Goal: Task Accomplishment & Management: Complete application form

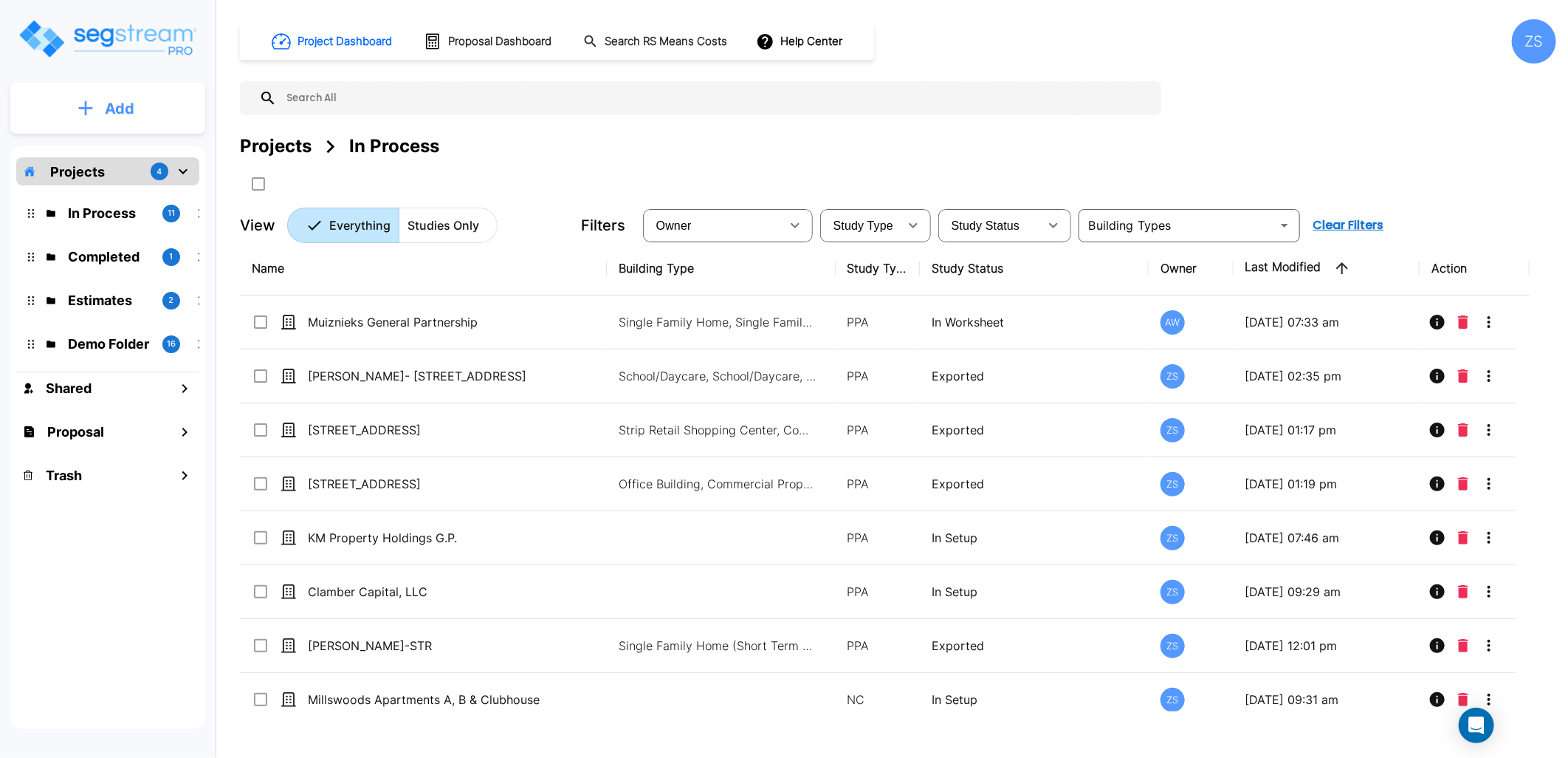
click at [160, 115] on button "Add" at bounding box center [107, 108] width 195 height 43
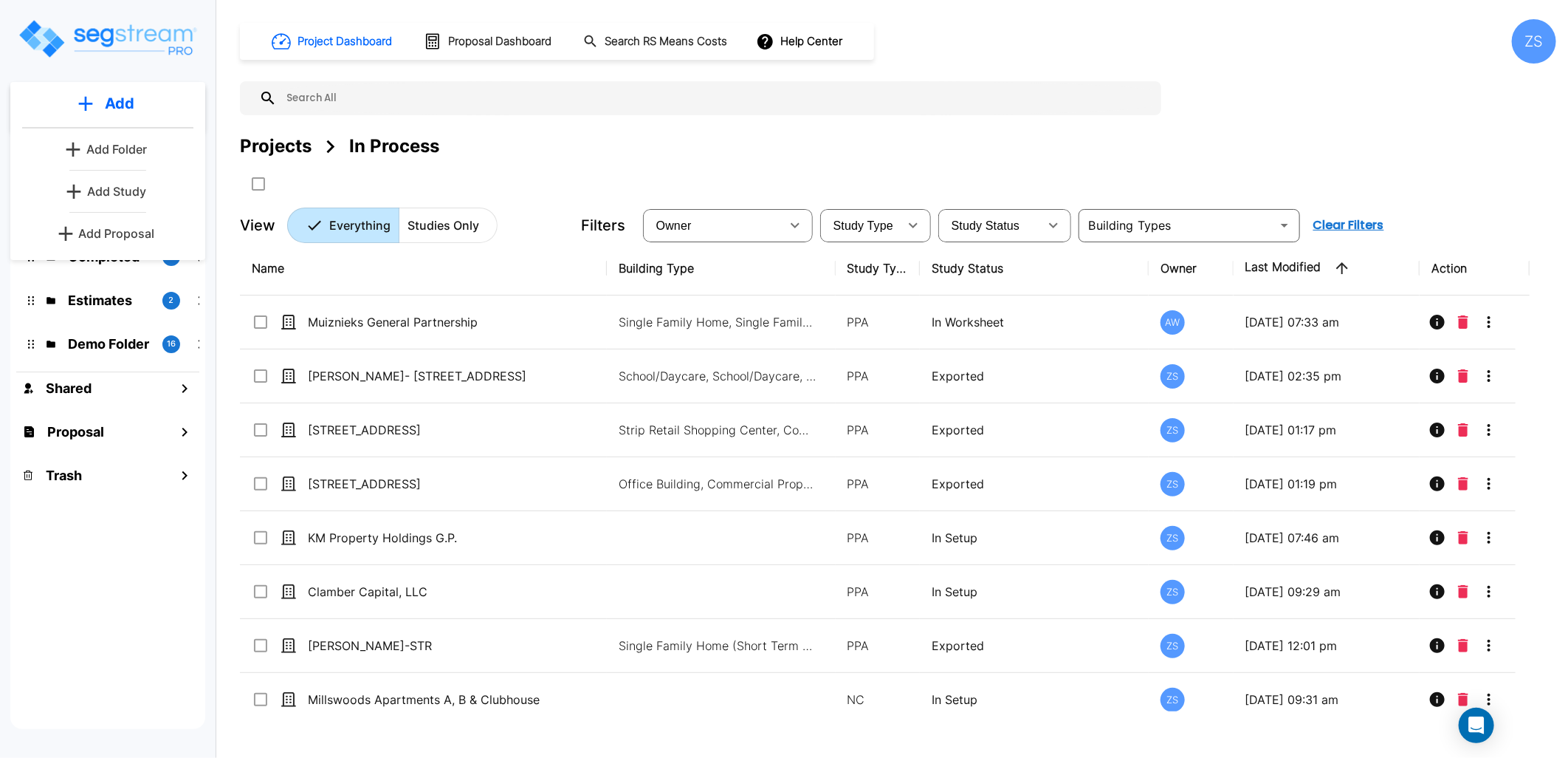
click at [130, 195] on p "Add Study" at bounding box center [116, 191] width 59 height 18
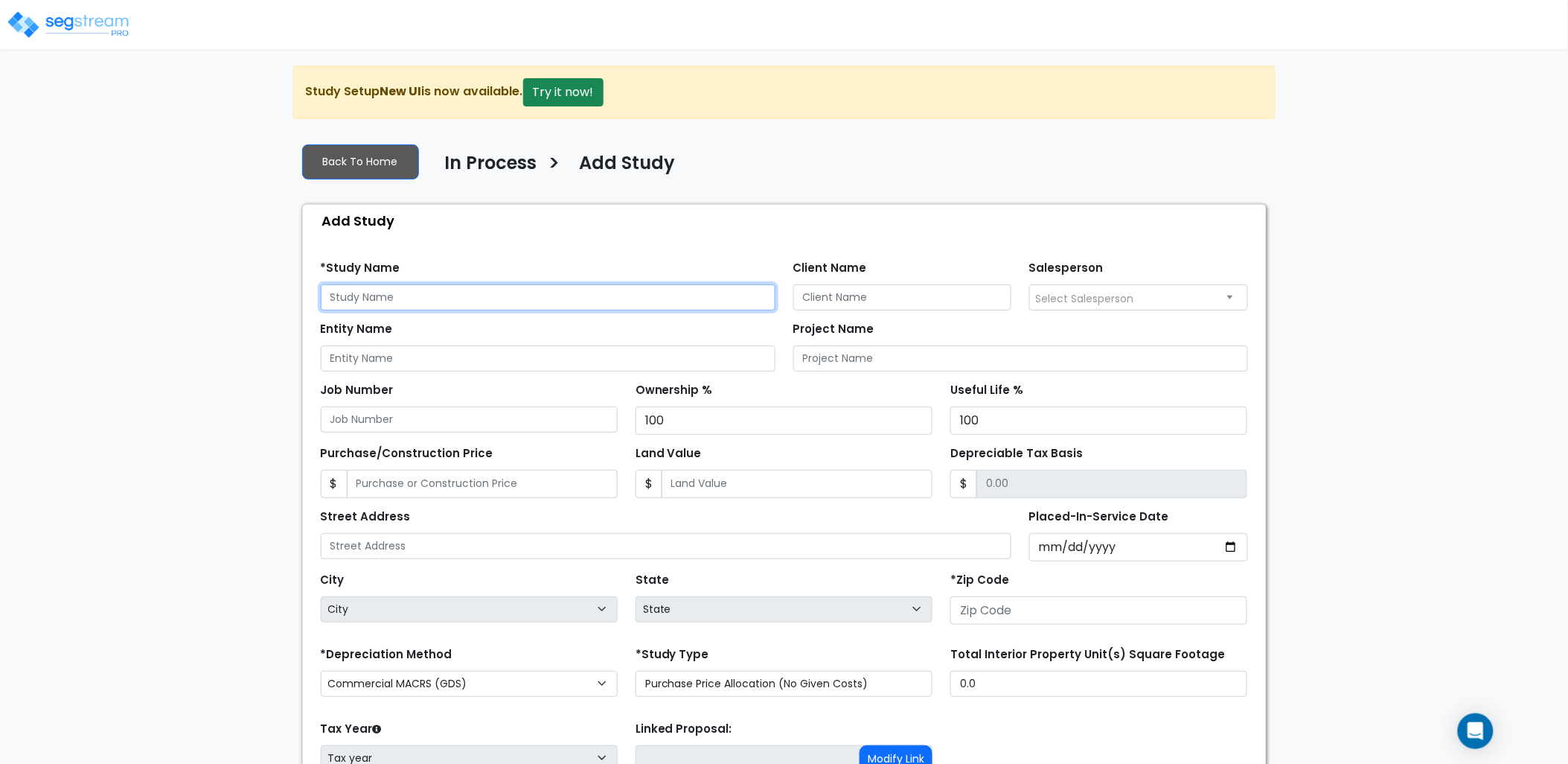
click at [395, 301] on input "text" at bounding box center [548, 297] width 455 height 26
type input "DSMTX, LLC"
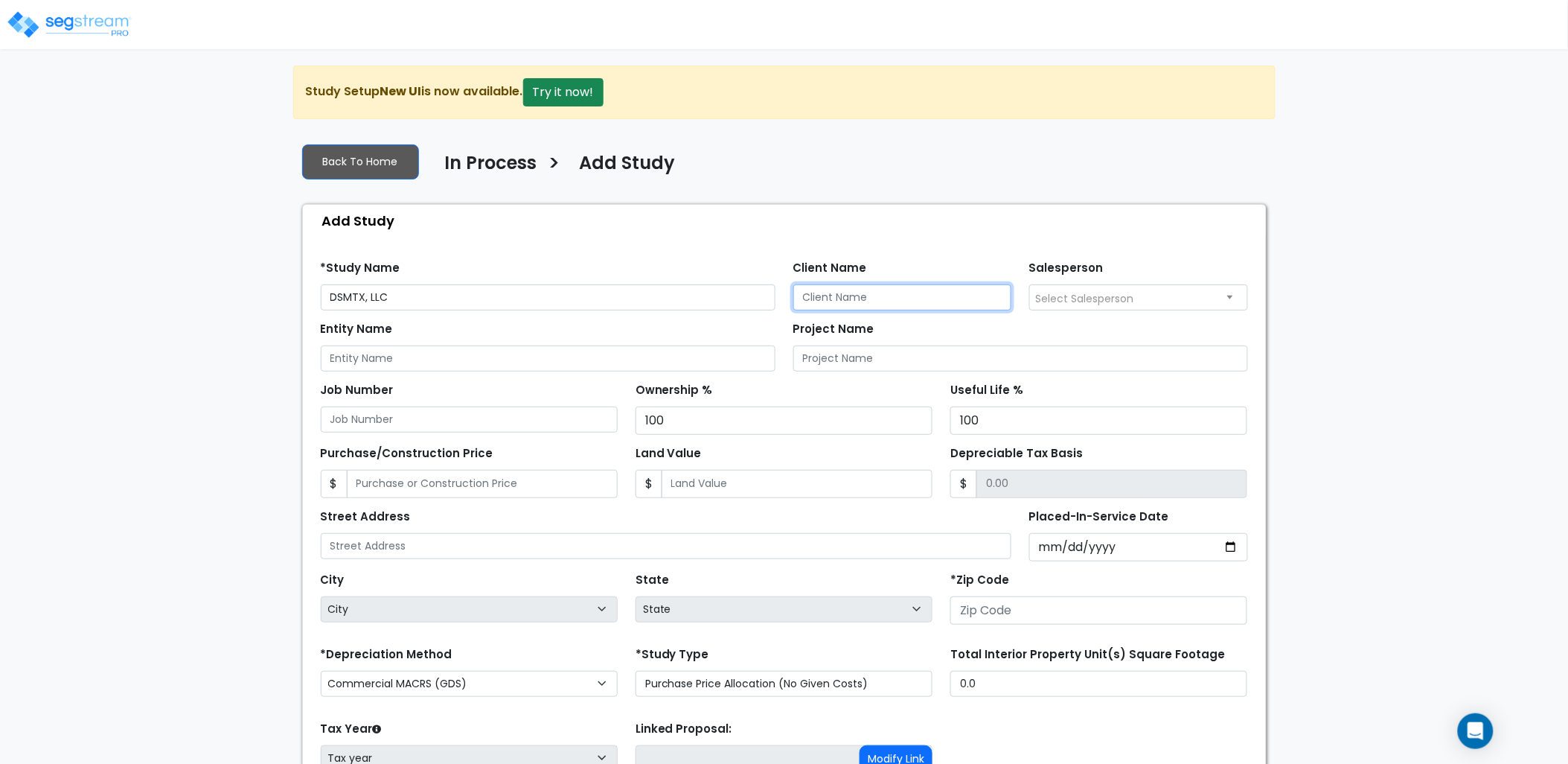
type input "S"
type input "DSMTX, LLC"
type input "1"
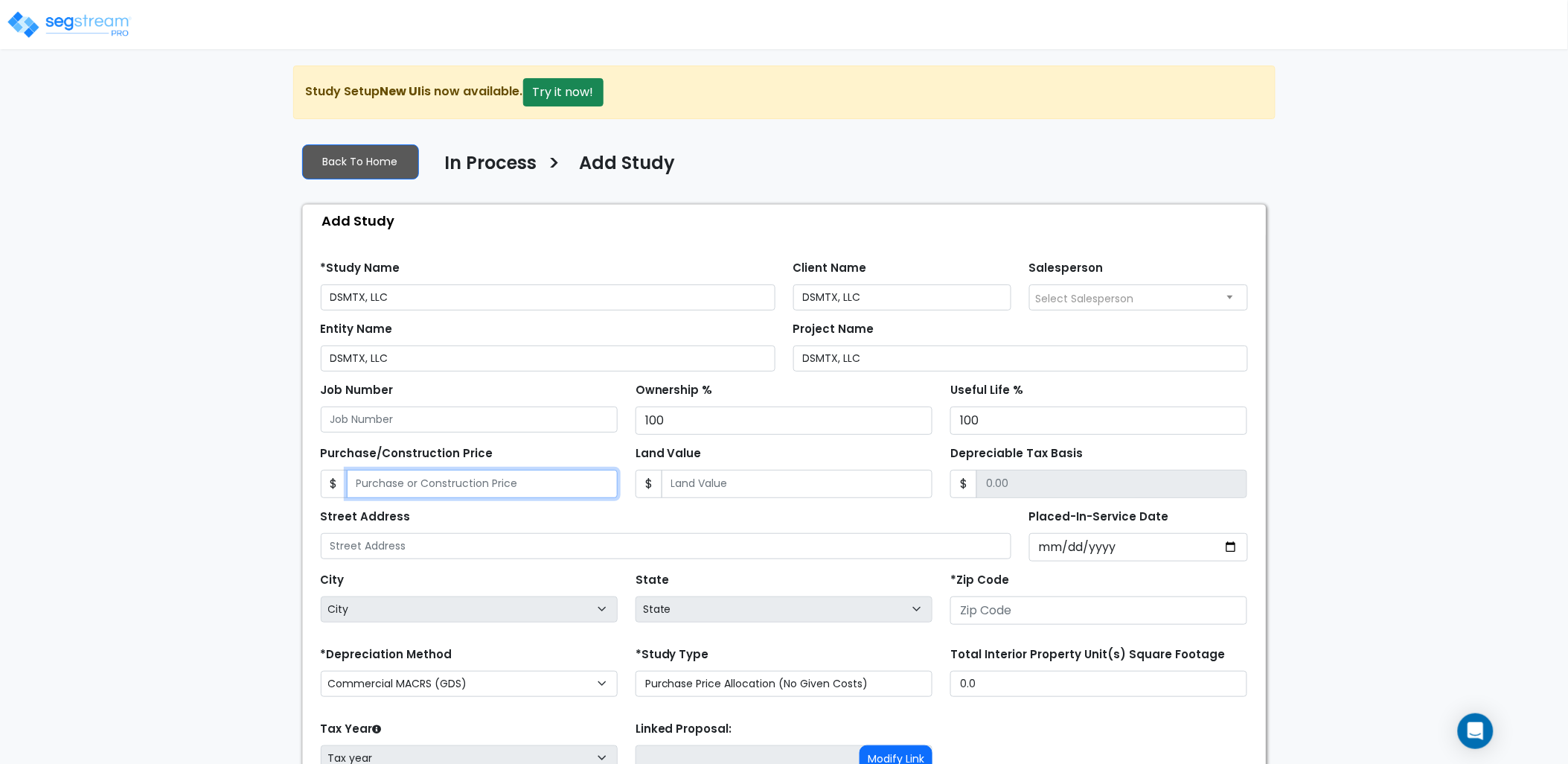
type input "1.00"
type input "18"
type input "18.00"
type input "180"
type input "180.00"
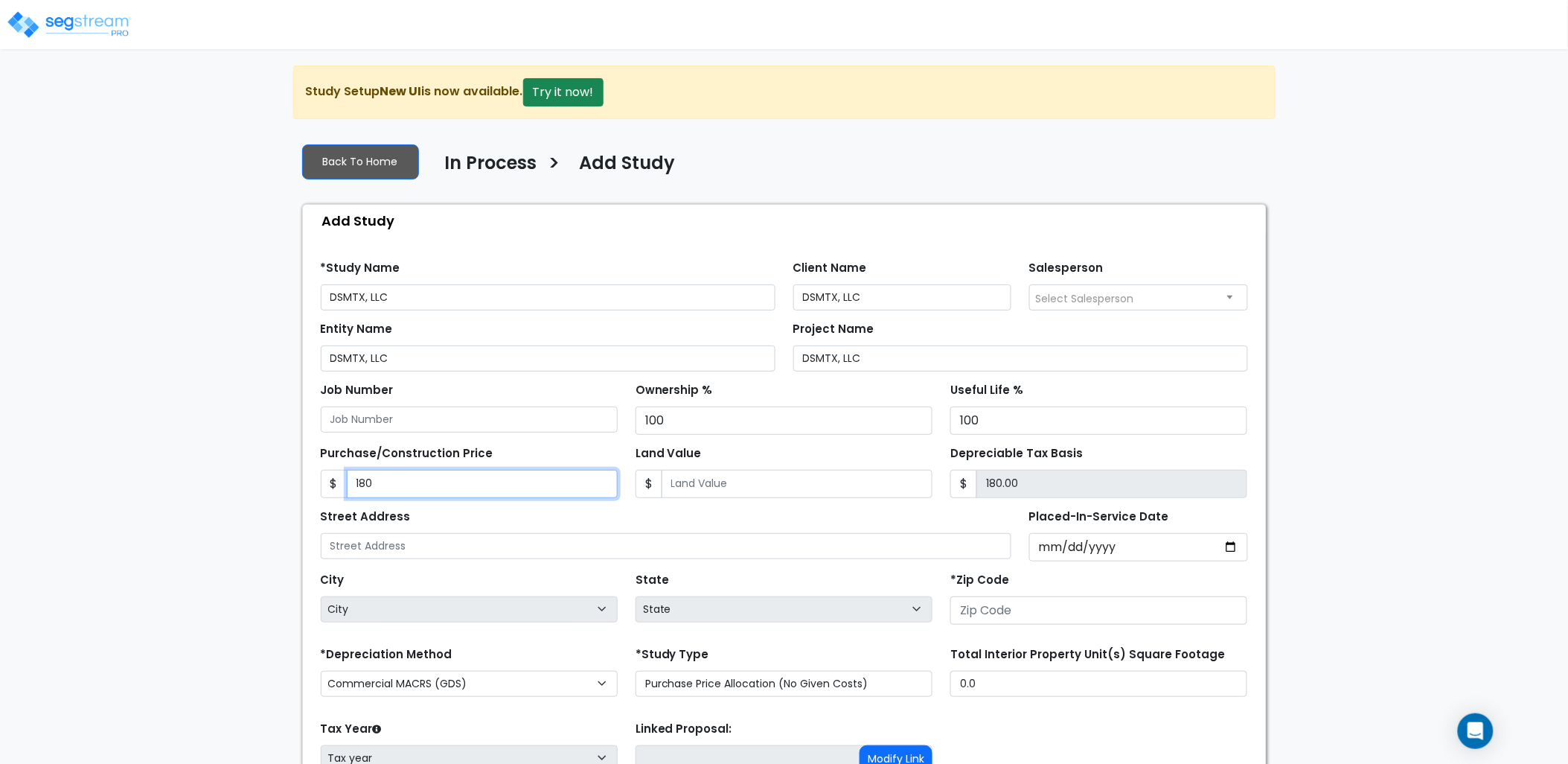
type input "1800"
type input "1,800.00"
type input "1,8000"
type input "18,000.00"
type input "18,0000"
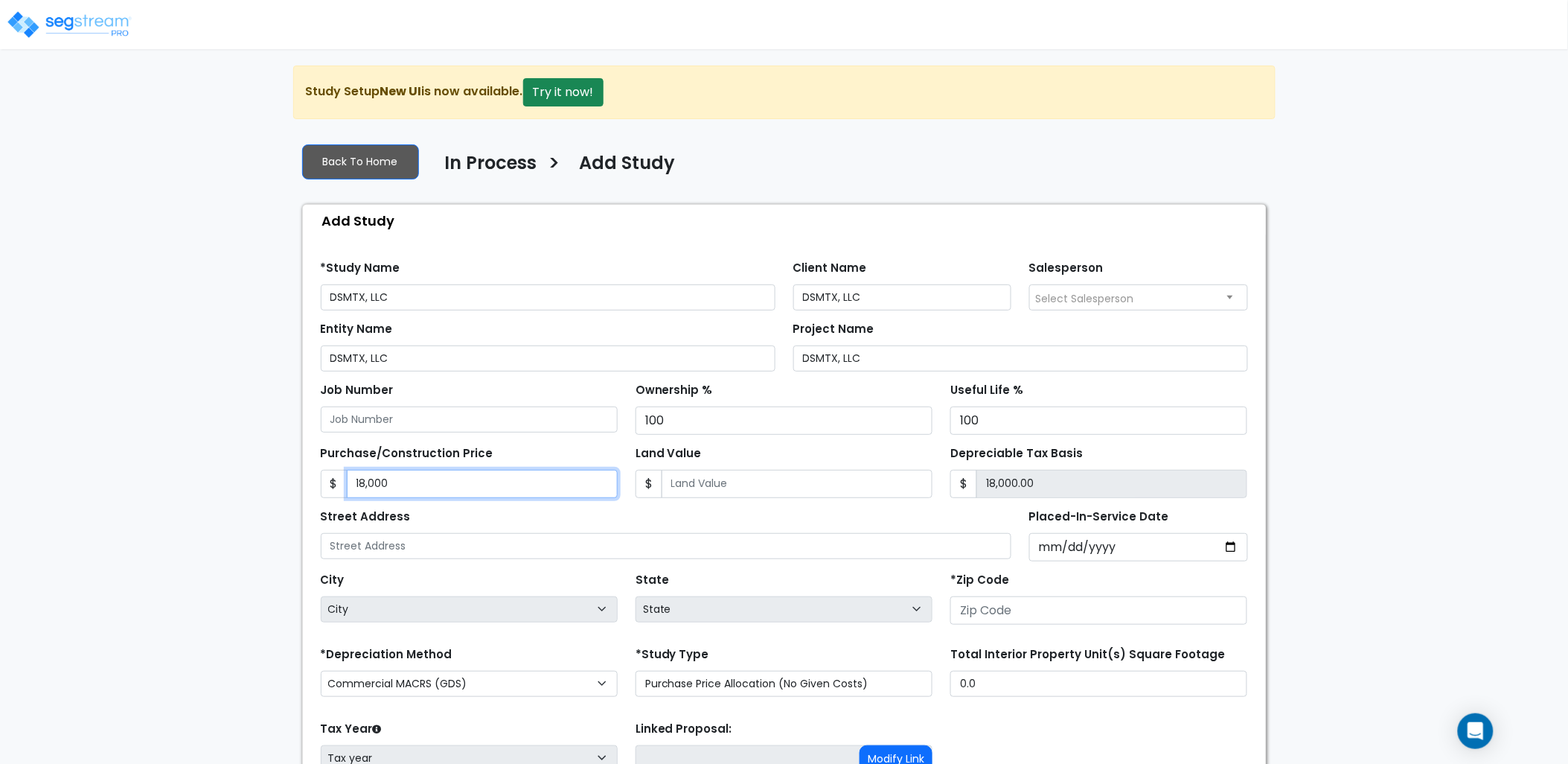
type input "180,000.00"
type input "180,0000"
type input "1,800,000.00"
click at [472, 475] on input "1,800,000" at bounding box center [482, 484] width 271 height 28
type input "1"
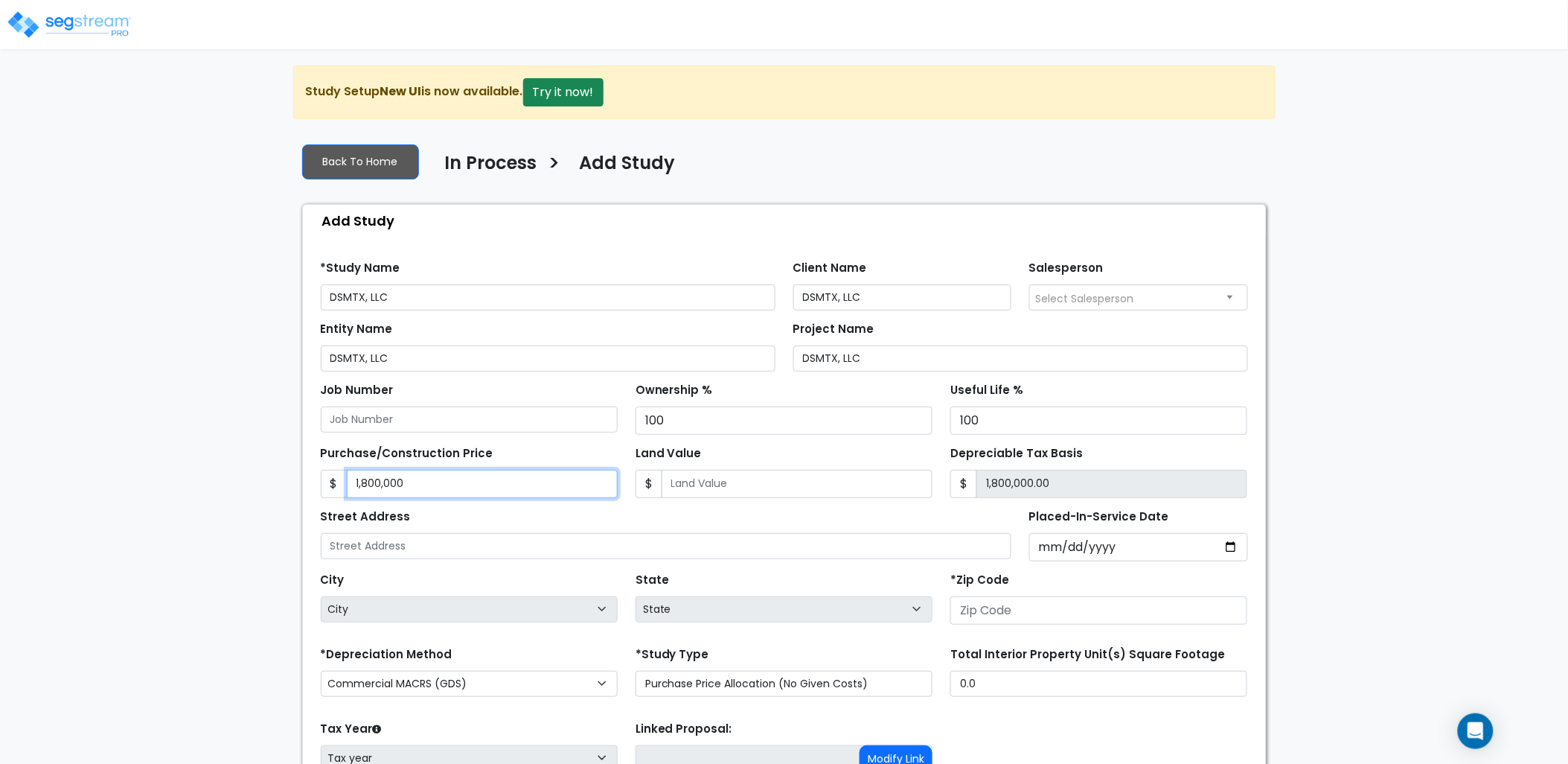
type input "1.00"
type input "18"
type input "18.00"
type input "182"
type input "182.00"
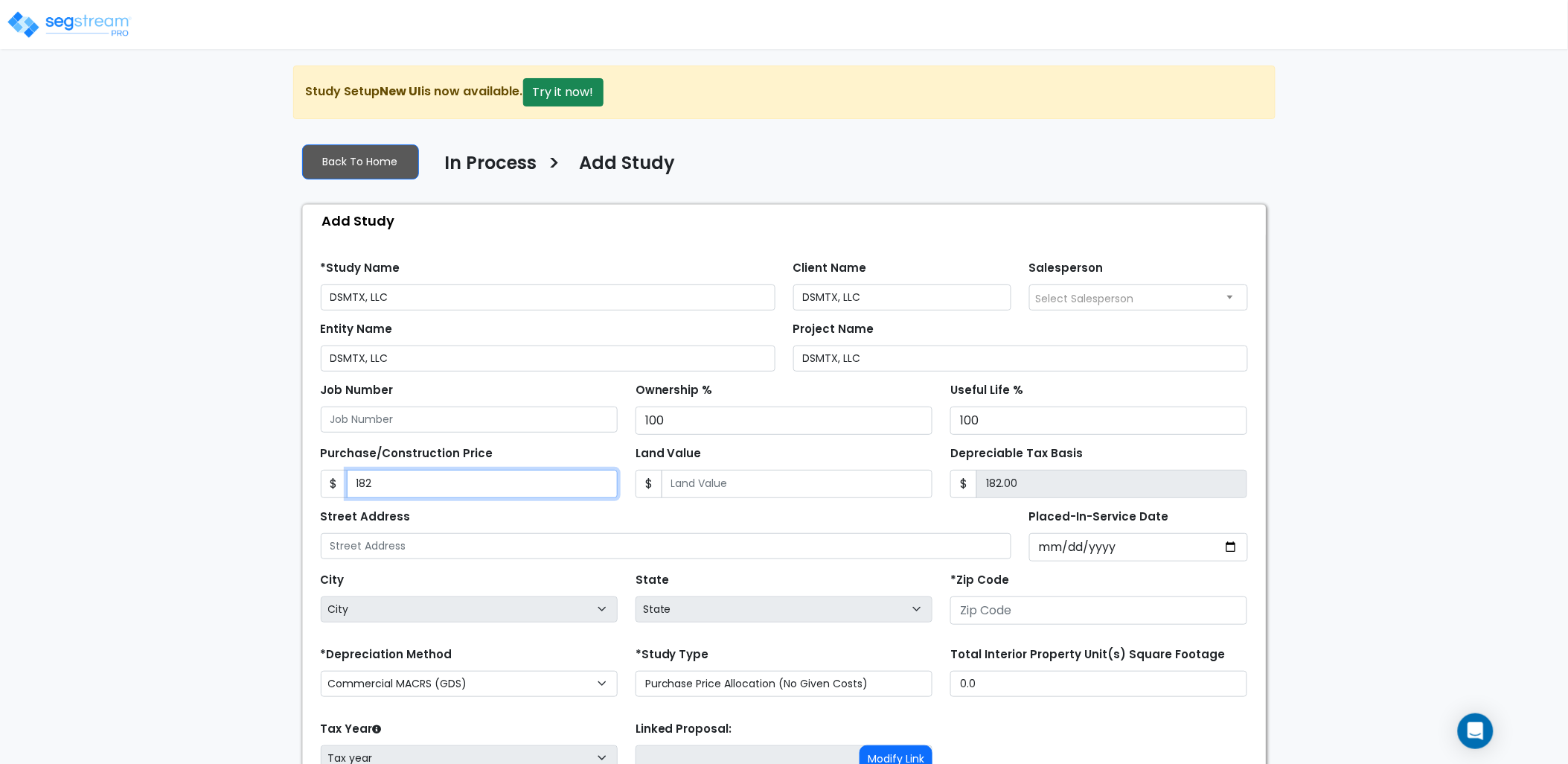
type input "1823"
type input "1,823.00"
type input "1,8237"
type input "18,237.00"
type input "18,2372"
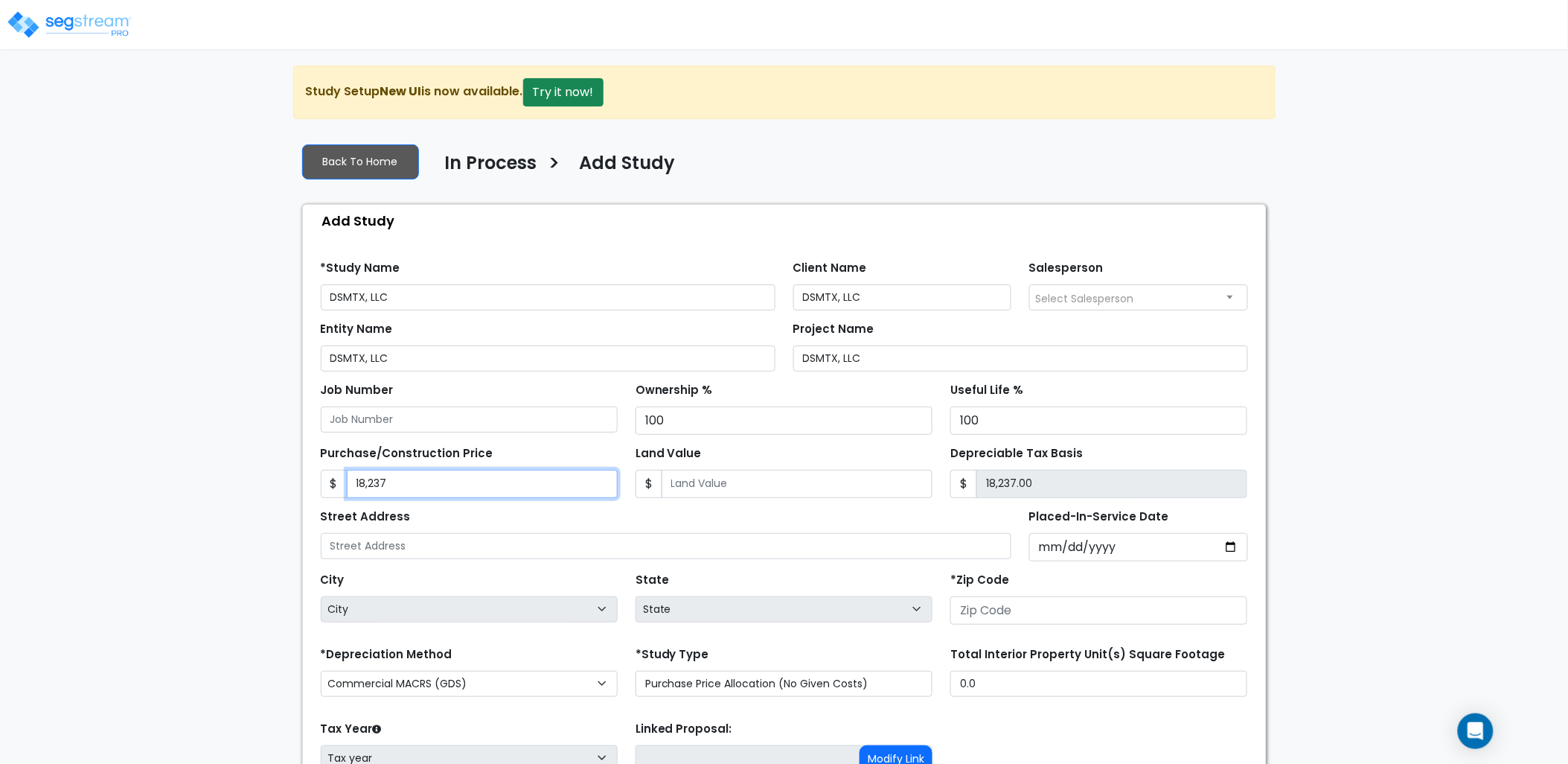
type input "182,372.00"
type input "18,23723"
type input "1,823,723.00"
type input "1,823,723"
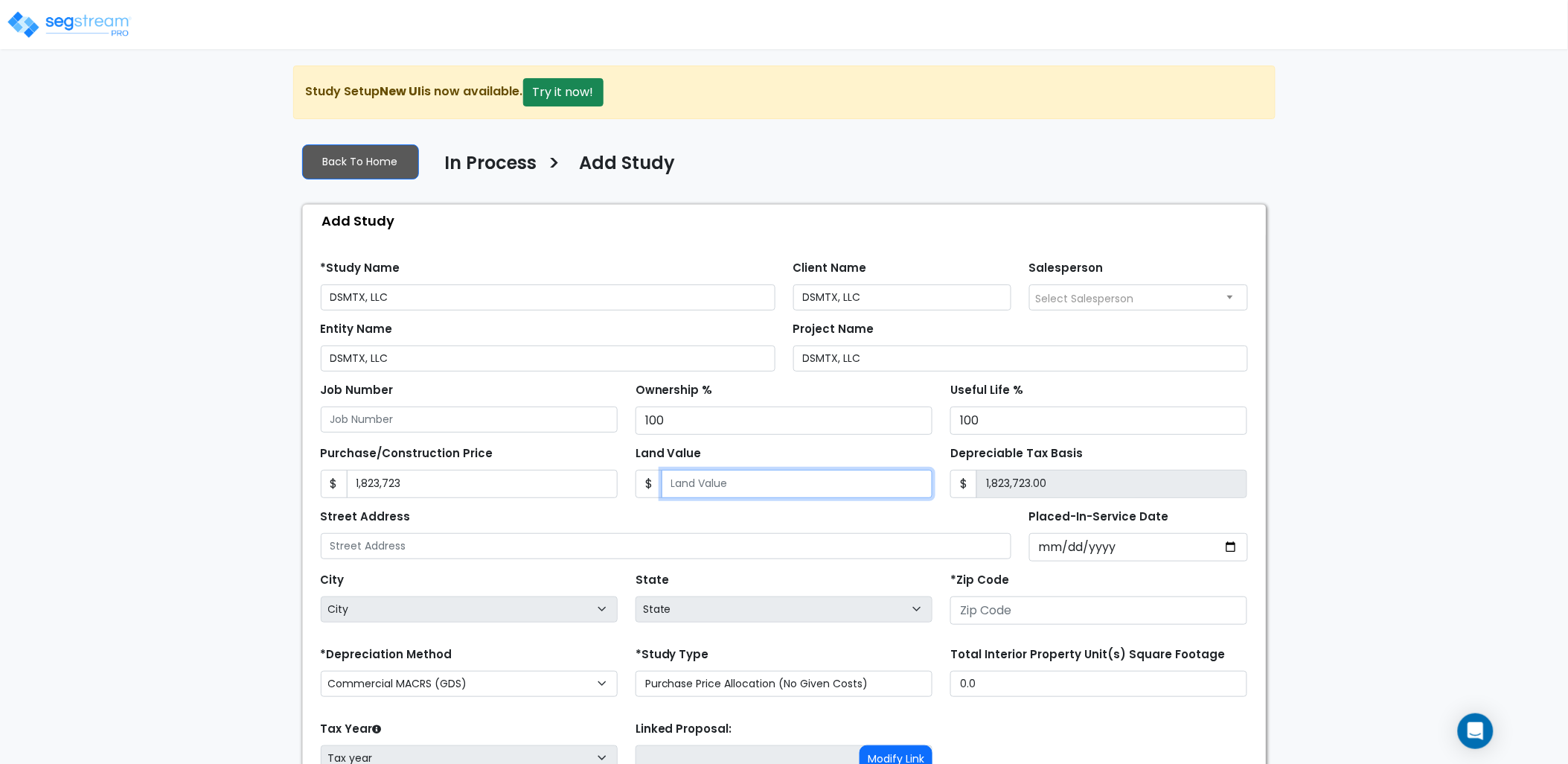
type input "1"
type input "1,823,722.00"
type input "15"
type input "1,823,708.00"
type input "151"
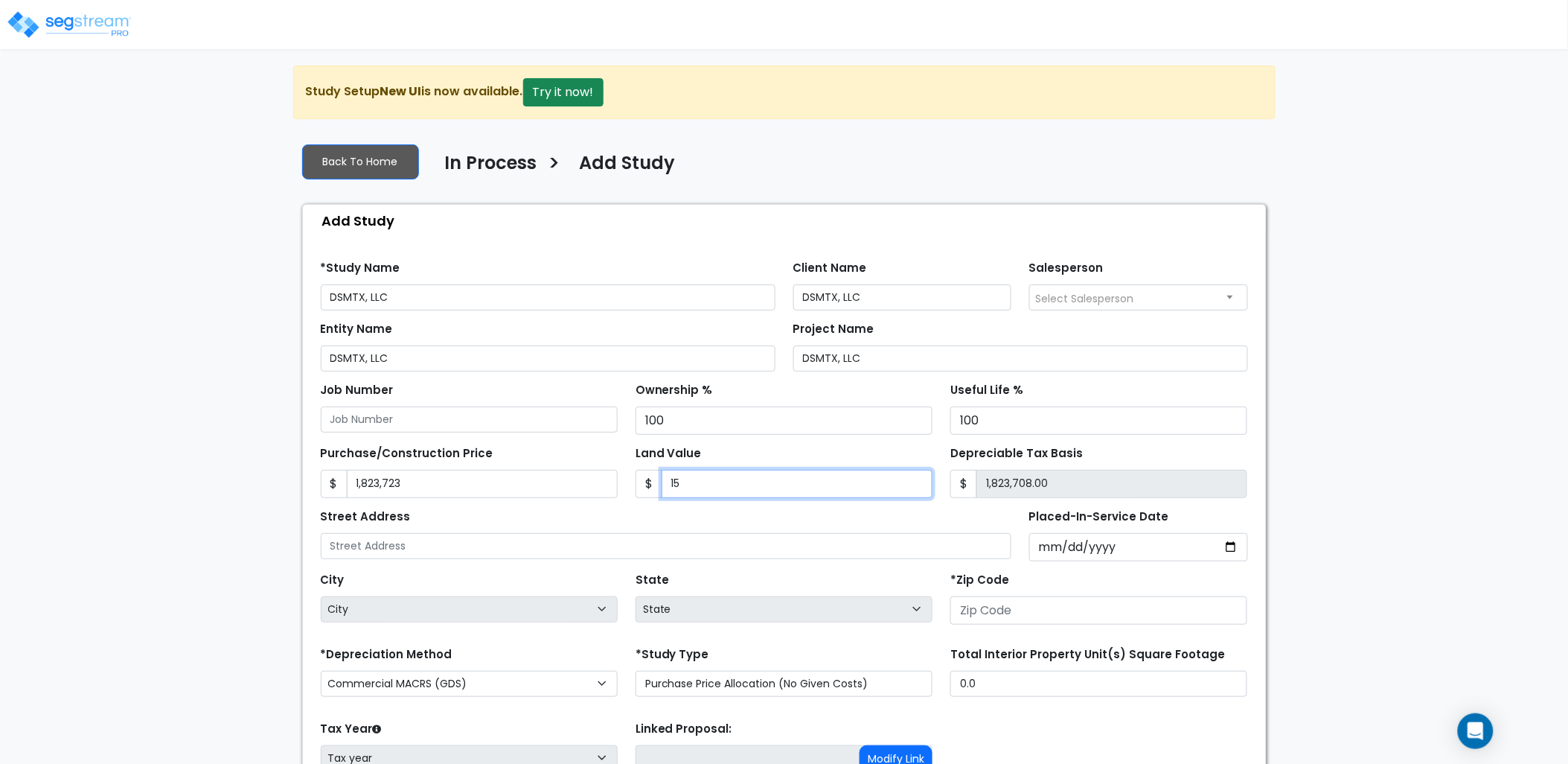
type input "1,823,572.00"
type input "1517"
type input "1,822,206.00"
type input "1,5174"
type input "1,808,549.00"
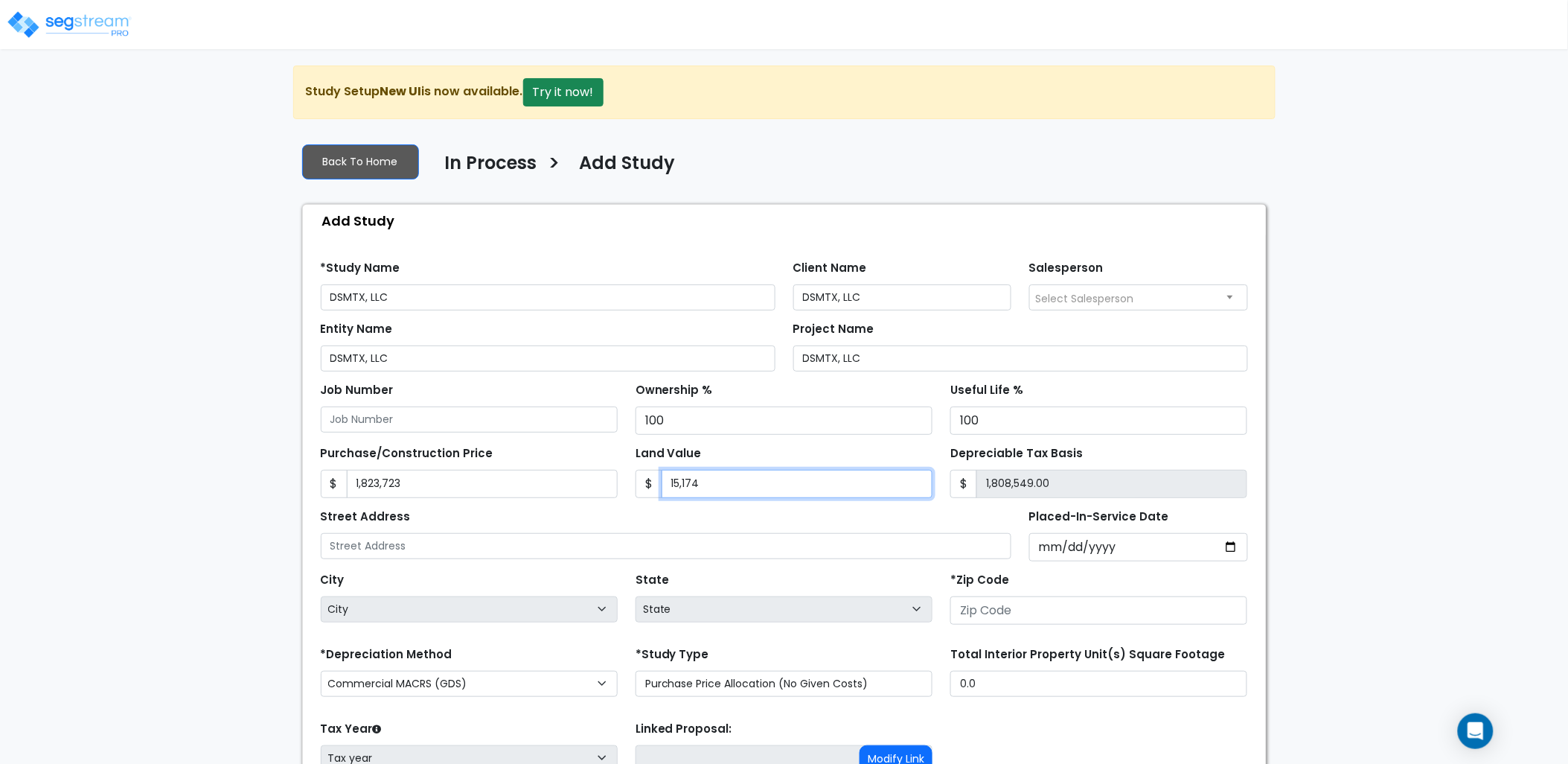
type input "15,1740"
type input "1,671,983.00"
type input "151,740"
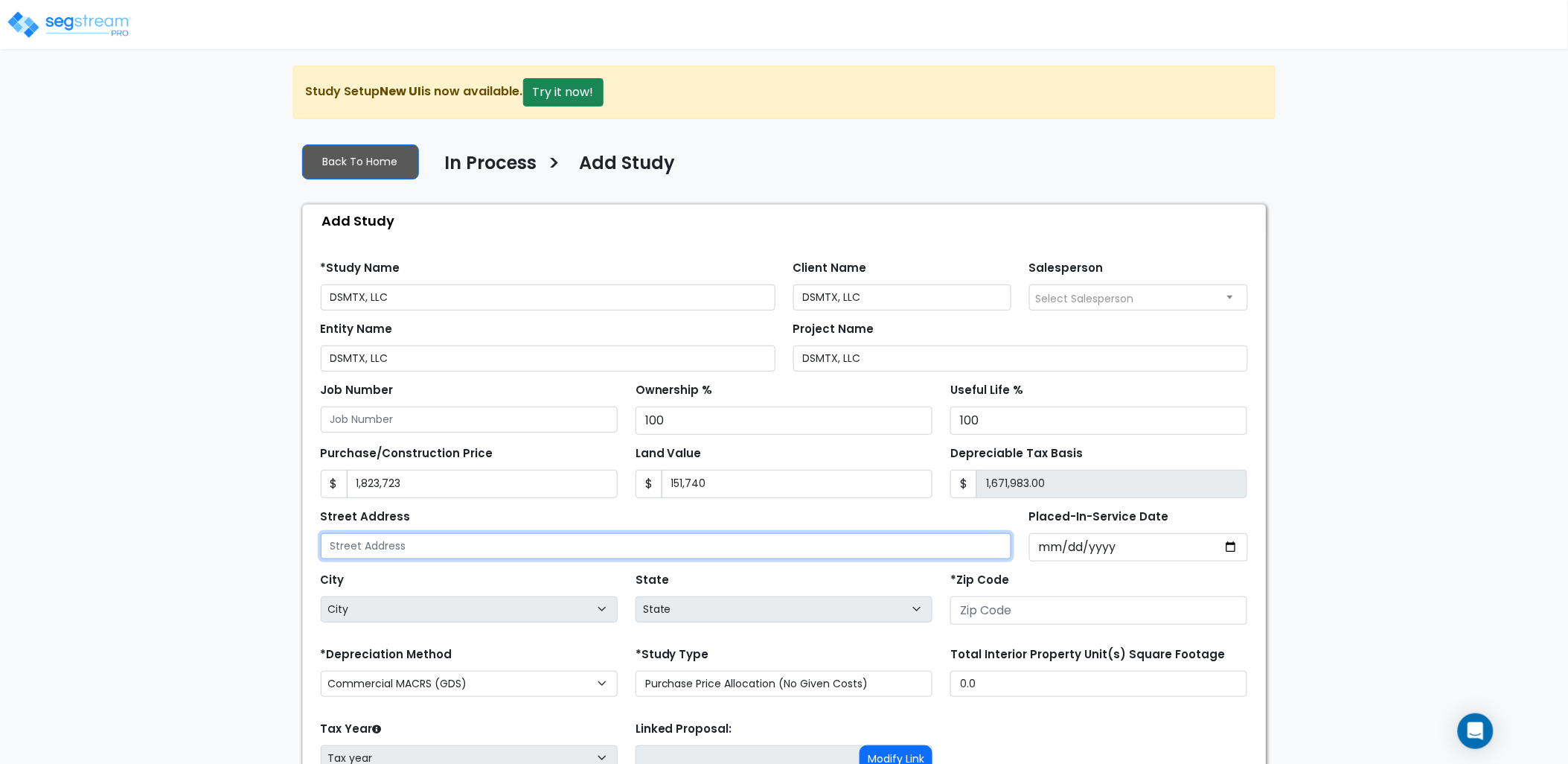
click at [381, 549] on input "text" at bounding box center [667, 545] width 692 height 26
type input "5"
type input "8957 E IH 10"
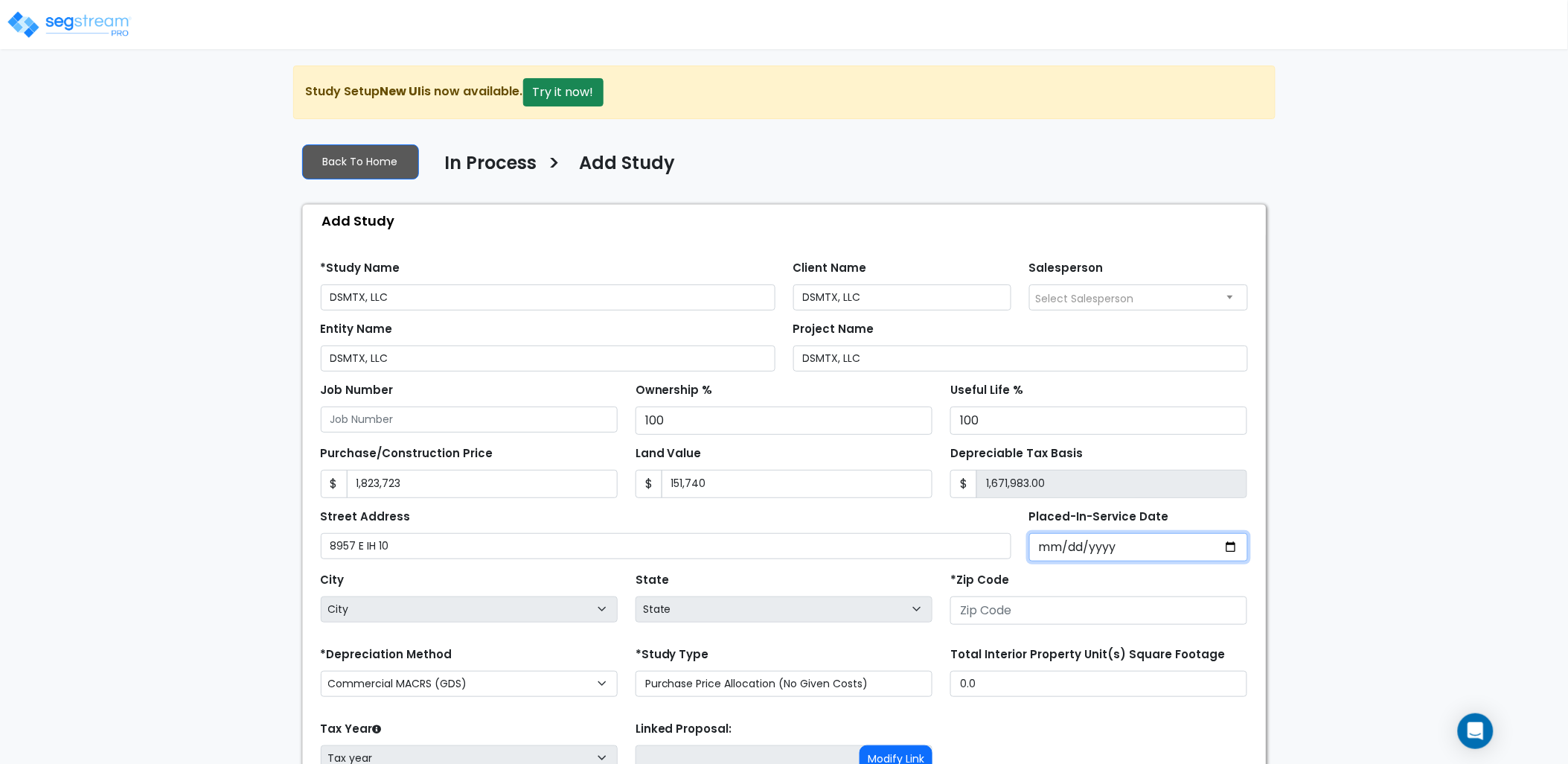
click at [1042, 548] on input "Placed-In-Service Date" at bounding box center [1139, 546] width 218 height 28
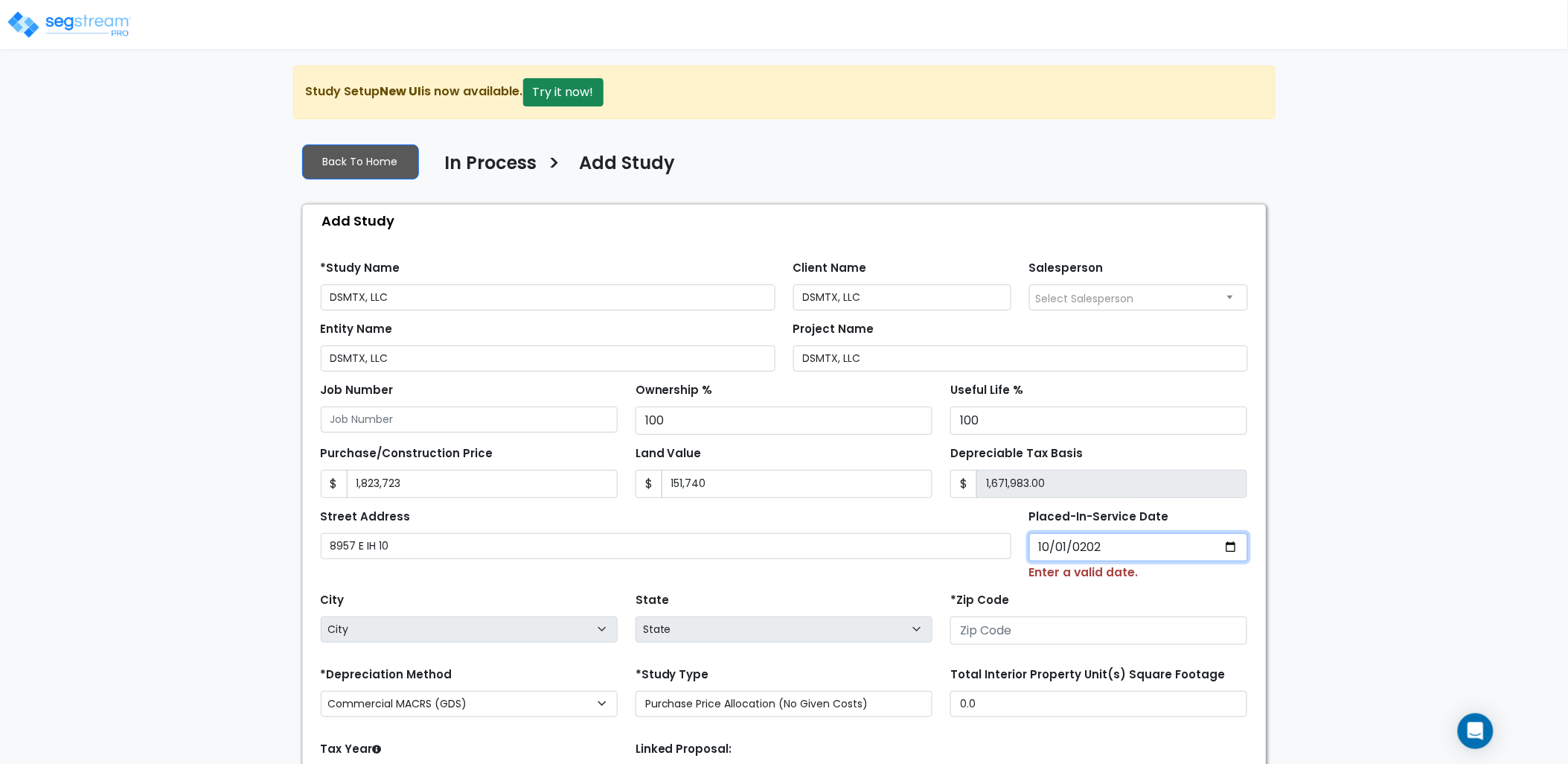
type input "2022-10-01"
select select "2022"
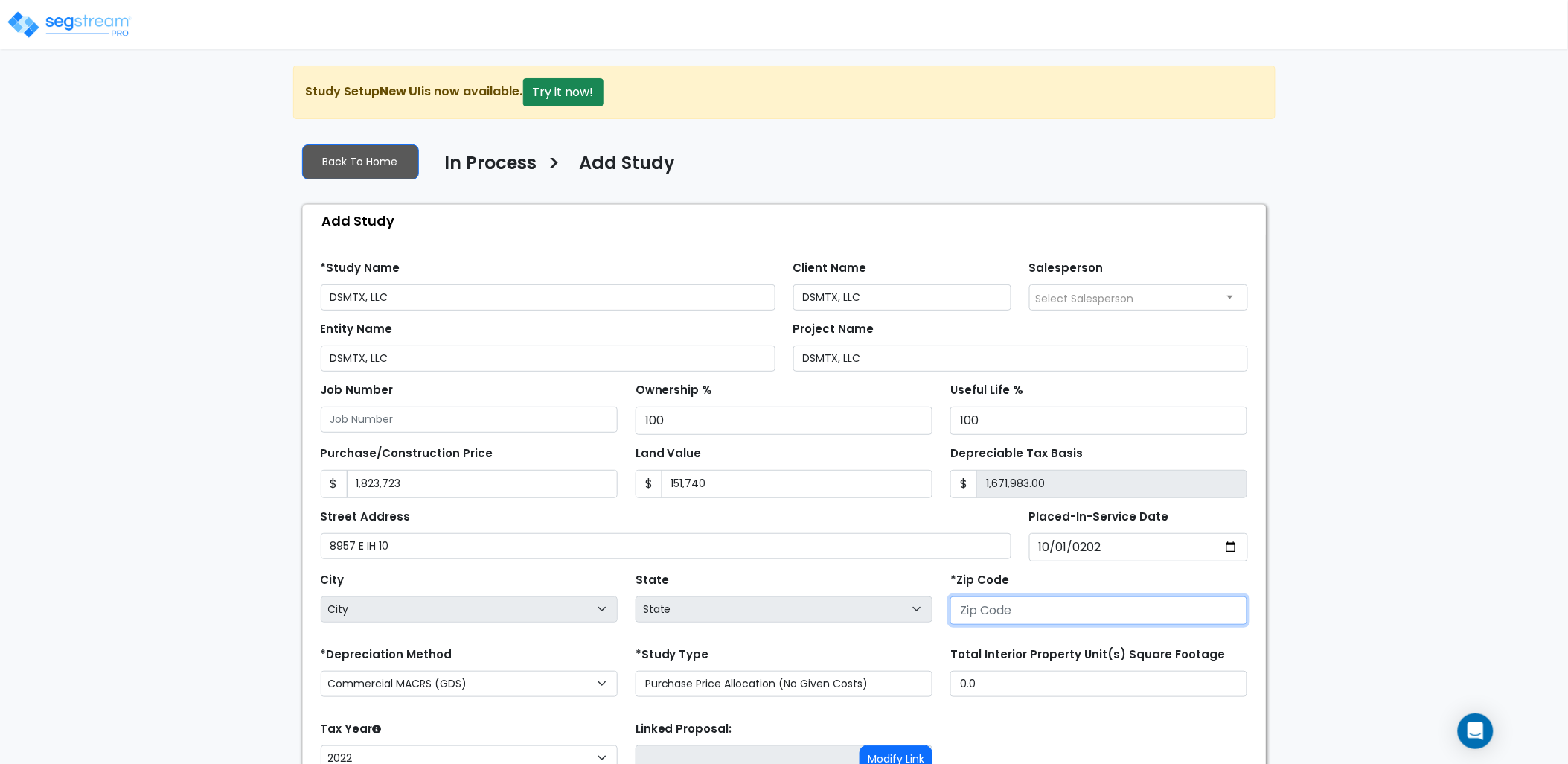
click at [1016, 601] on input "number" at bounding box center [1098, 610] width 297 height 28
click at [995, 608] on input "number" at bounding box center [1098, 610] width 297 height 28
drag, startPoint x: 1044, startPoint y: 621, endPoint x: 1024, endPoint y: 607, distance: 24.4
click at [1043, 621] on input "number" at bounding box center [1098, 610] width 297 height 28
type input "7810"
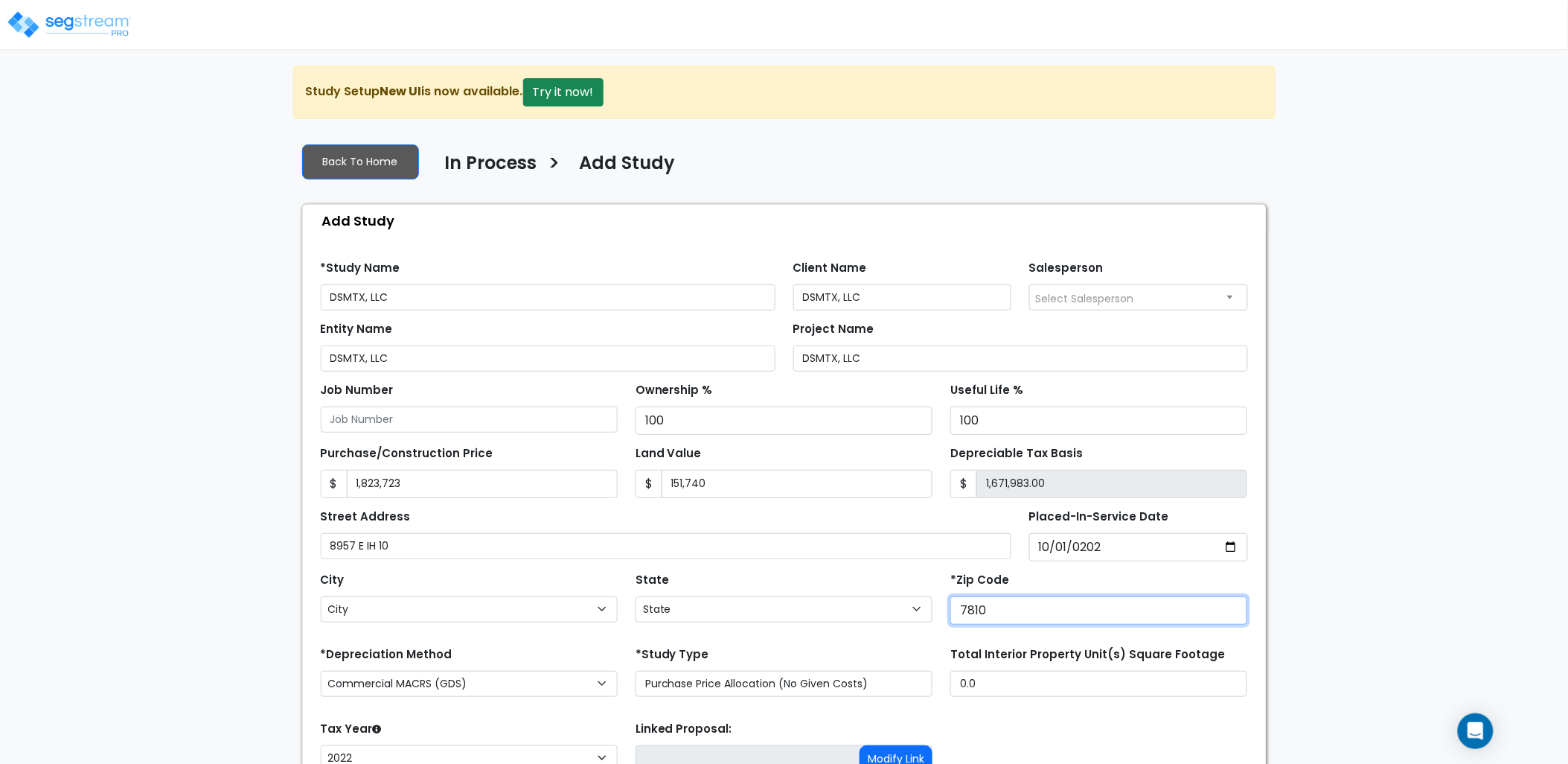
select select "TX"
type input "78109"
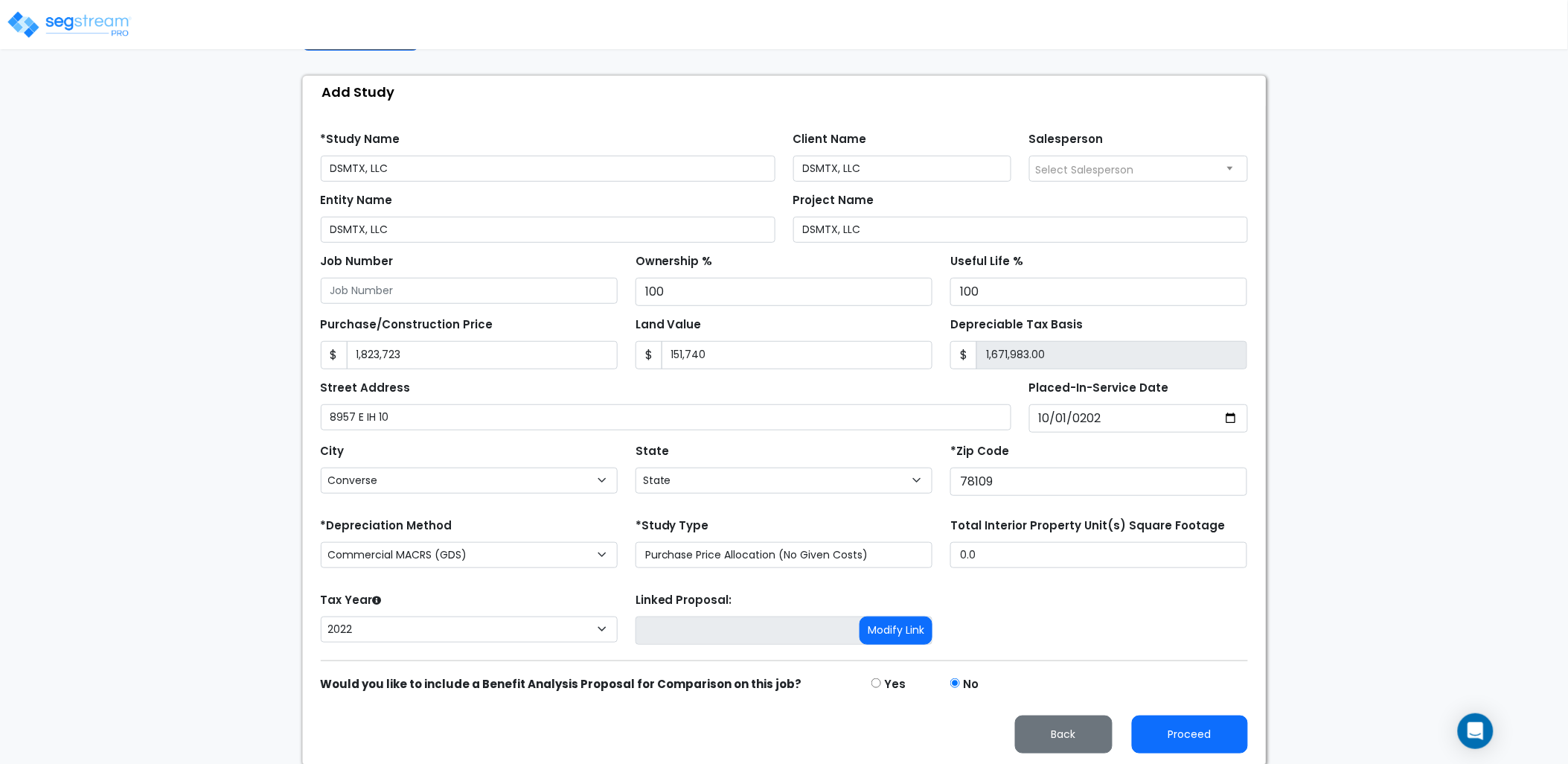
scroll to position [131, 0]
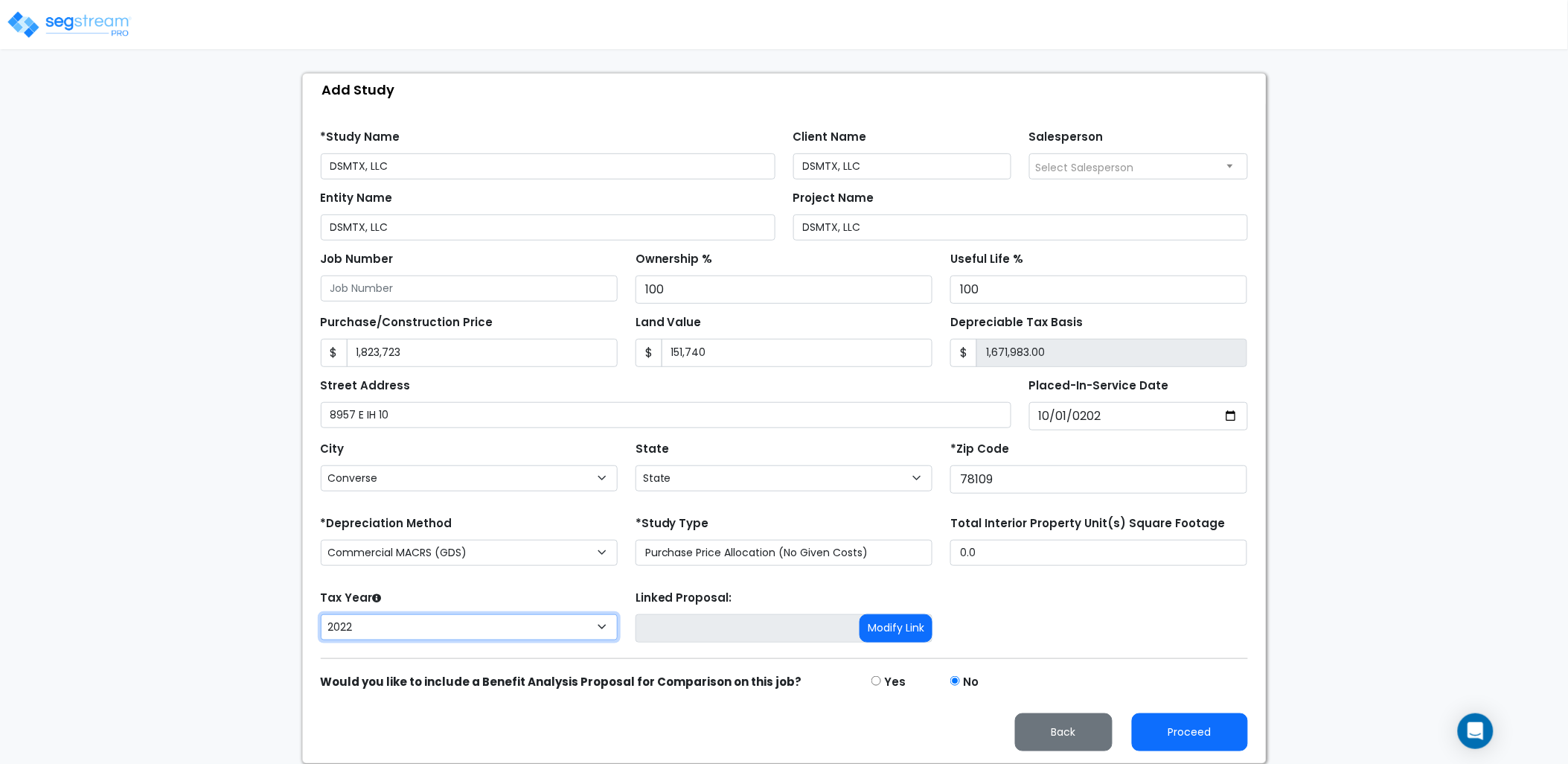
click at [569, 625] on select "2026 2025 2024 2023 2022" at bounding box center [469, 627] width 297 height 26
click at [321, 614] on select "2026 2025 2024 2023 2022" at bounding box center [469, 627] width 297 height 26
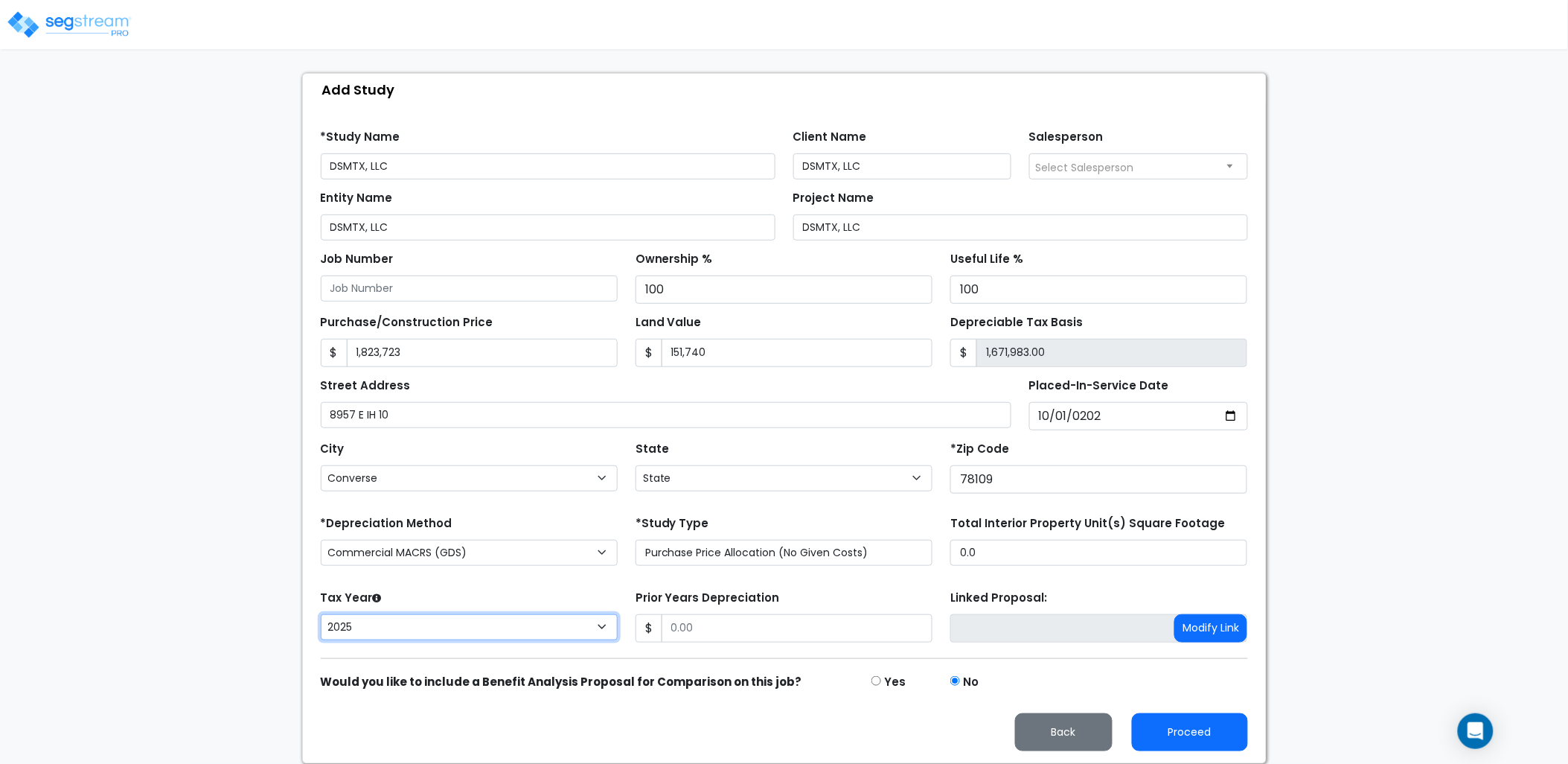
drag, startPoint x: 434, startPoint y: 626, endPoint x: 427, endPoint y: 634, distance: 10.6
click at [427, 634] on select "2026 2025 2024 2023 2022" at bounding box center [469, 627] width 297 height 26
select select "2024"
click at [321, 614] on select "2026 2025 2024 2023 2022" at bounding box center [469, 627] width 297 height 26
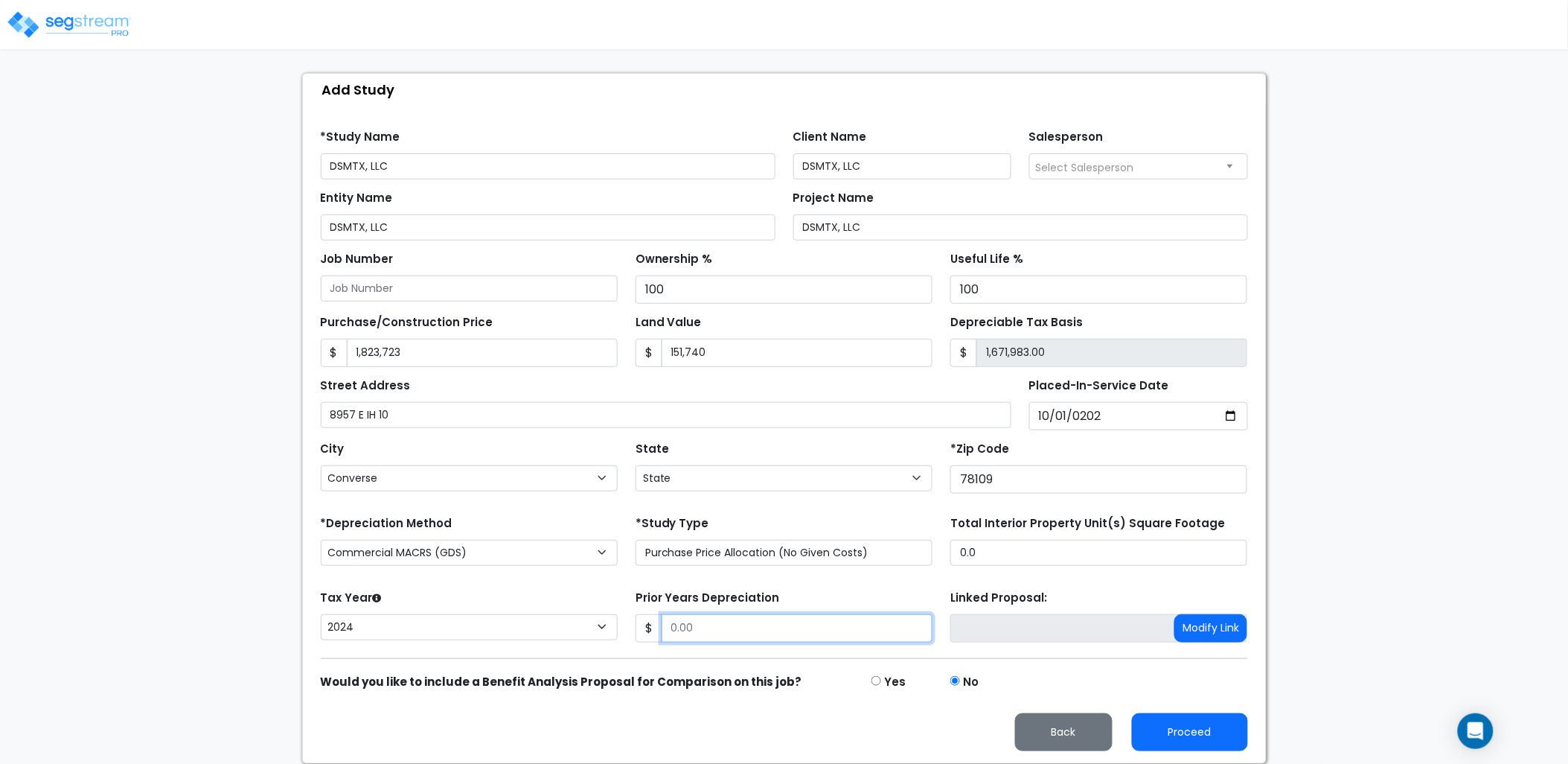
click at [722, 636] on input "Prior Years Depreciation" at bounding box center [796, 628] width 271 height 28
type input "73,467"
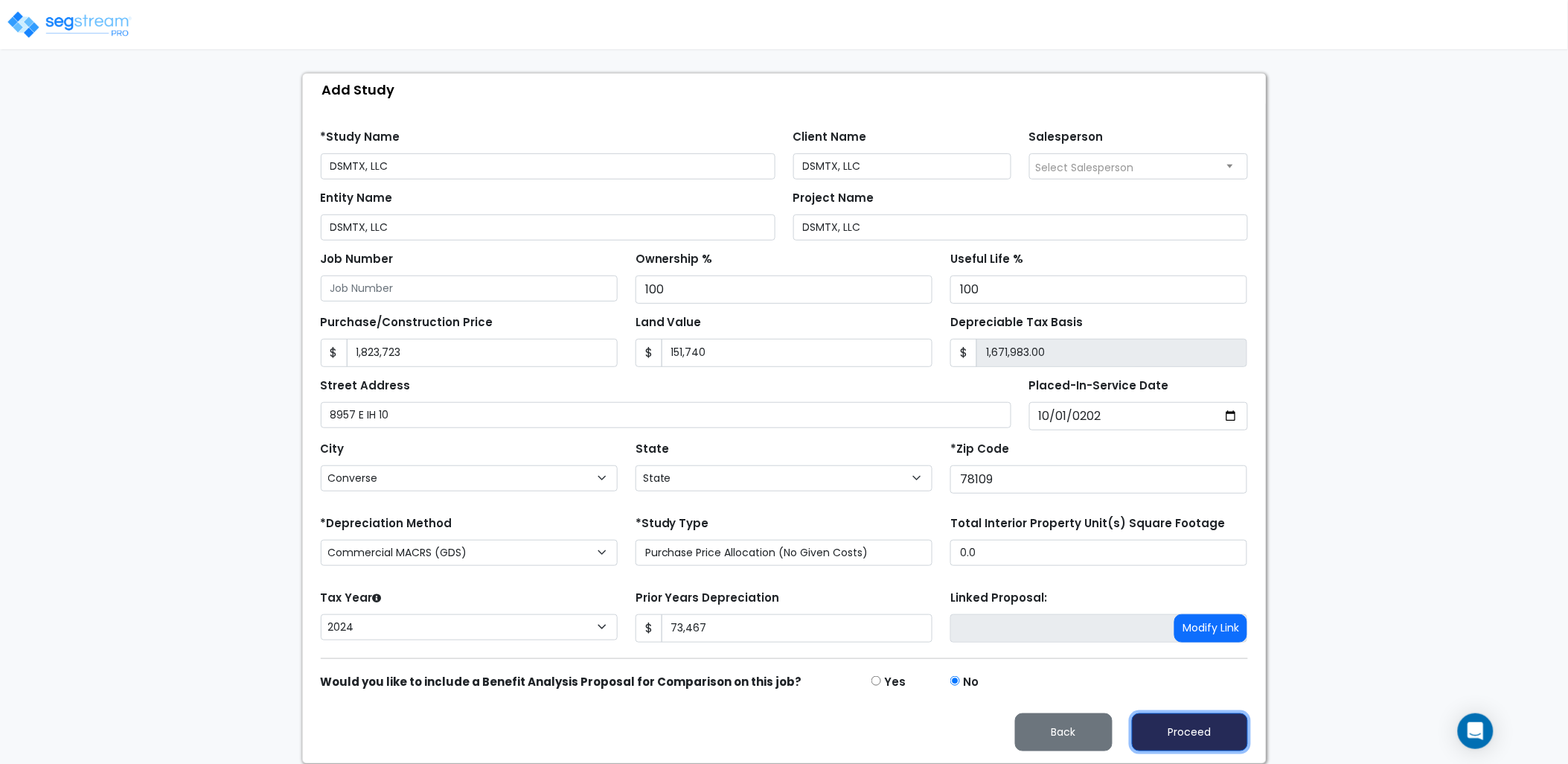
click at [1165, 733] on button "Proceed" at bounding box center [1190, 732] width 116 height 38
type input "1823723"
type input "151740"
type input "73467"
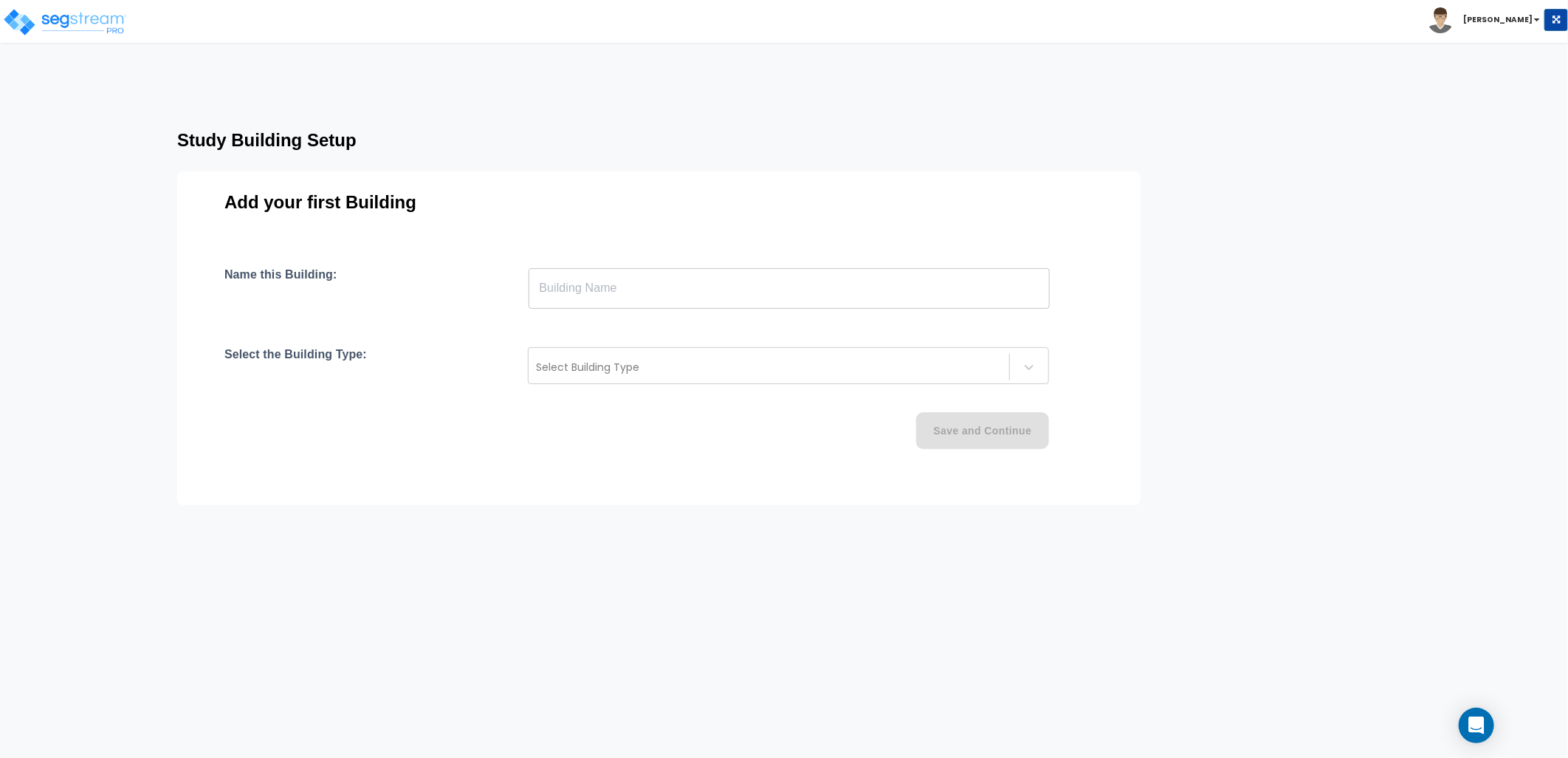
click at [637, 293] on input "text" at bounding box center [788, 288] width 521 height 41
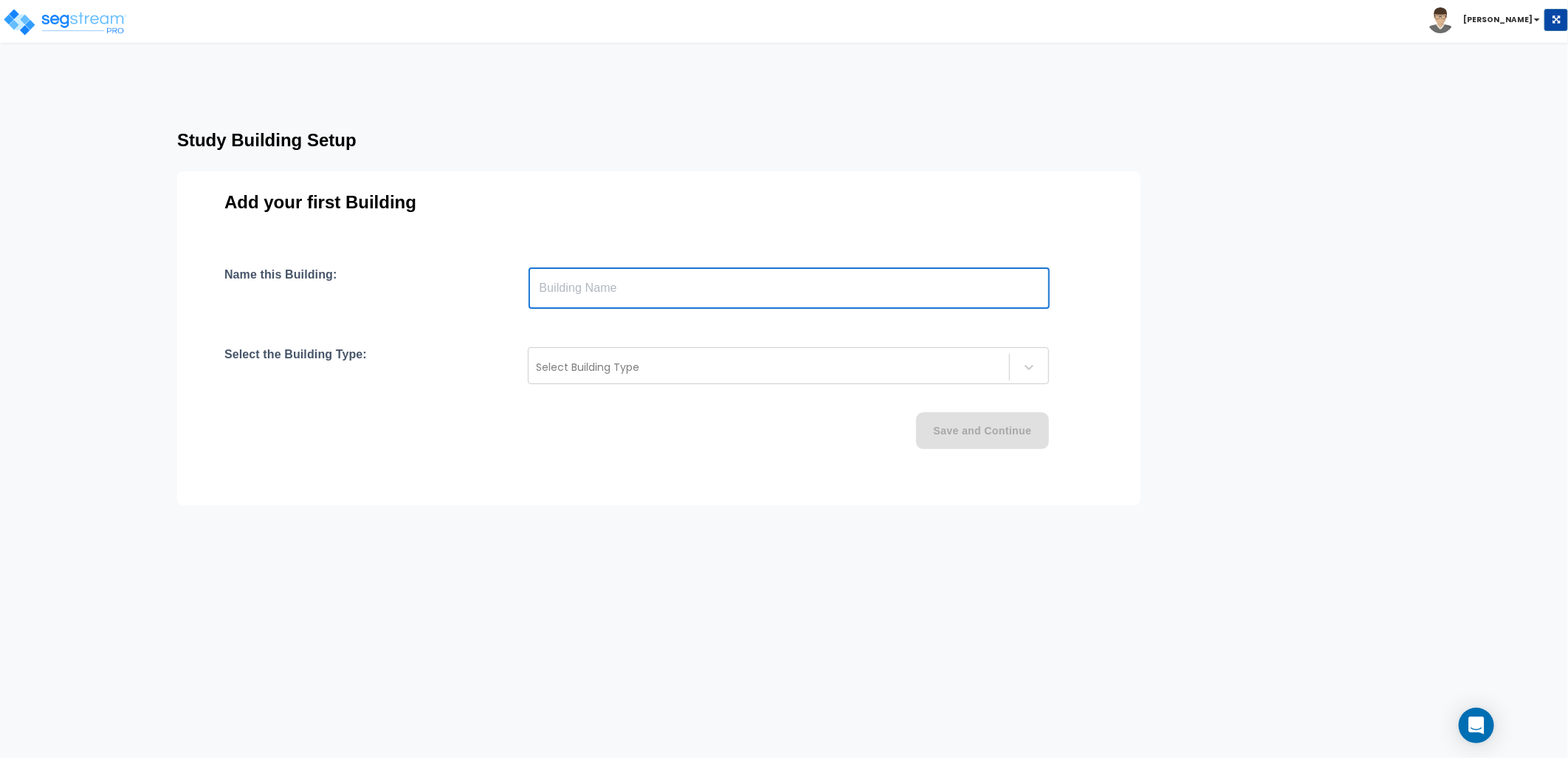
click at [624, 289] on input "text" at bounding box center [788, 288] width 521 height 41
type input "8957 E IH 10"
click at [593, 376] on div "Select Building Type" at bounding box center [768, 367] width 480 height 24
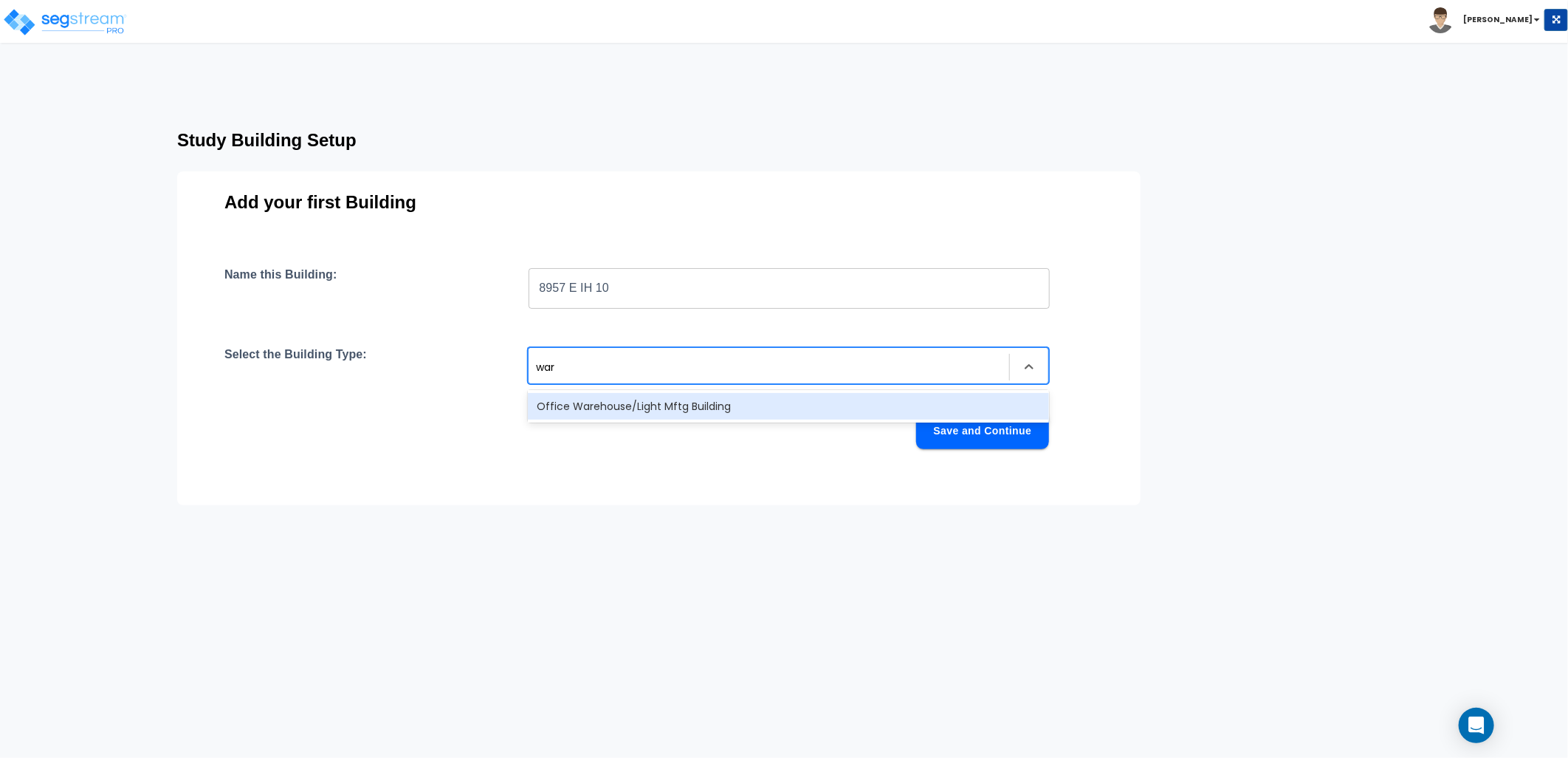
type input "ware"
click at [607, 396] on div "Office Warehouse/Light Mftg Building" at bounding box center [788, 405] width 521 height 26
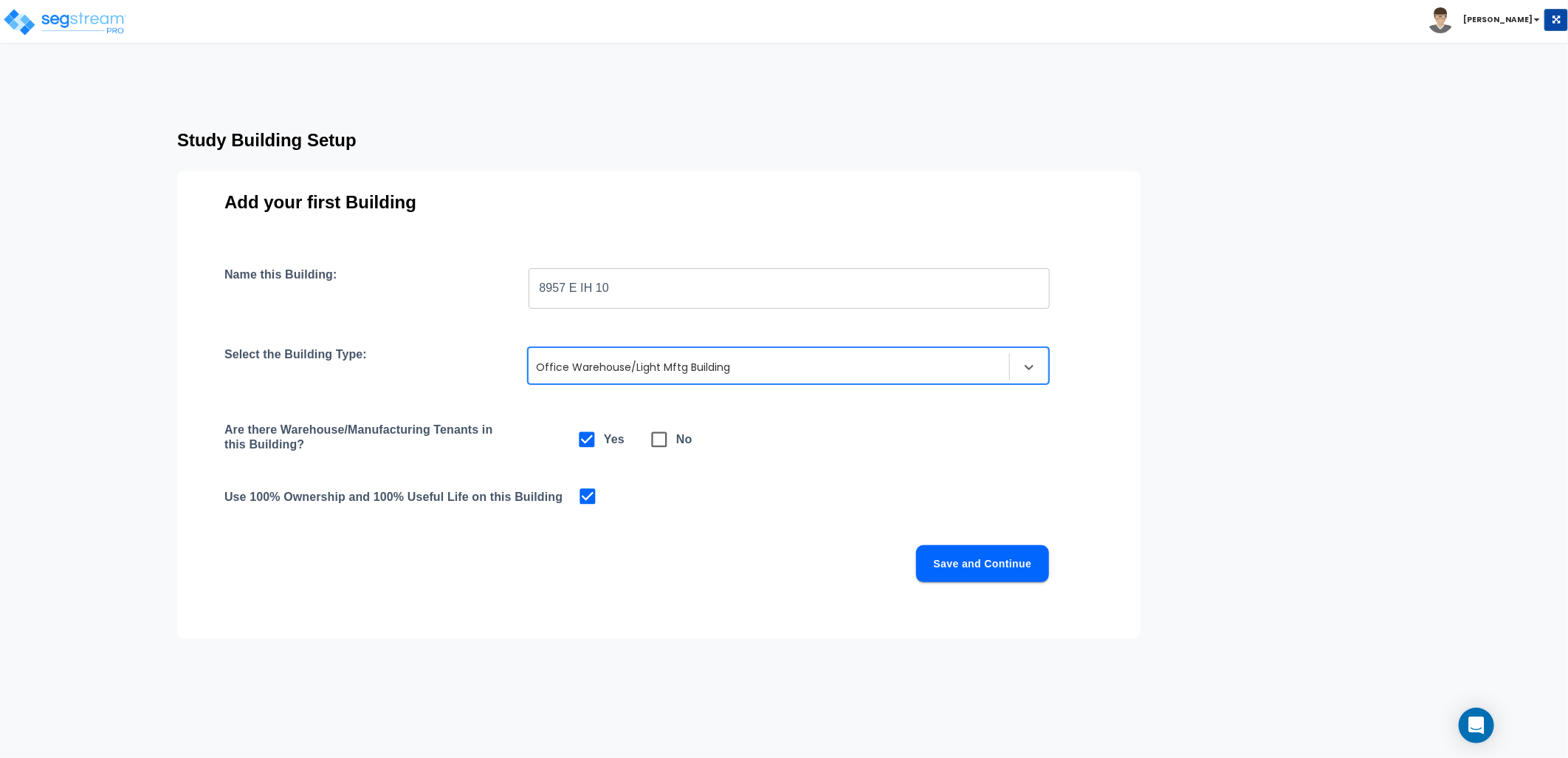
click at [969, 552] on button "Save and Continue" at bounding box center [983, 563] width 133 height 37
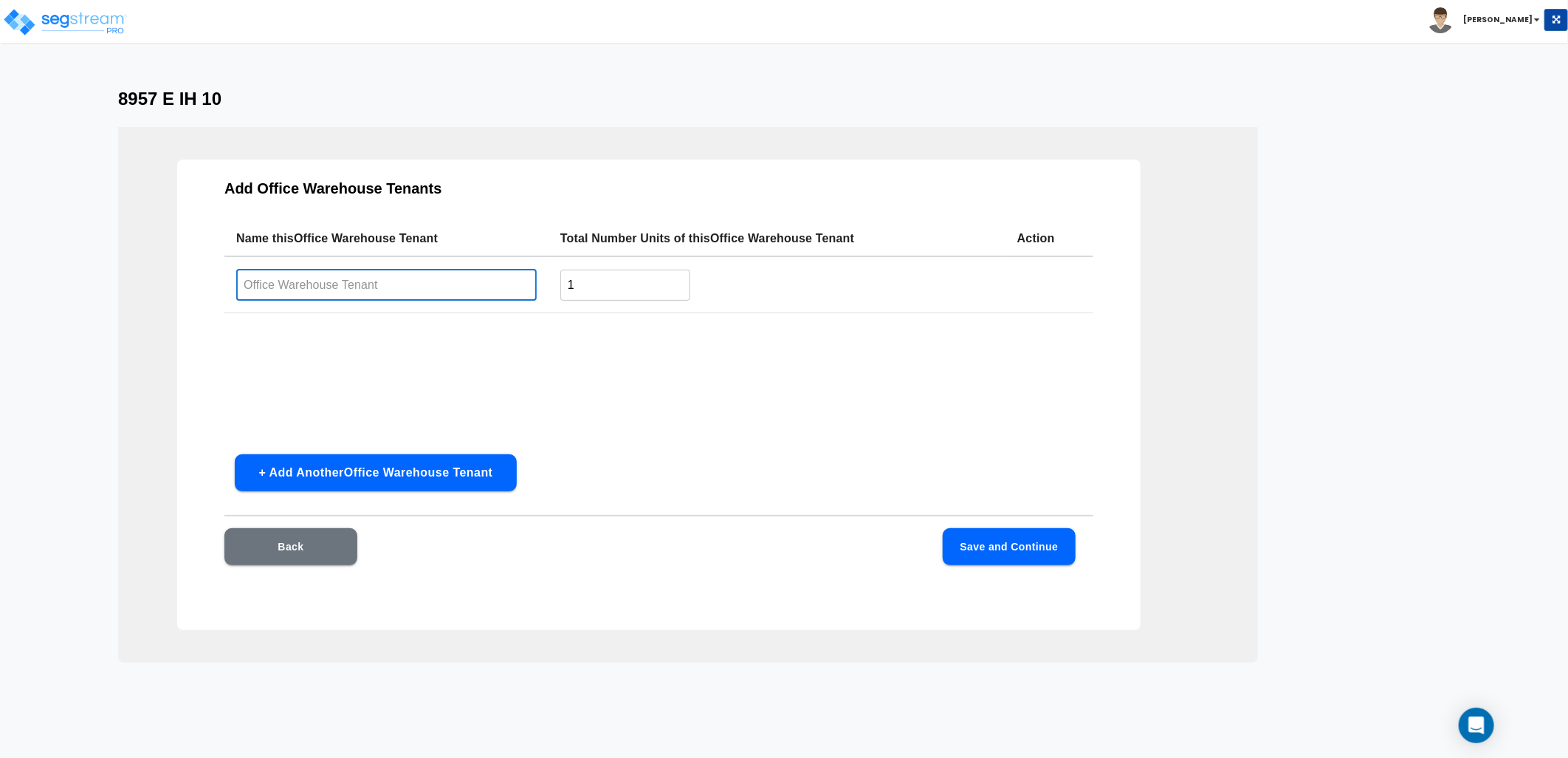
click at [337, 288] on input "text" at bounding box center [386, 284] width 300 height 32
type input "DSMTX"
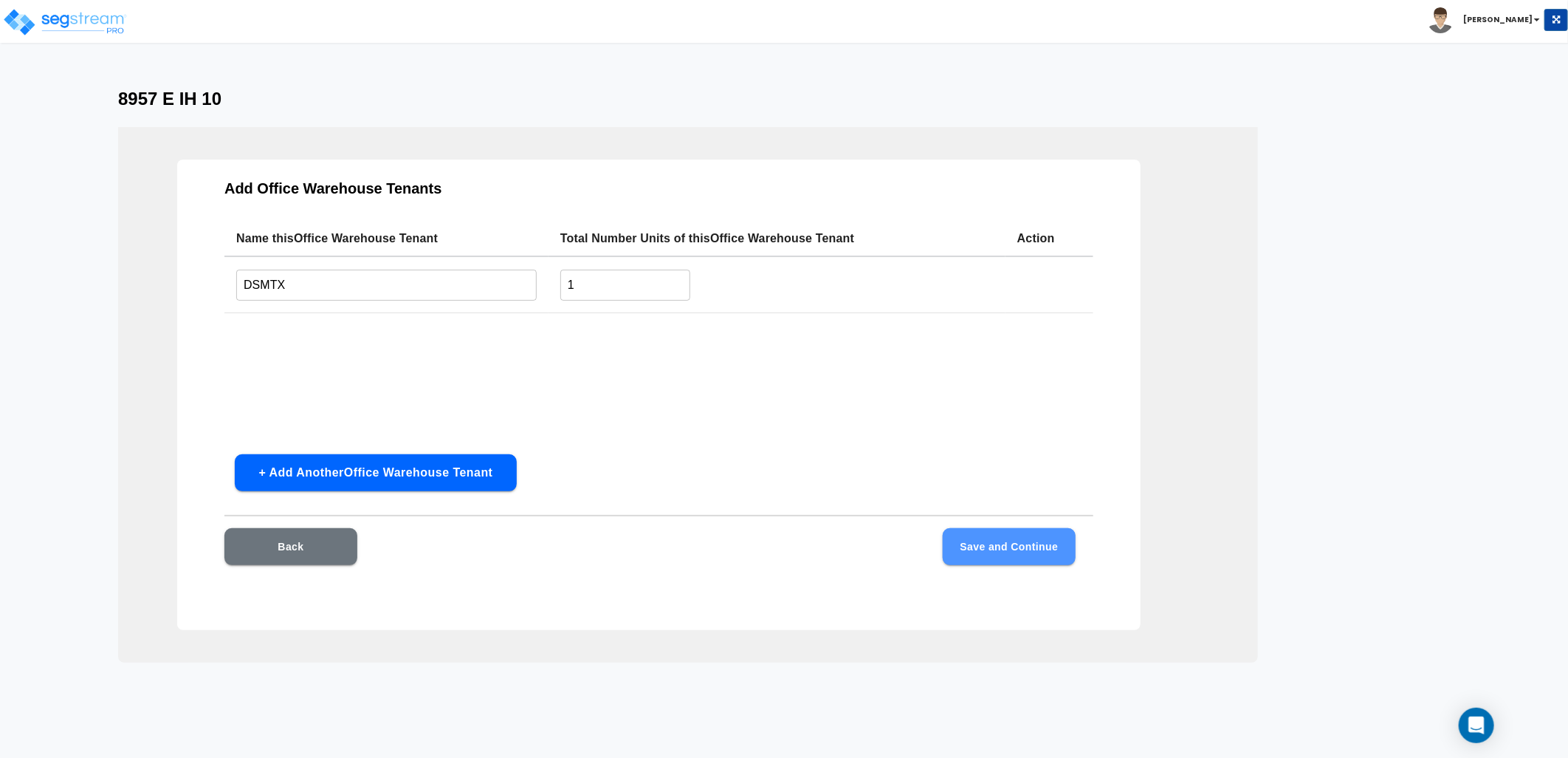
click at [994, 539] on button "Save and Continue" at bounding box center [1009, 546] width 133 height 37
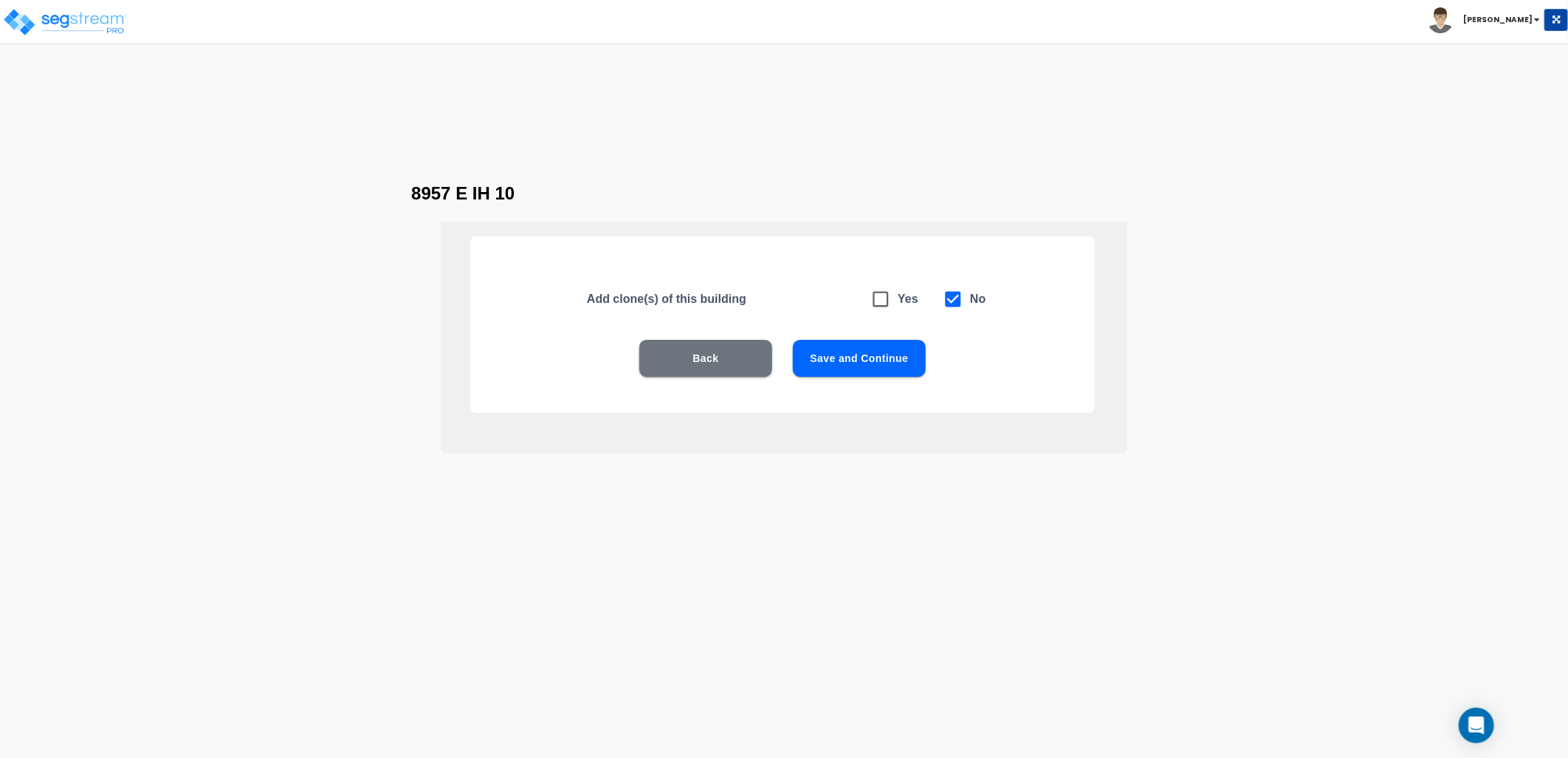
click at [871, 351] on button "Save and Continue" at bounding box center [859, 358] width 133 height 37
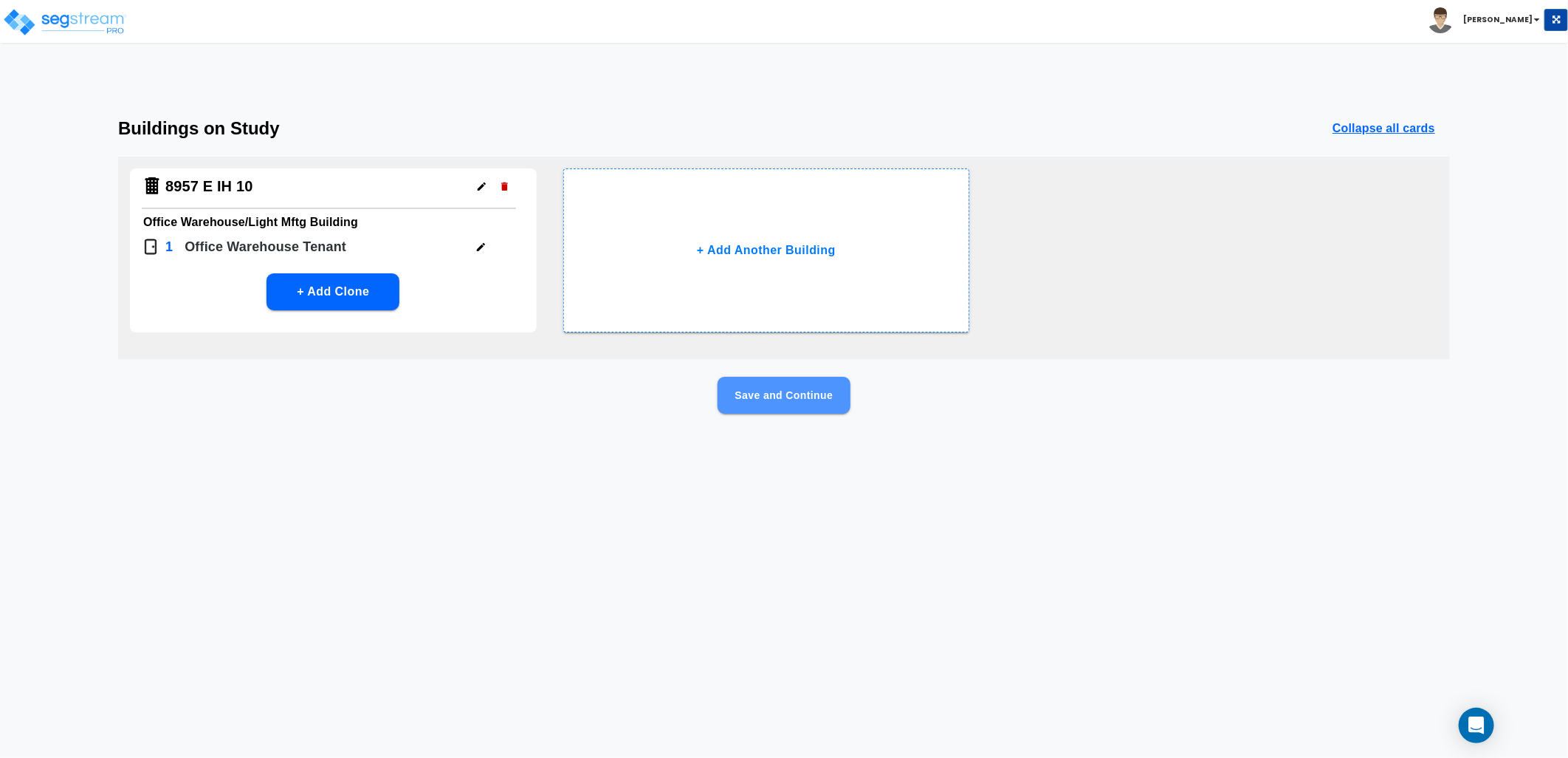
click at [780, 400] on button "Save and Continue" at bounding box center [784, 394] width 133 height 37
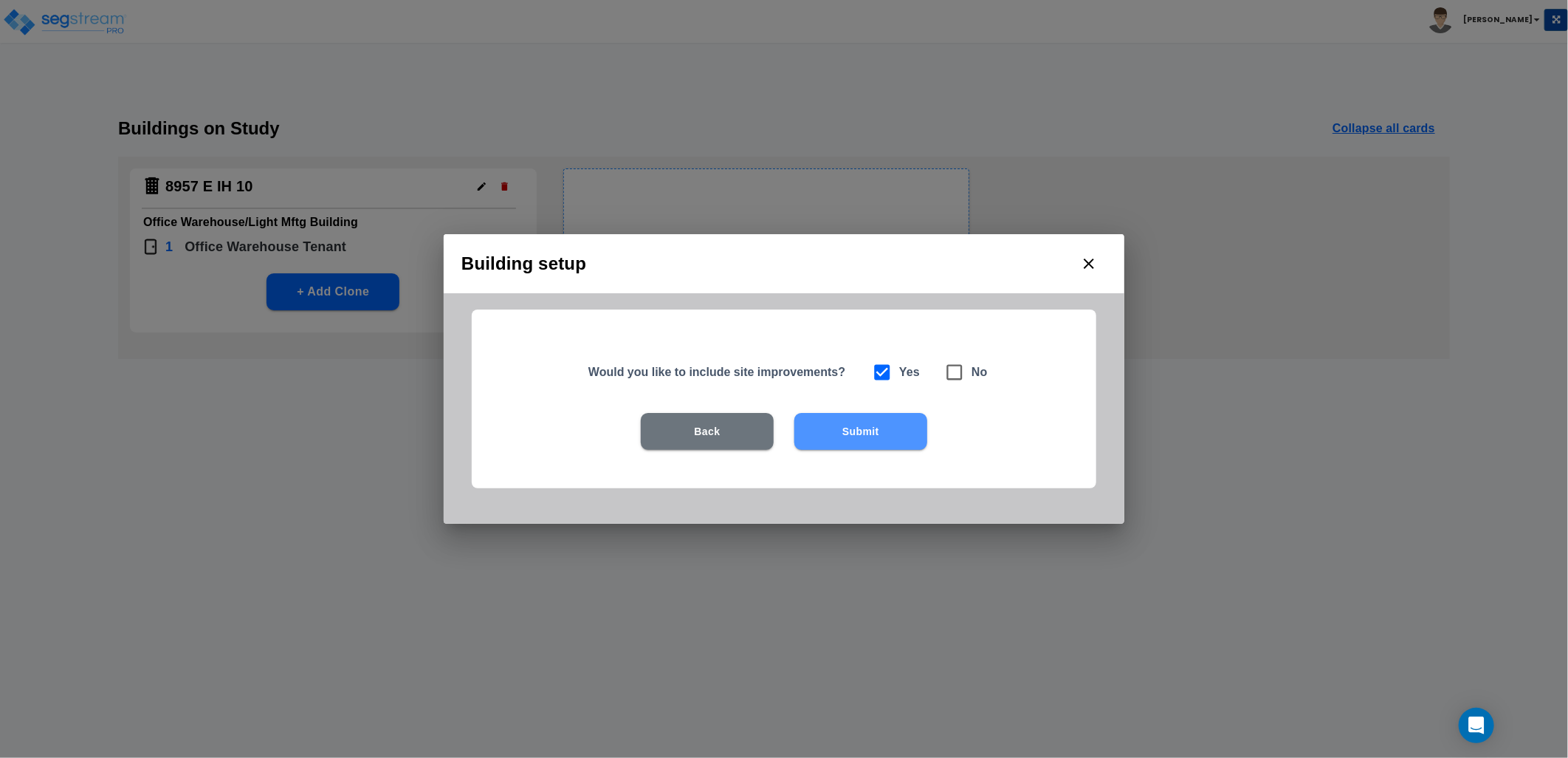
click at [829, 417] on button "Submit" at bounding box center [861, 431] width 133 height 37
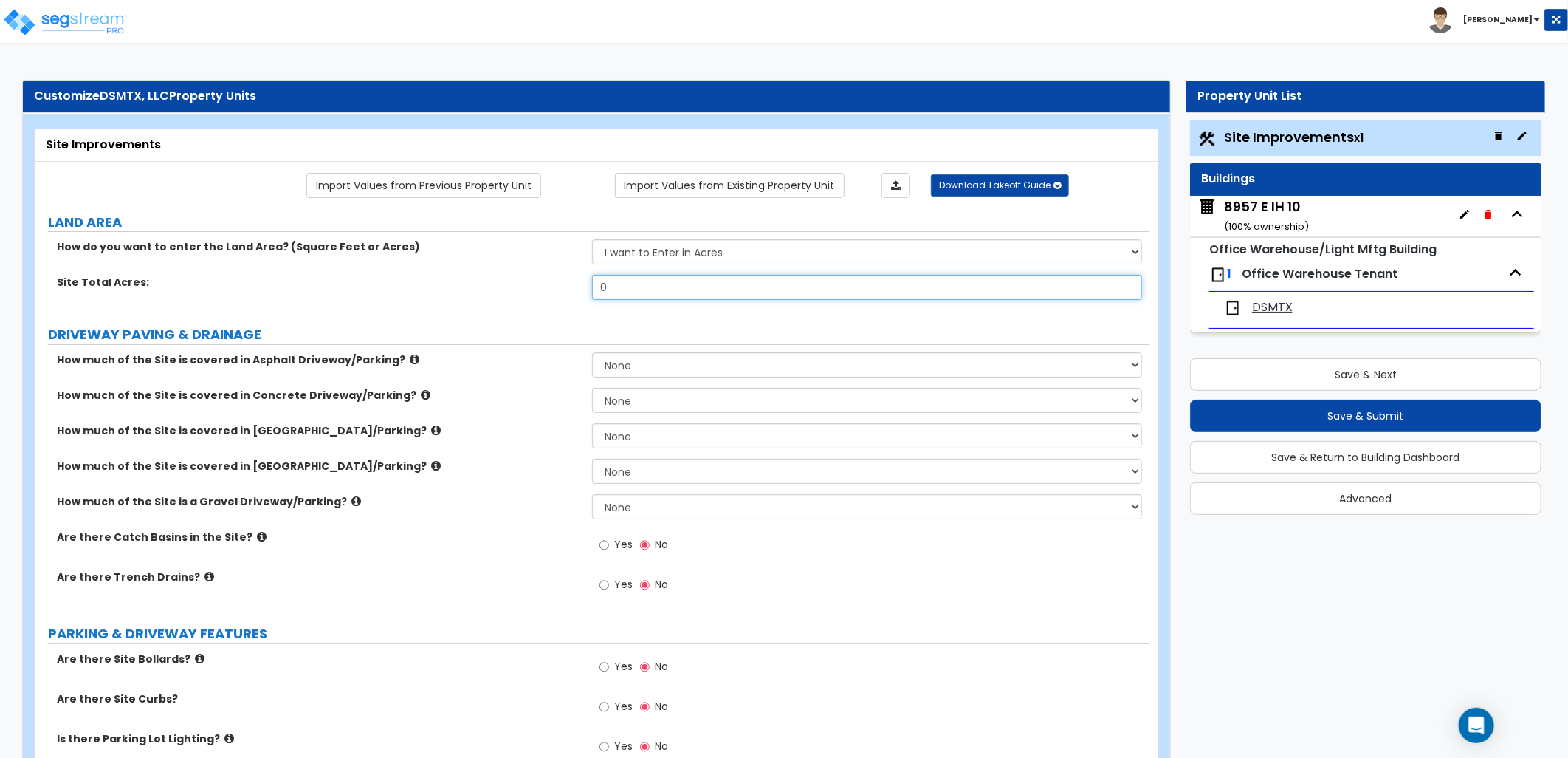
drag, startPoint x: 610, startPoint y: 284, endPoint x: 566, endPoint y: 286, distance: 44.0
click at [572, 282] on div "Site Total Acres: 0" at bounding box center [592, 293] width 1114 height 36
type input "2.5"
click at [540, 307] on div "Site Total Acres: 2.5" at bounding box center [592, 293] width 1114 height 36
click at [633, 507] on select "None I want to Enter an Approximate Percentage I want to Enter the Square Foota…" at bounding box center [867, 506] width 550 height 25
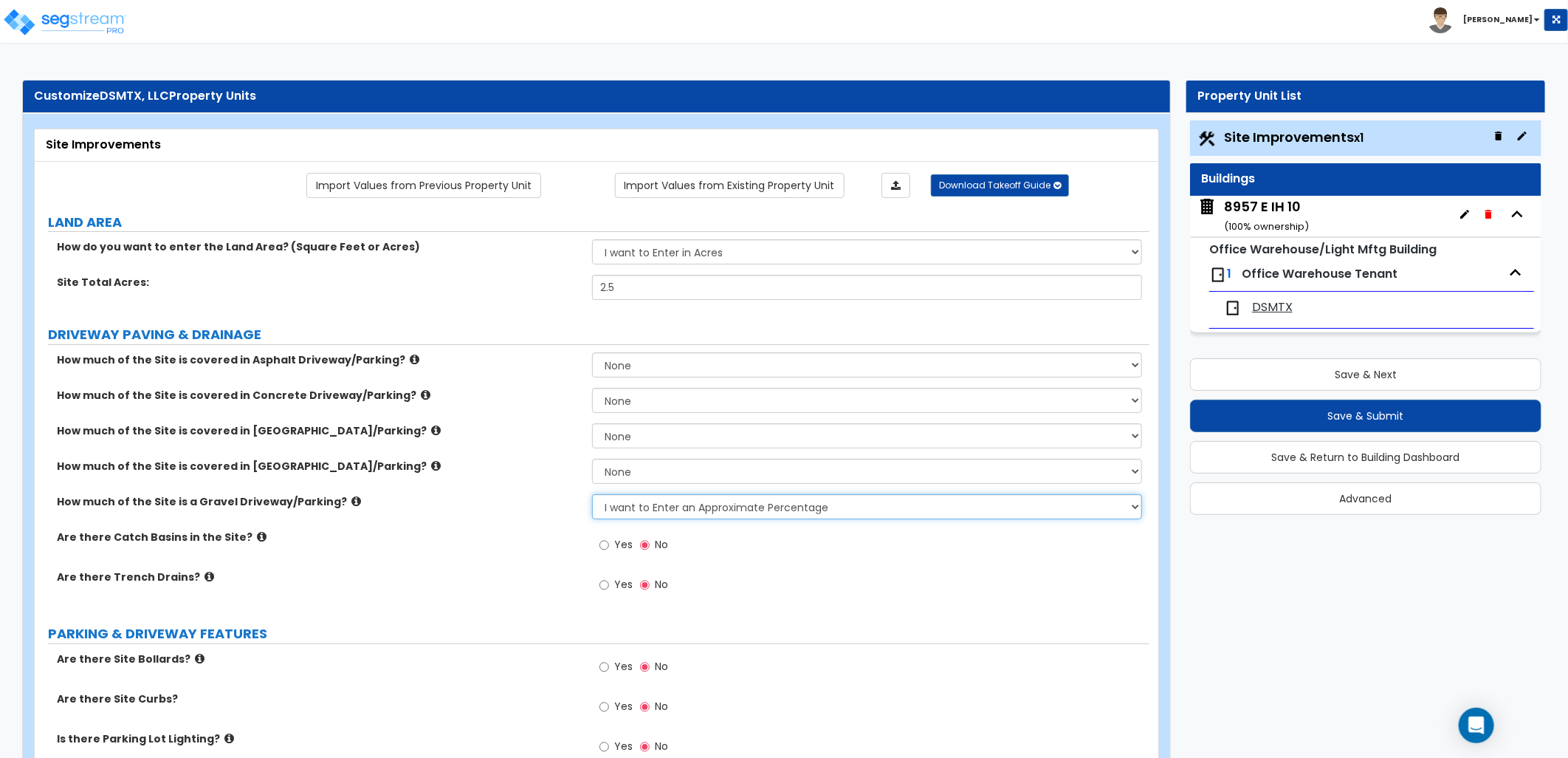
click at [592, 494] on select "None I want to Enter an Approximate Percentage I want to Enter the Square Foota…" at bounding box center [867, 506] width 550 height 25
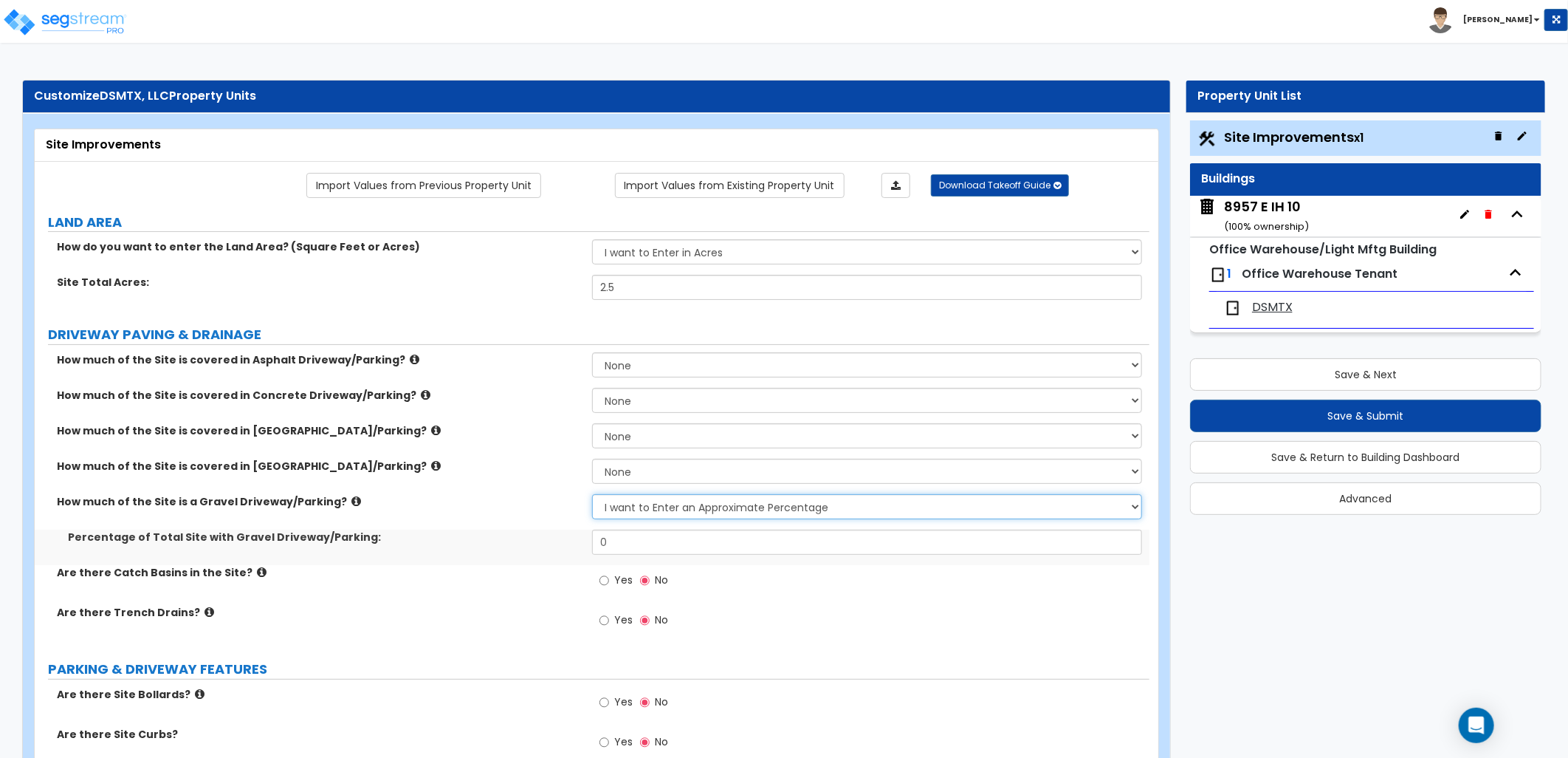
click at [659, 510] on select "None I want to Enter an Approximate Percentage I want to Enter the Square Foota…" at bounding box center [867, 506] width 550 height 25
select select "2"
click at [592, 494] on select "None I want to Enter an Approximate Percentage I want to Enter the Square Foota…" at bounding box center [867, 506] width 550 height 25
drag, startPoint x: 601, startPoint y: 543, endPoint x: 540, endPoint y: 543, distance: 61.0
click at [540, 543] on div "Total Square Footage of [GEOGRAPHIC_DATA]/Parking: 0" at bounding box center [592, 547] width 1114 height 36
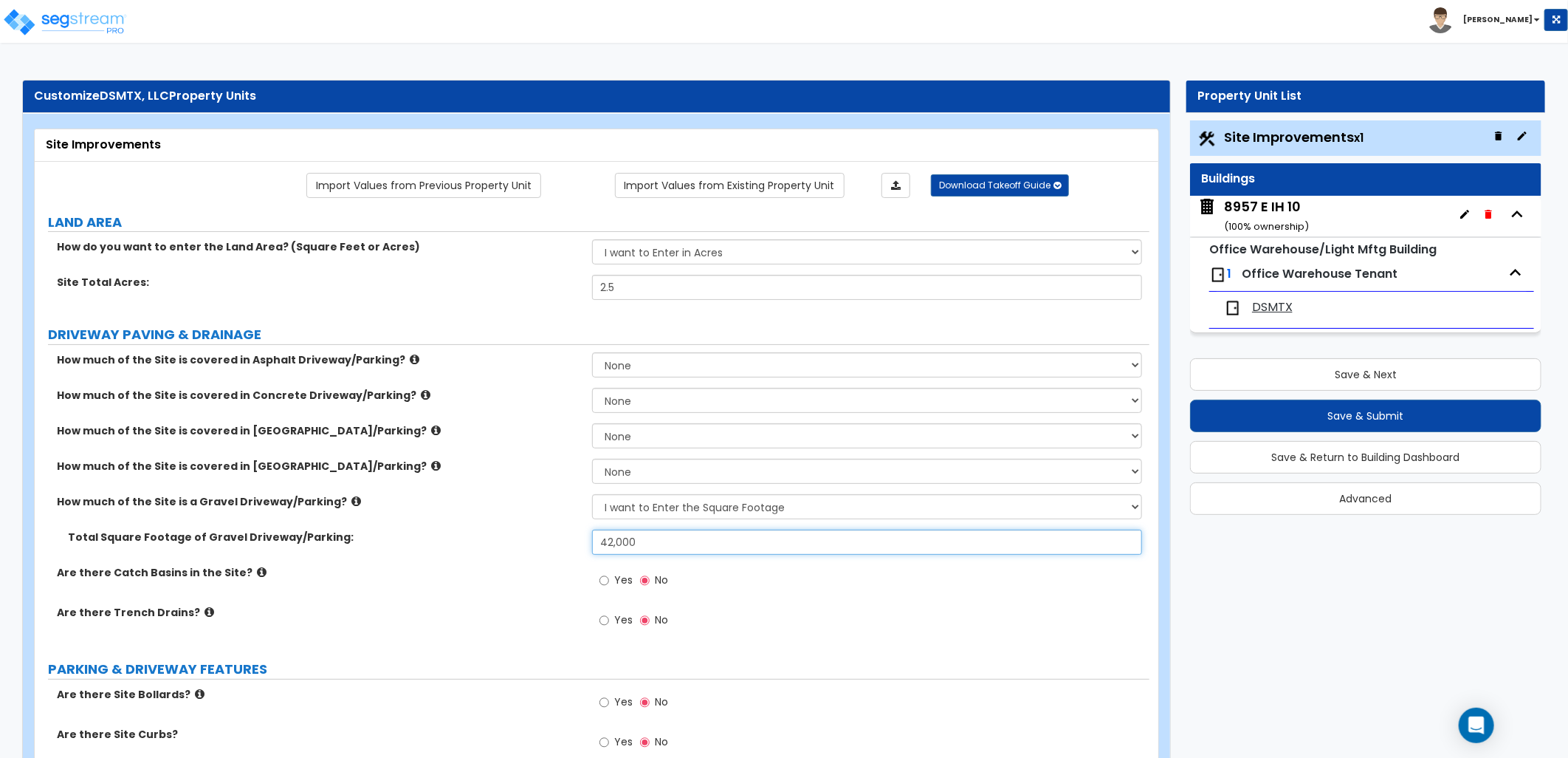
type input "42,000"
click at [636, 403] on select "None I want to Enter an Approximate Percentage I want to Enter the Square Foota…" at bounding box center [867, 399] width 550 height 25
select select "2"
click at [592, 388] on select "None I want to Enter an Approximate Percentage I want to Enter the Square Foota…" at bounding box center [867, 399] width 550 height 25
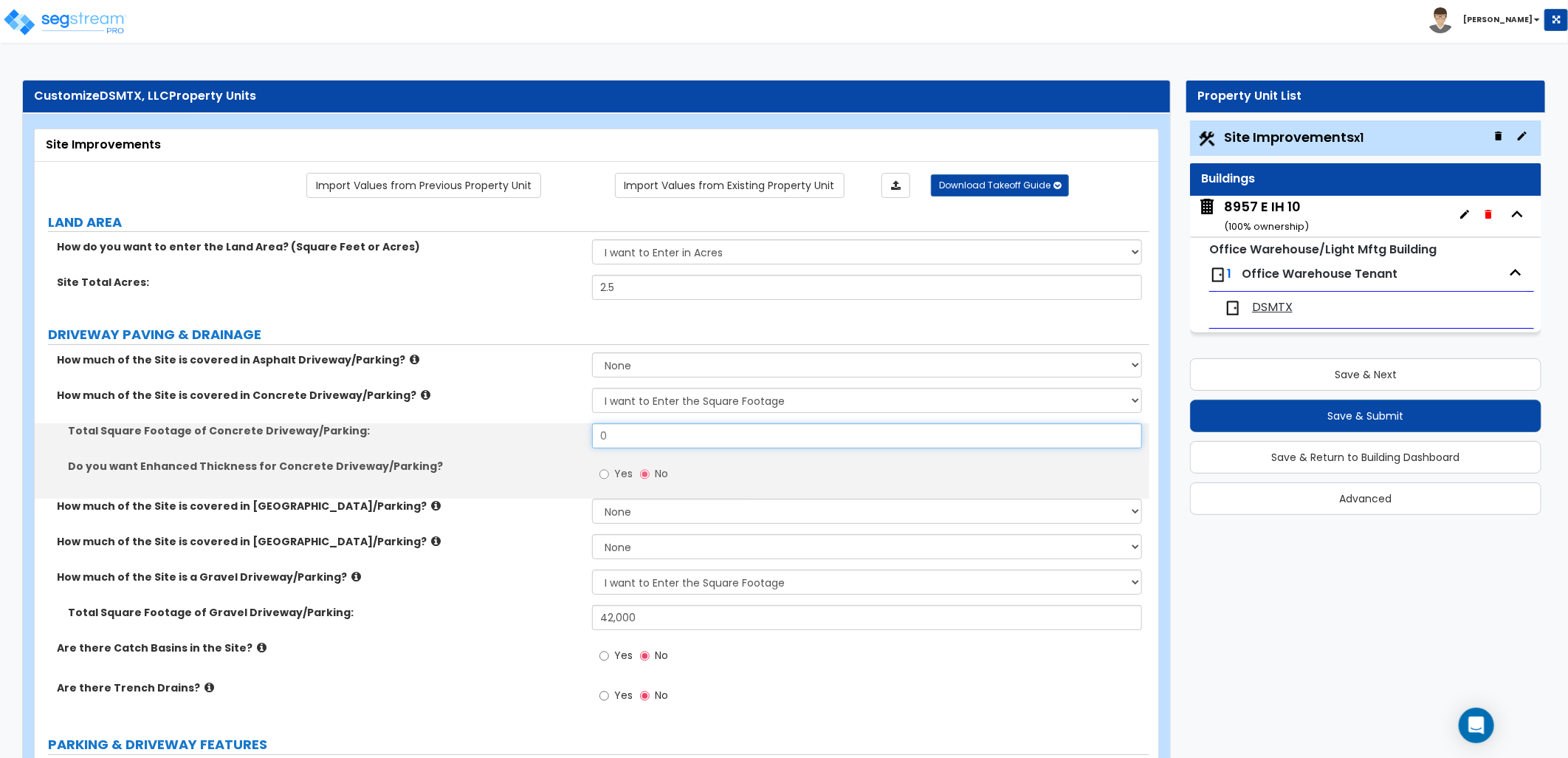
drag, startPoint x: 632, startPoint y: 438, endPoint x: 572, endPoint y: 436, distance: 60.0
click at [572, 436] on div "Total Square Footage of Concrete Driveway/Parking: 0" at bounding box center [592, 441] width 1114 height 36
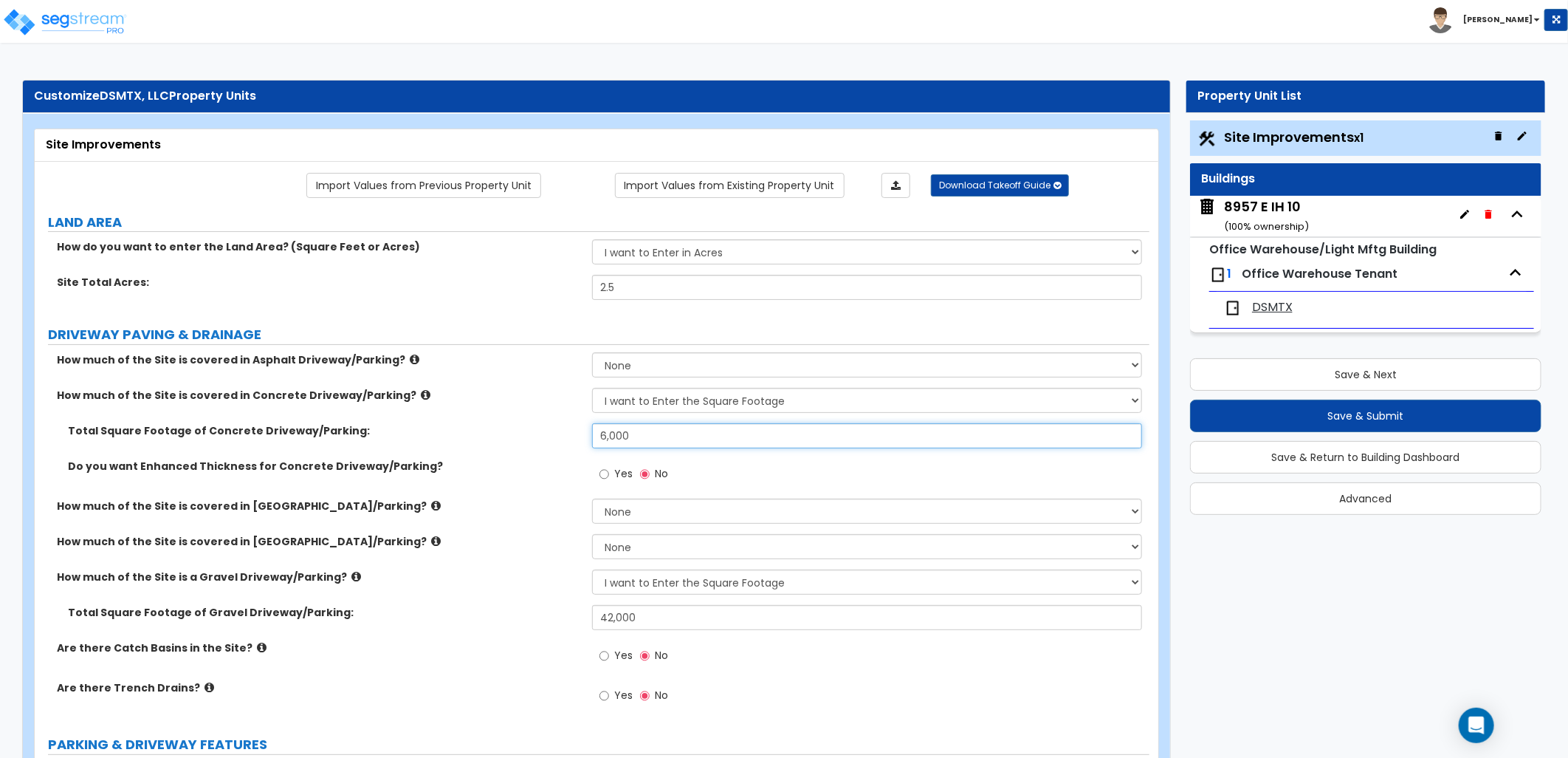
type input "6,000"
click at [588, 430] on div "Total Square Footage of Concrete Driveway/Parking:" at bounding box center [313, 430] width 557 height 15
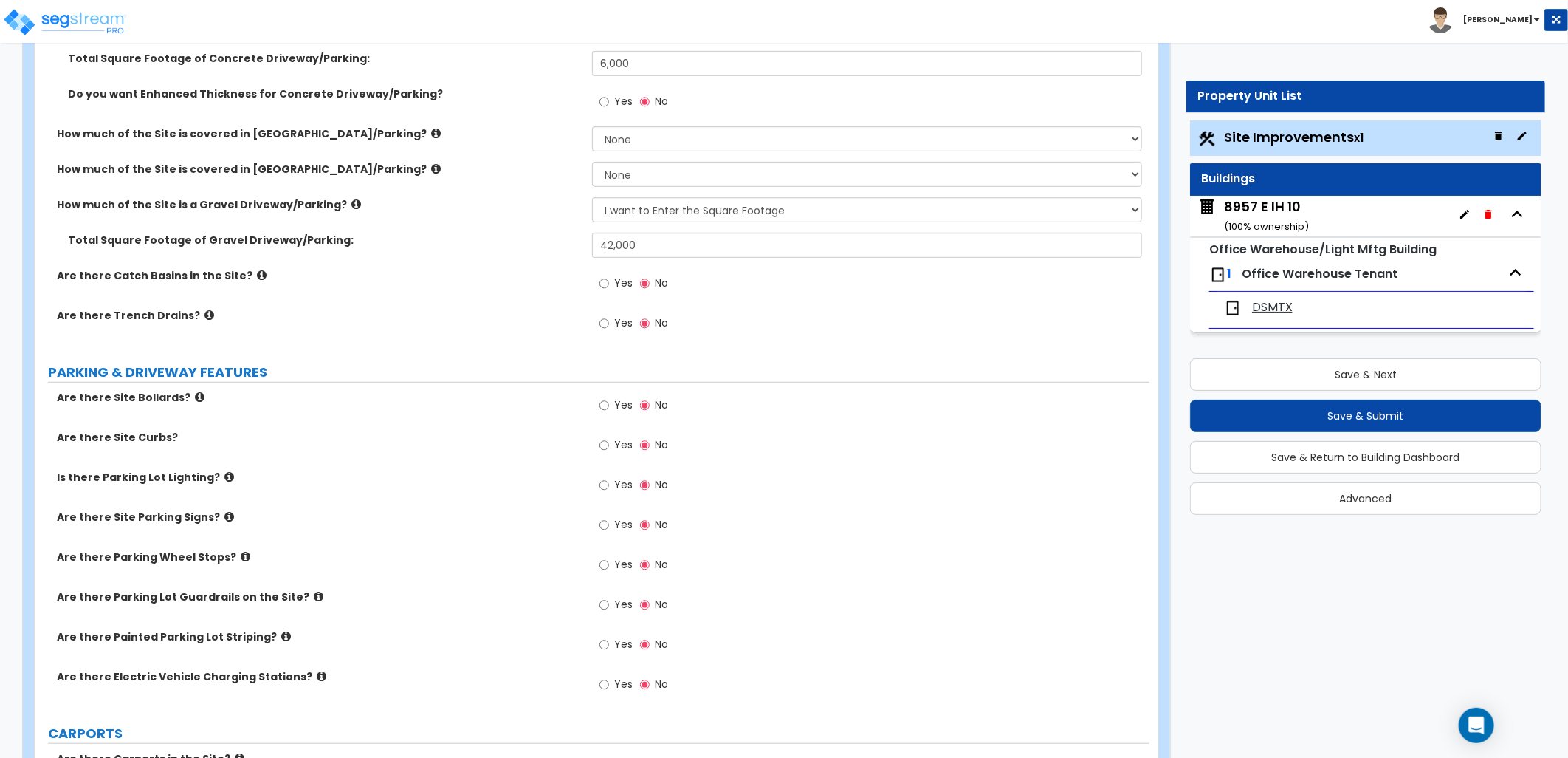
scroll to position [410, 0]
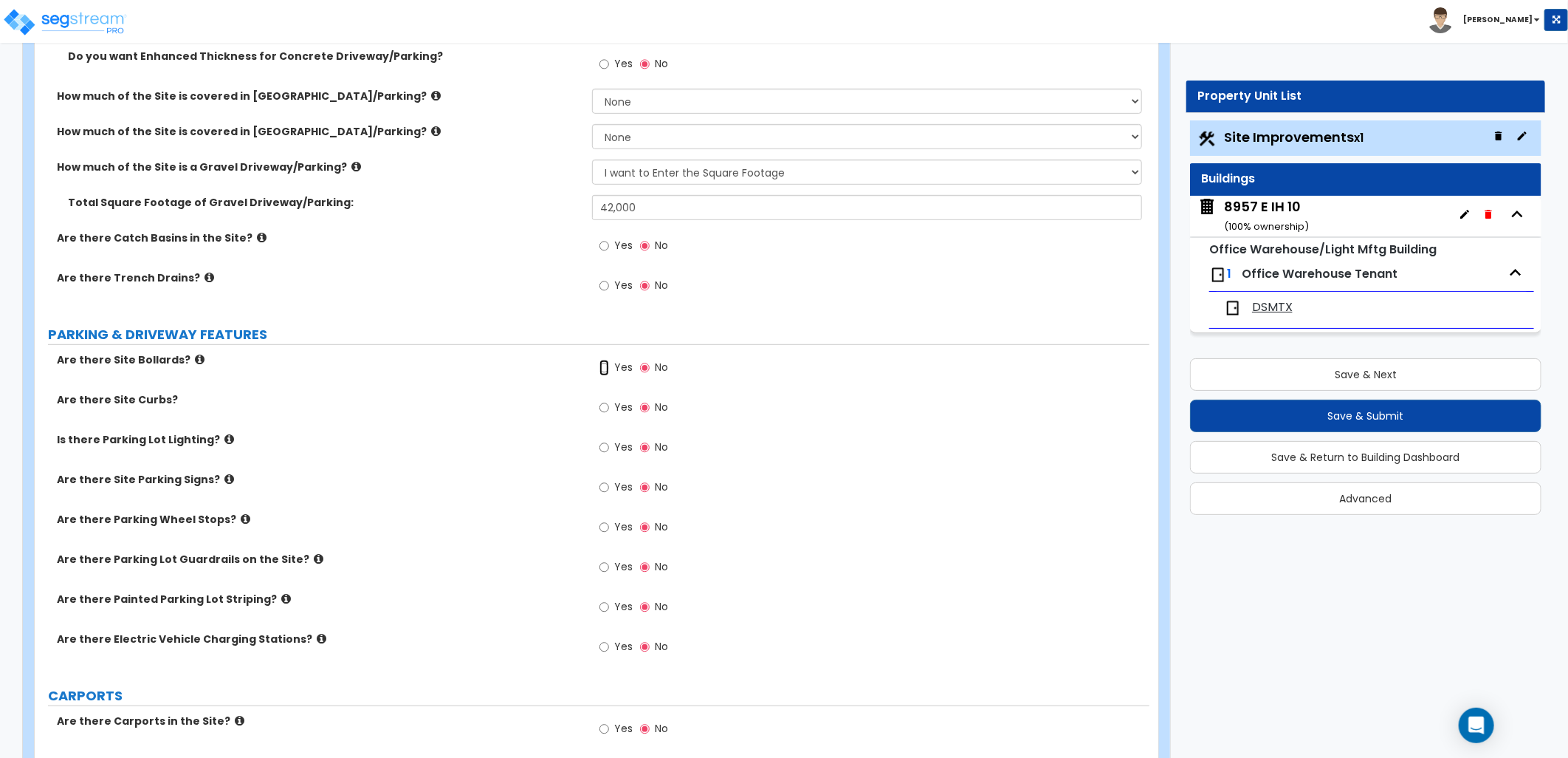
click at [602, 367] on input "Yes" at bounding box center [604, 367] width 9 height 16
radio input "true"
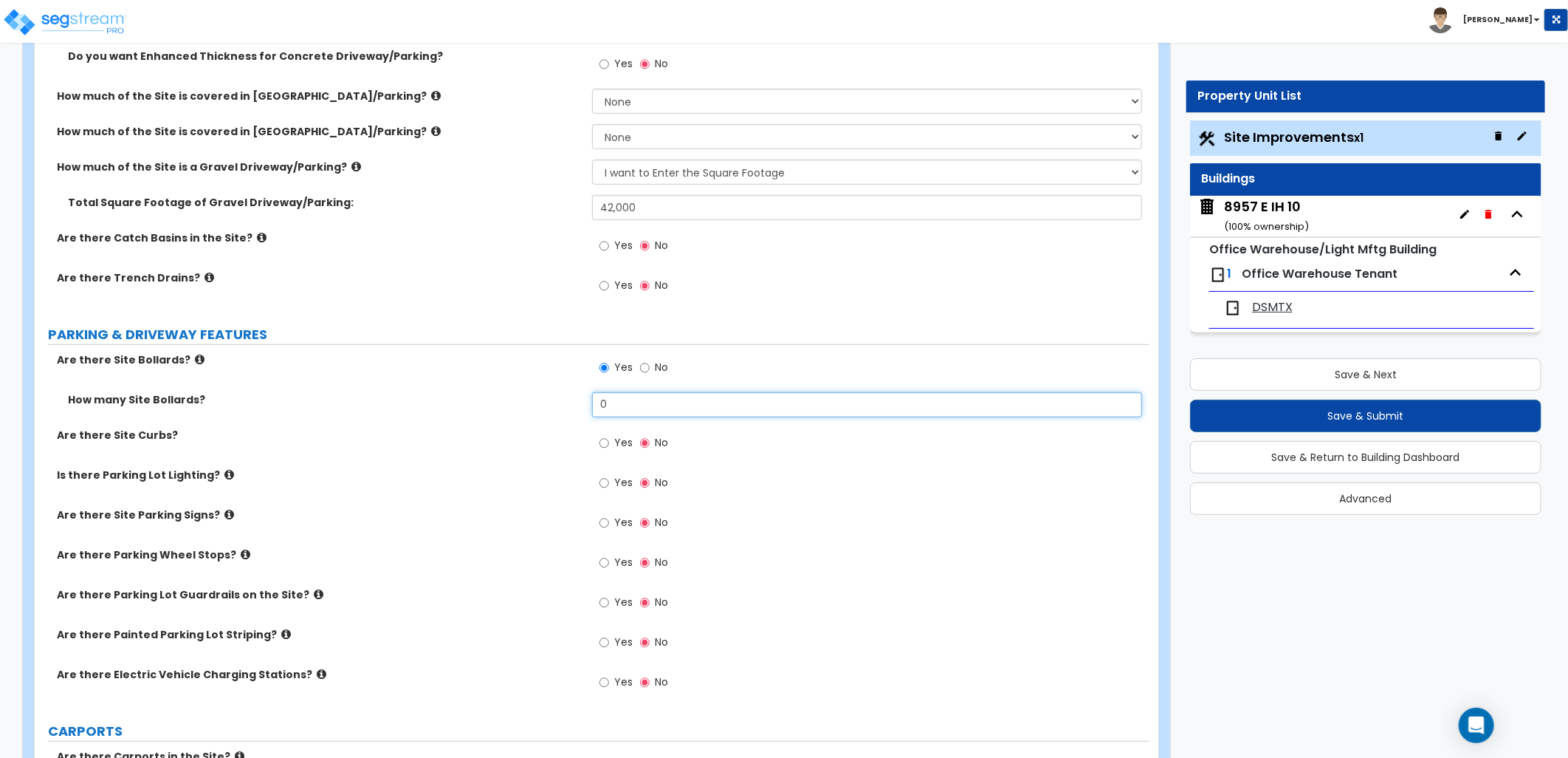
drag, startPoint x: 642, startPoint y: 411, endPoint x: 473, endPoint y: 392, distance: 170.1
click at [473, 392] on div "How many Site Bollards? 0" at bounding box center [592, 410] width 1114 height 36
type input "15"
click at [803, 458] on div "Yes No" at bounding box center [870, 447] width 557 height 40
click at [166, 434] on label "Are there Site Curbs?" at bounding box center [319, 434] width 524 height 15
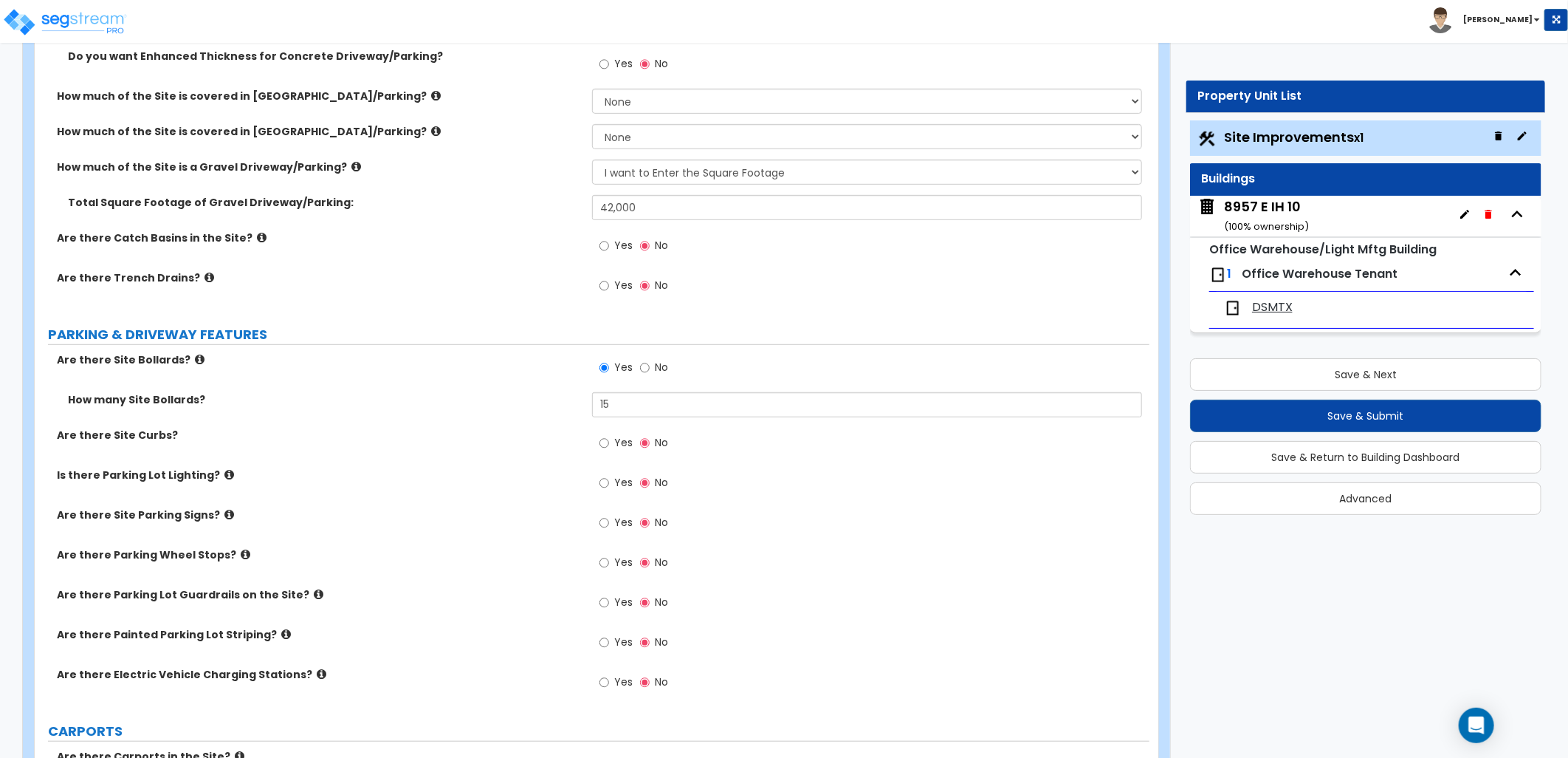
click at [610, 565] on label "Yes" at bounding box center [616, 563] width 33 height 25
click at [609, 565] on input "Yes" at bounding box center [604, 563] width 9 height 16
radio input "true"
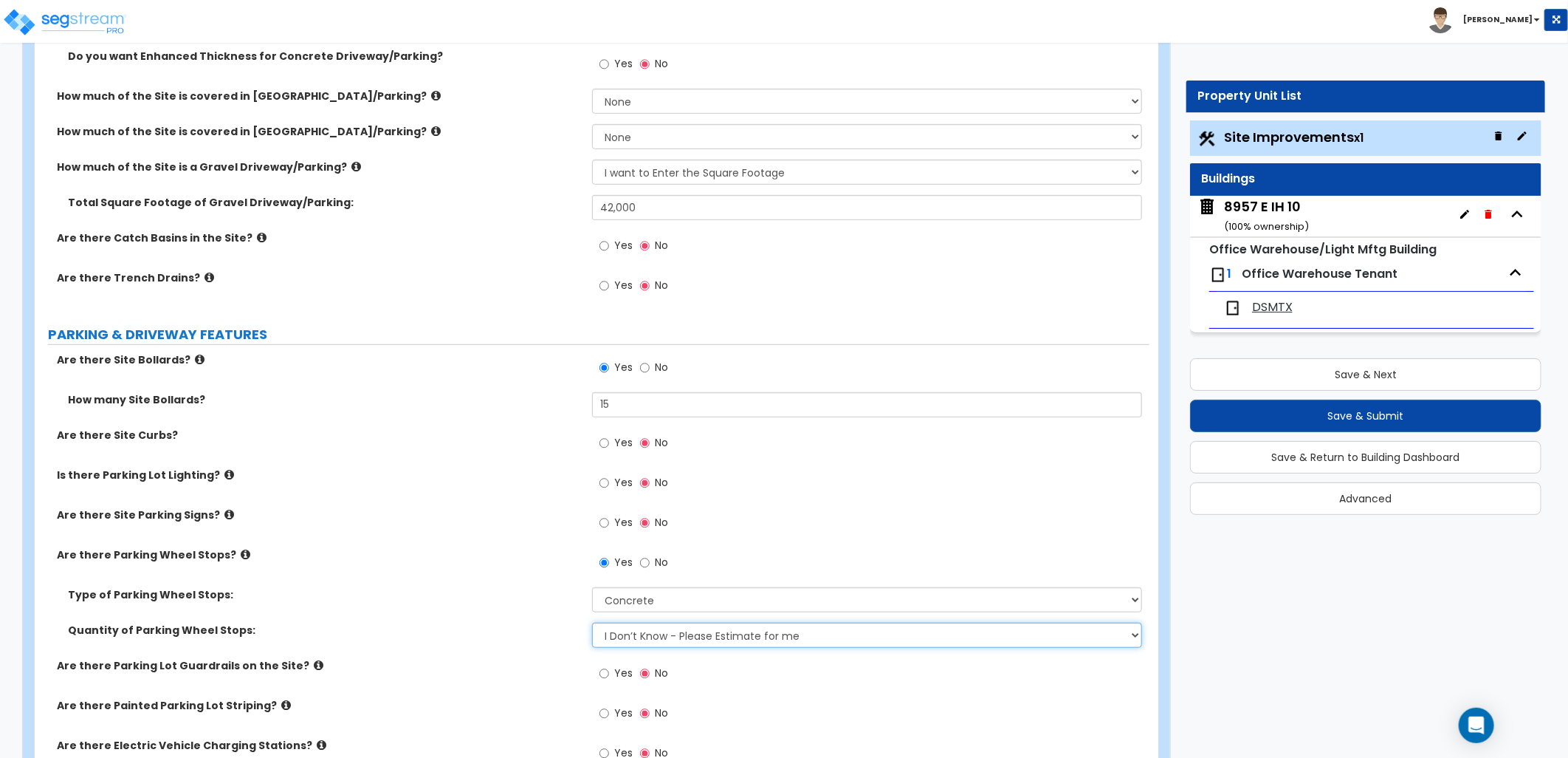
click at [654, 631] on select "I Don’t Know - Please Estimate for me I Want to Enter the Number of Wheel Stops" at bounding box center [867, 634] width 550 height 25
select select "1"
click at [592, 622] on select "I Don’t Know - Please Estimate for me I Want to Enter the Number of Wheel Stops" at bounding box center [867, 634] width 550 height 25
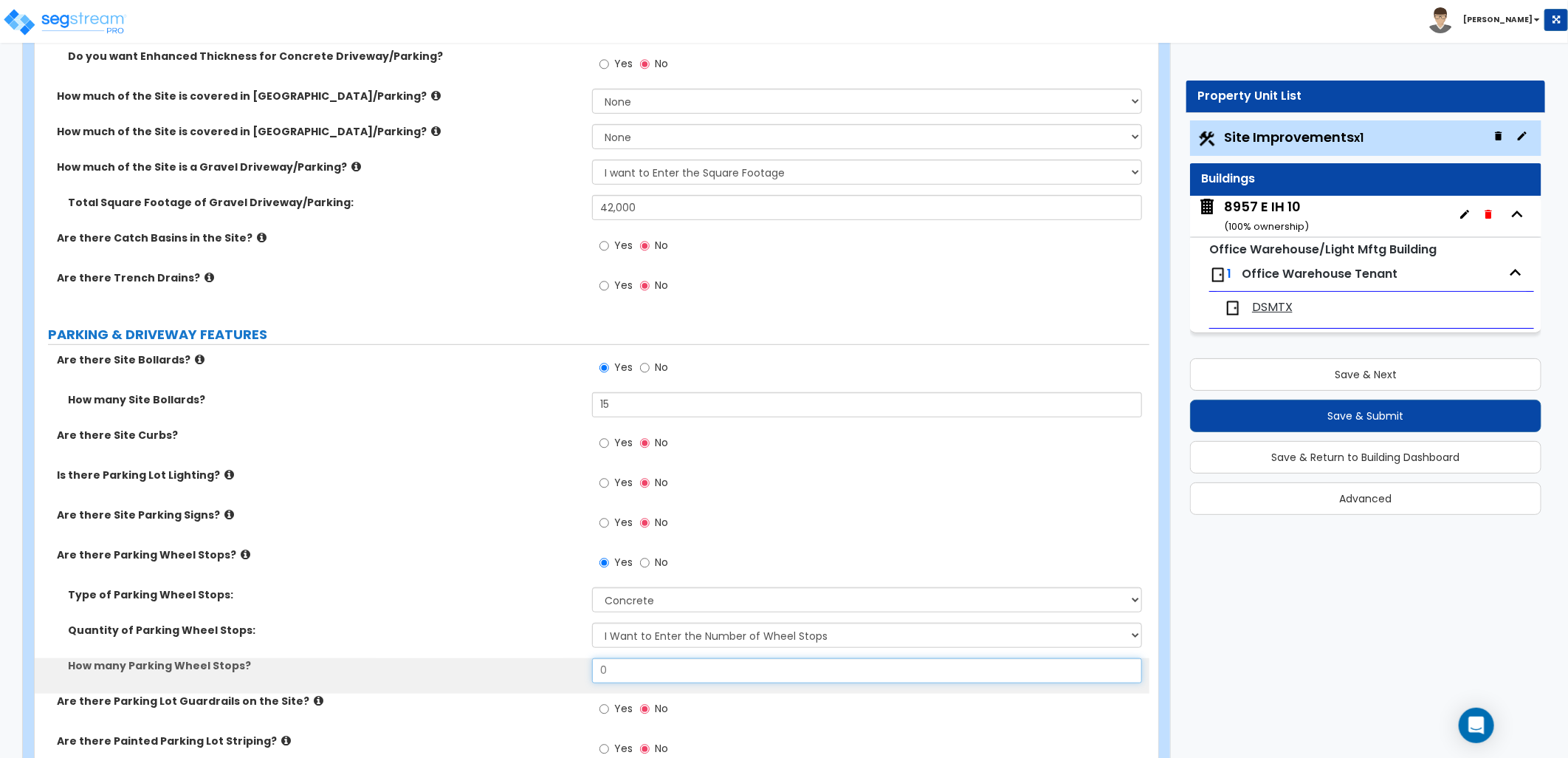
drag, startPoint x: 590, startPoint y: 674, endPoint x: 574, endPoint y: 674, distance: 16.0
click at [574, 674] on div "How many Parking Wheel Stops? 0" at bounding box center [592, 676] width 1114 height 36
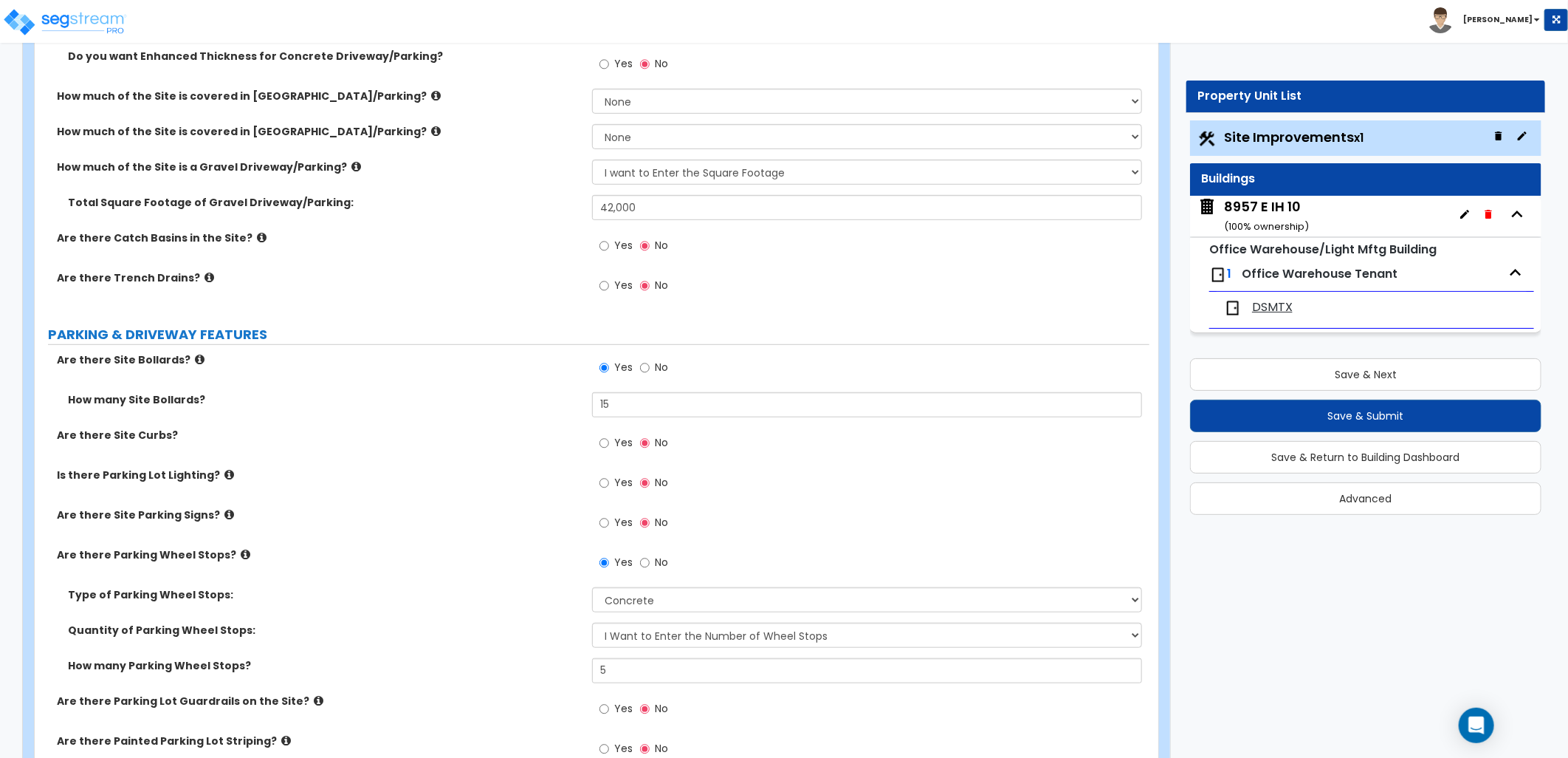
click at [916, 522] on div "Yes No" at bounding box center [870, 527] width 557 height 40
click at [224, 512] on icon at bounding box center [229, 514] width 9 height 11
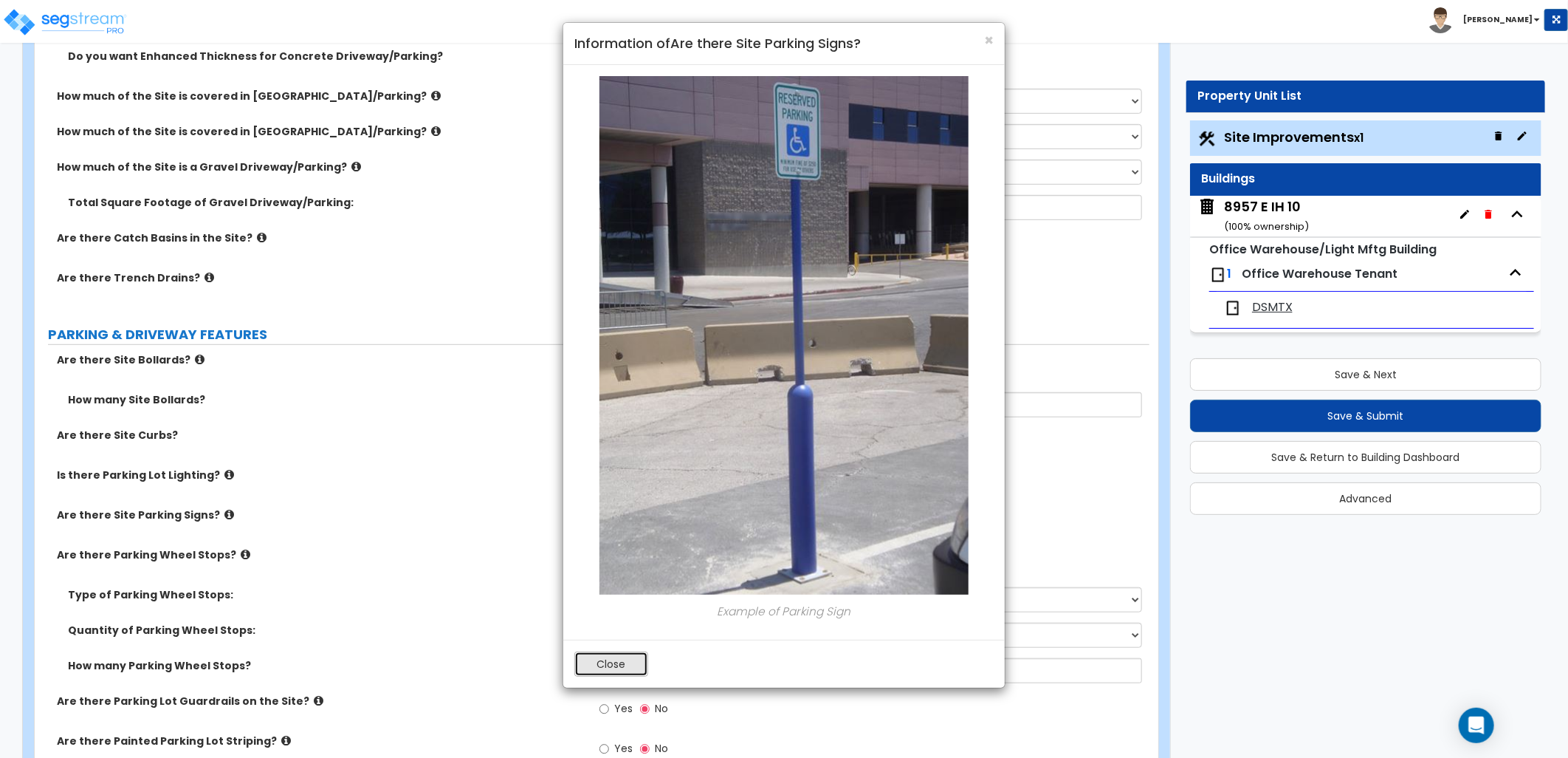
click at [621, 668] on button "Close" at bounding box center [611, 663] width 74 height 25
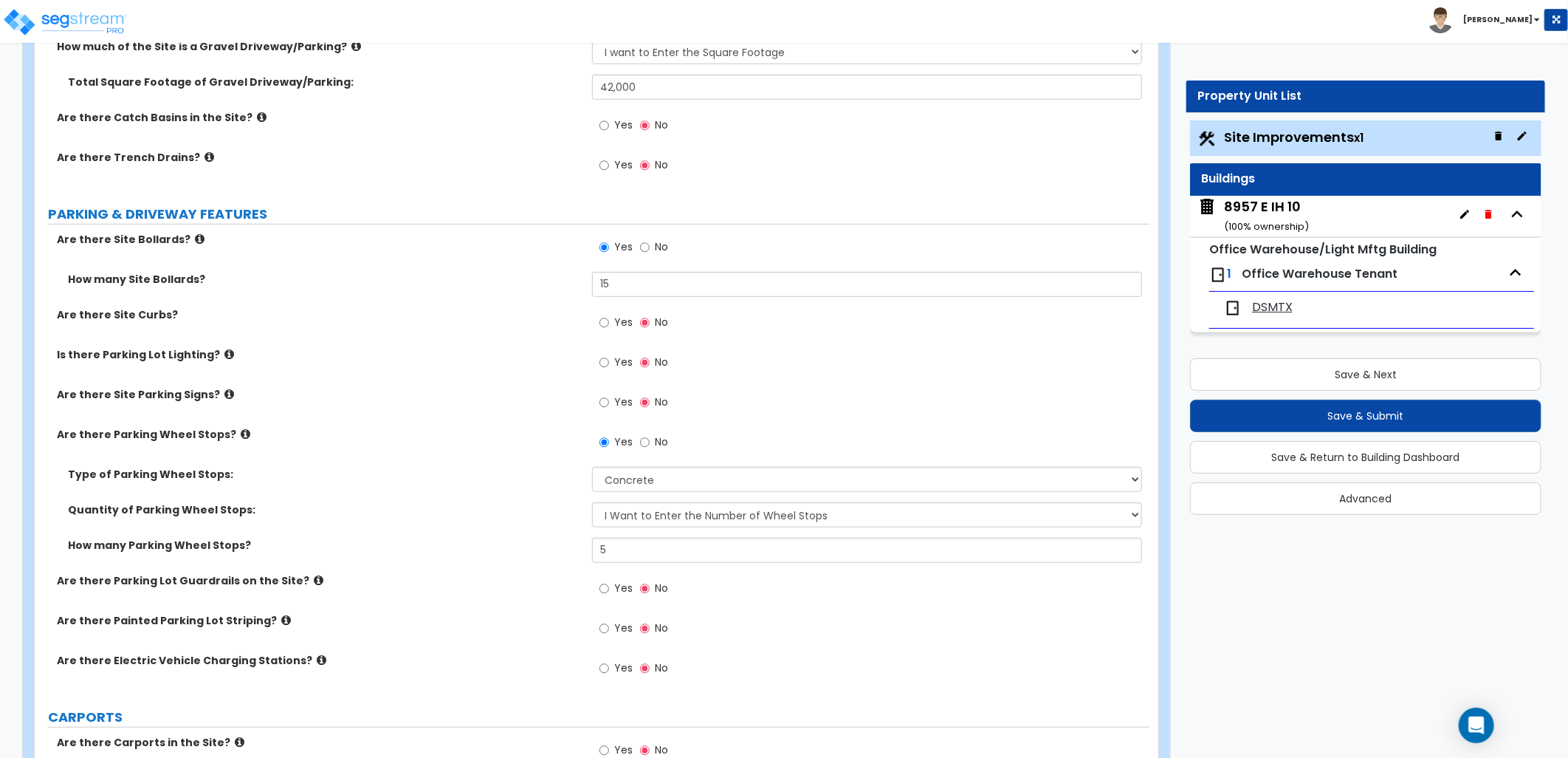
scroll to position [574, 0]
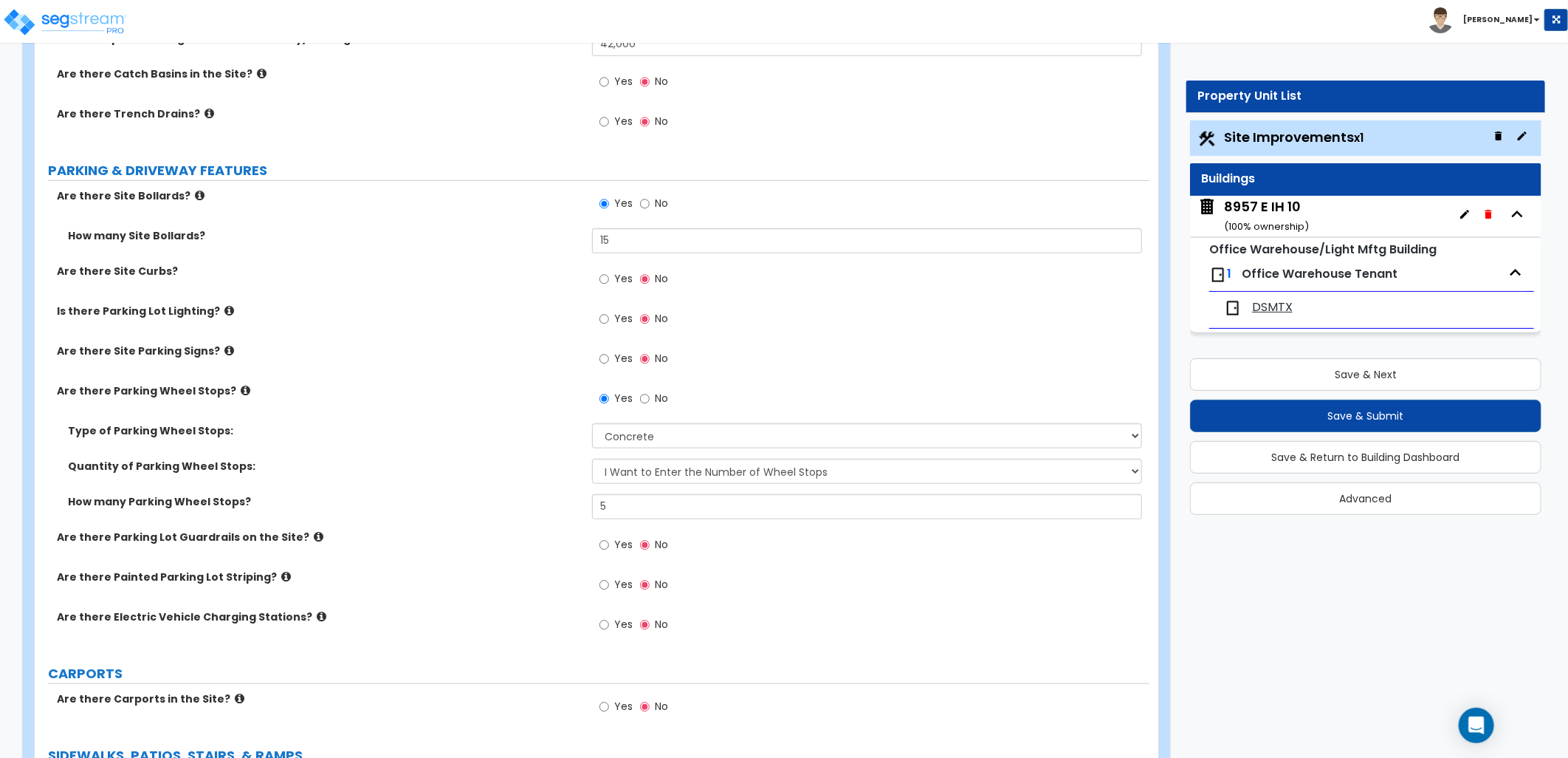
click at [293, 538] on label "Are there Parking Lot Guardrails on the Site?" at bounding box center [319, 536] width 524 height 15
click at [314, 537] on icon at bounding box center [318, 536] width 9 height 11
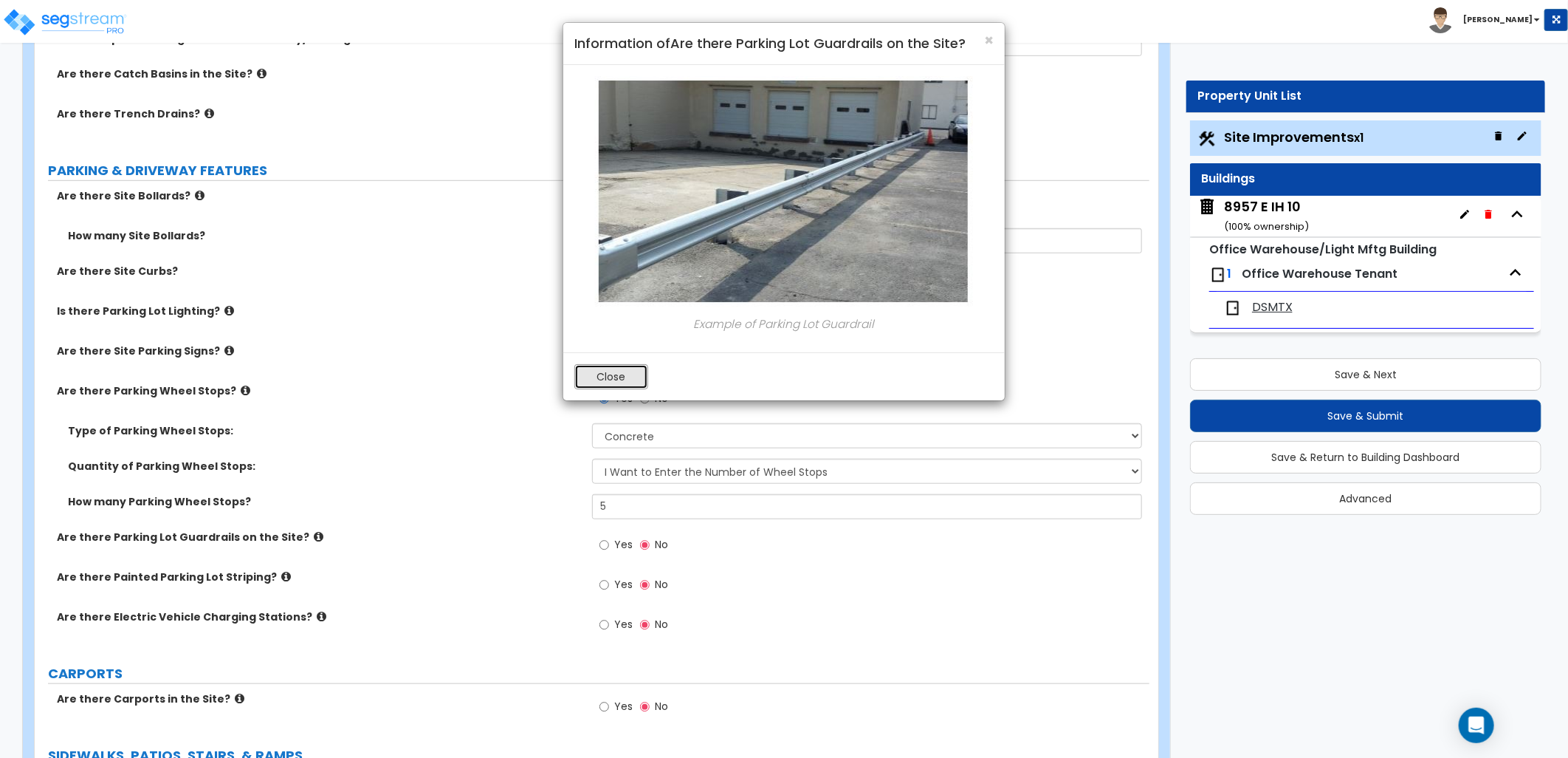
click at [607, 375] on button "Close" at bounding box center [611, 376] width 74 height 25
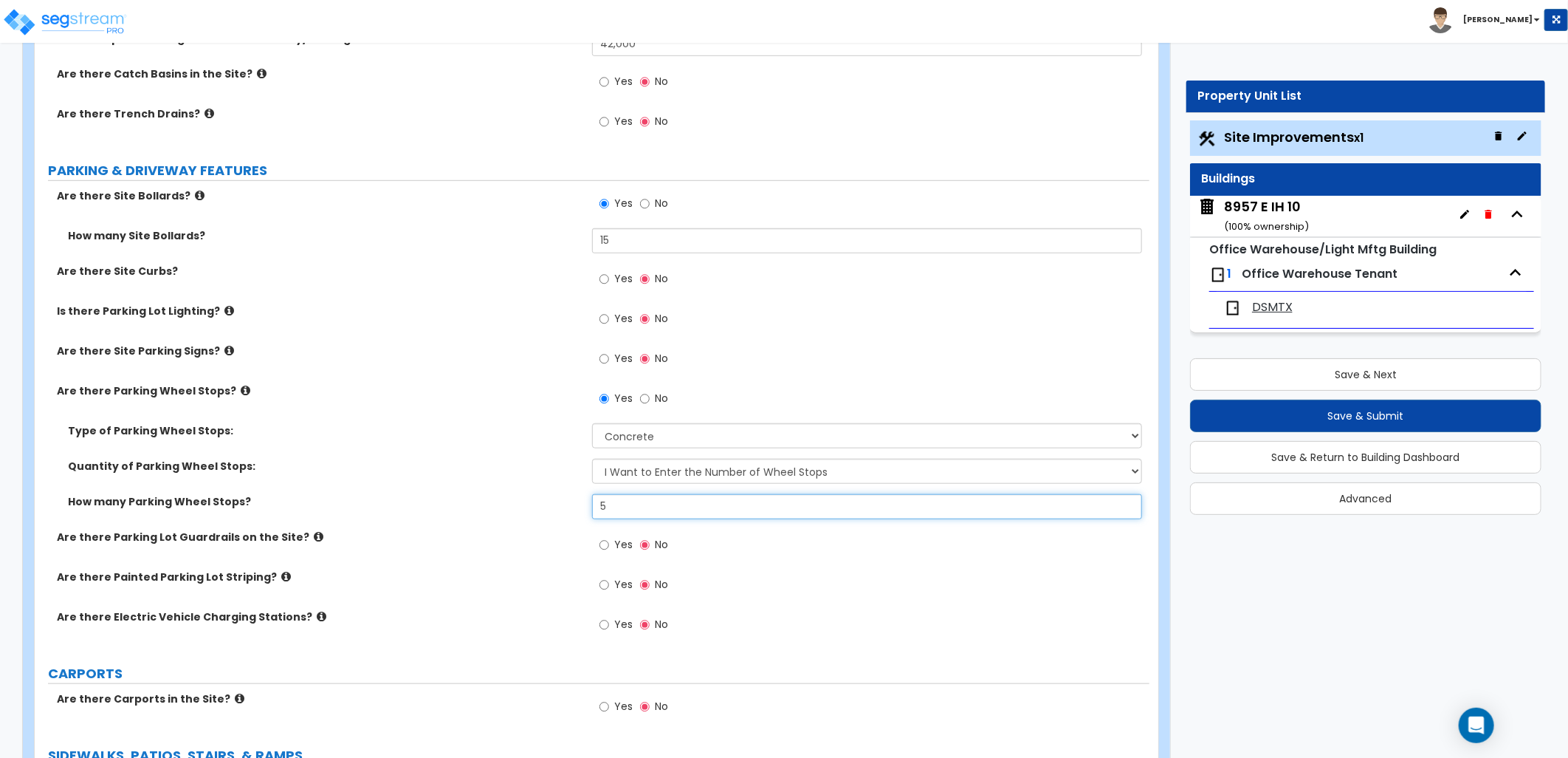
drag, startPoint x: 561, startPoint y: 510, endPoint x: 549, endPoint y: 507, distance: 12.4
click at [550, 510] on div "How many Parking Wheel Stops? 5" at bounding box center [592, 512] width 1114 height 36
type input "12"
click at [813, 576] on div "Yes No" at bounding box center [870, 589] width 557 height 40
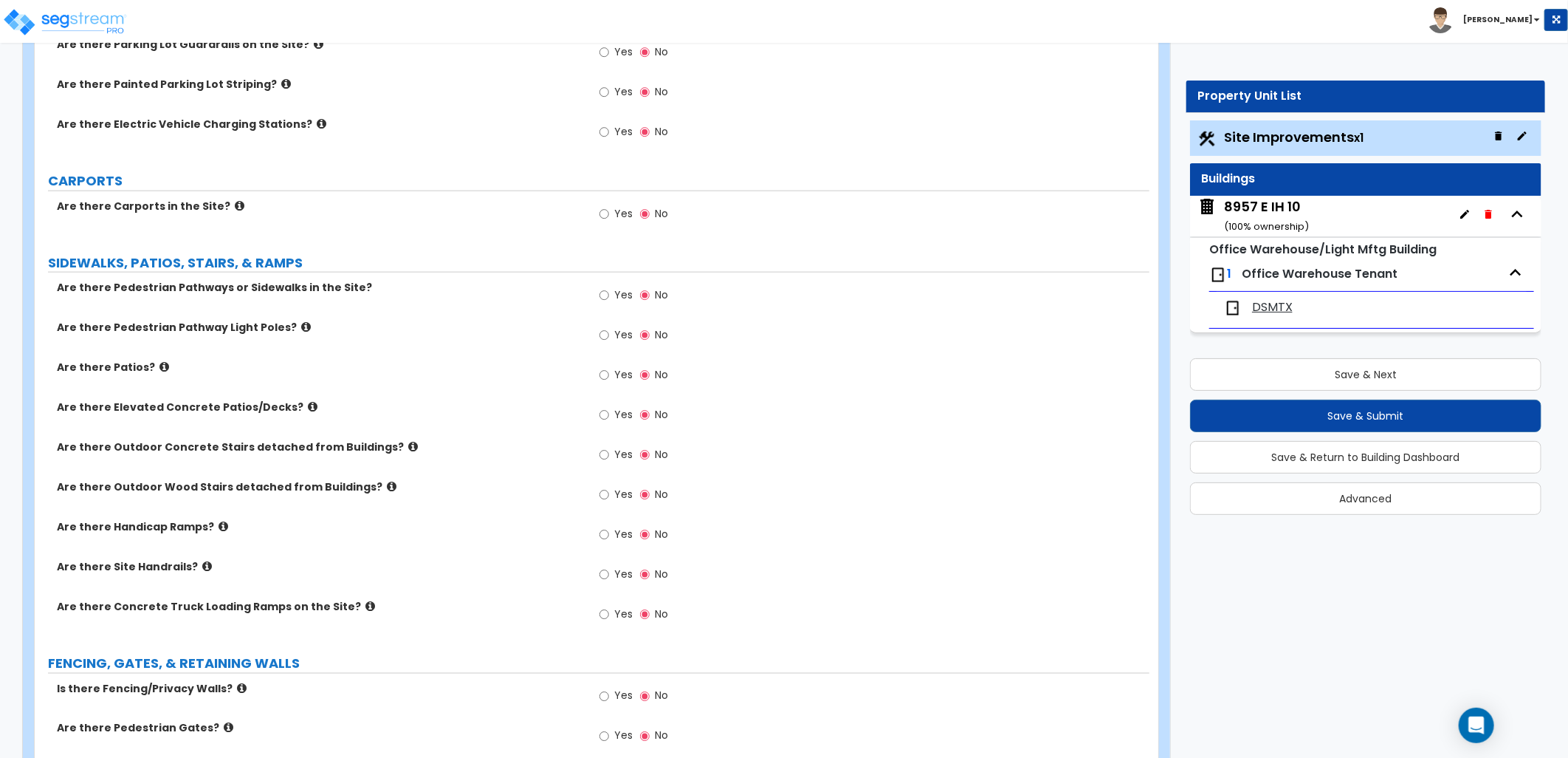
scroll to position [1148, 0]
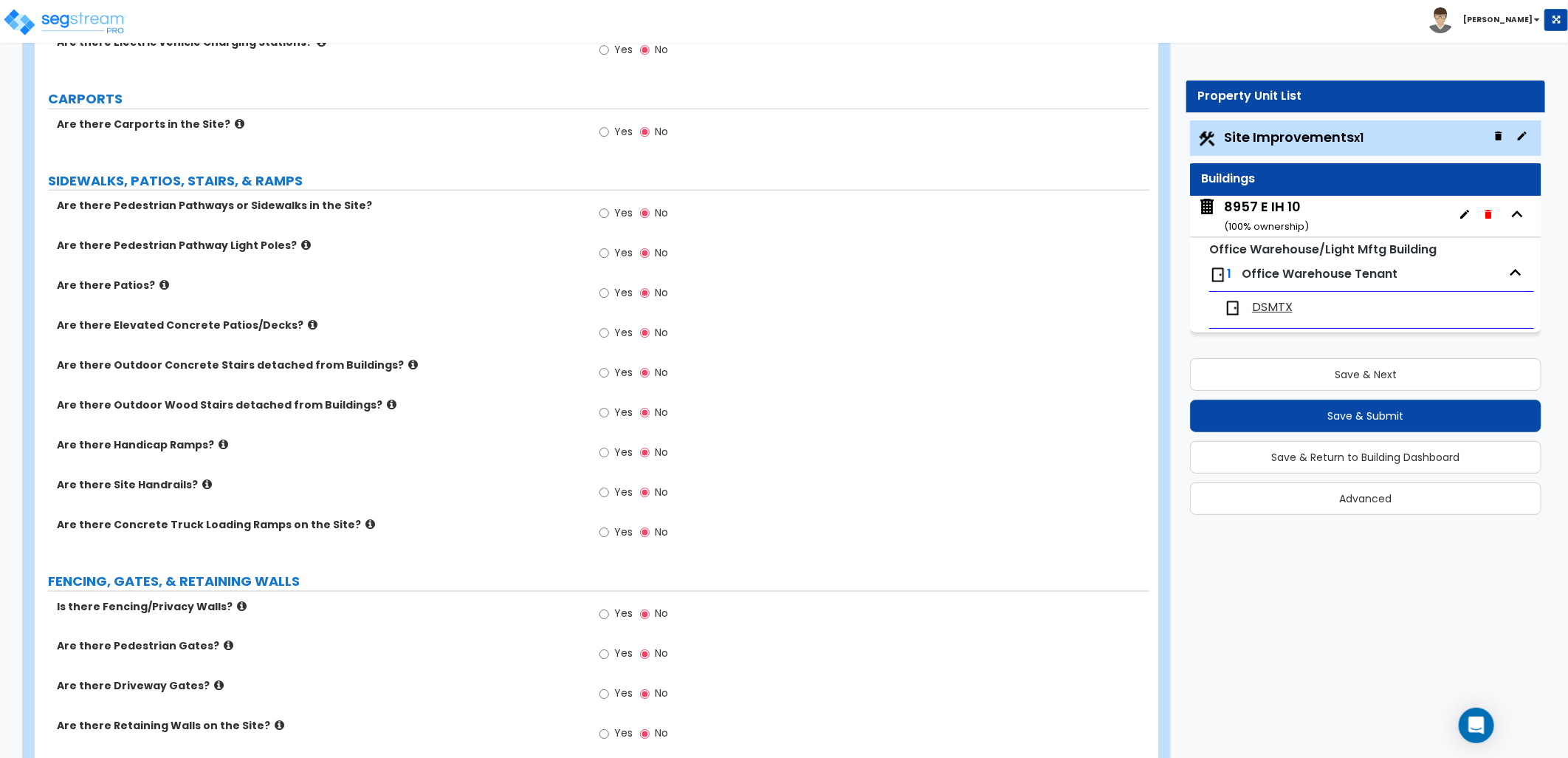
click at [617, 530] on span "Yes" at bounding box center [624, 531] width 19 height 15
click at [609, 530] on input "Yes" at bounding box center [604, 532] width 9 height 16
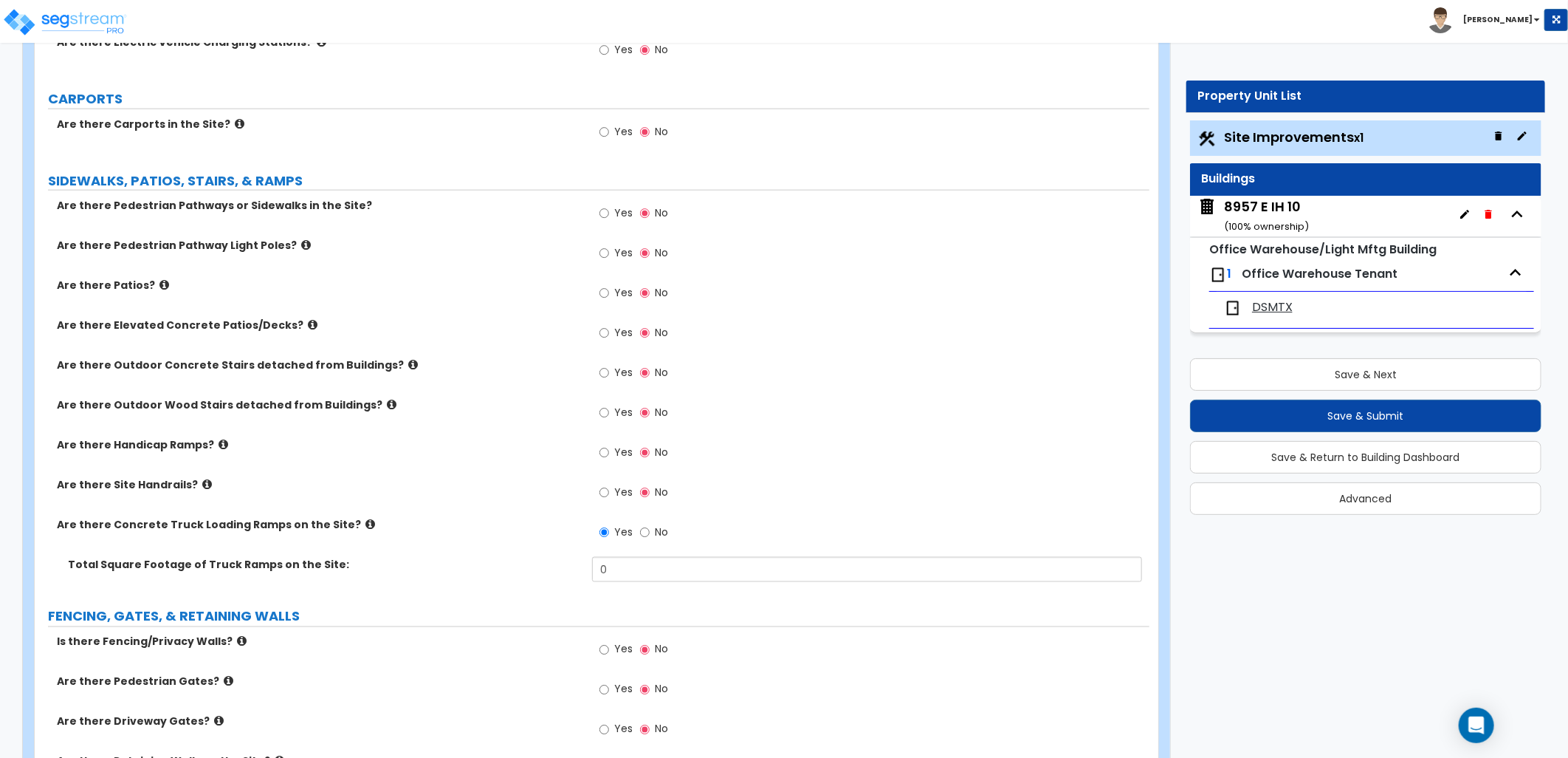
click at [365, 524] on icon at bounding box center [369, 523] width 9 height 11
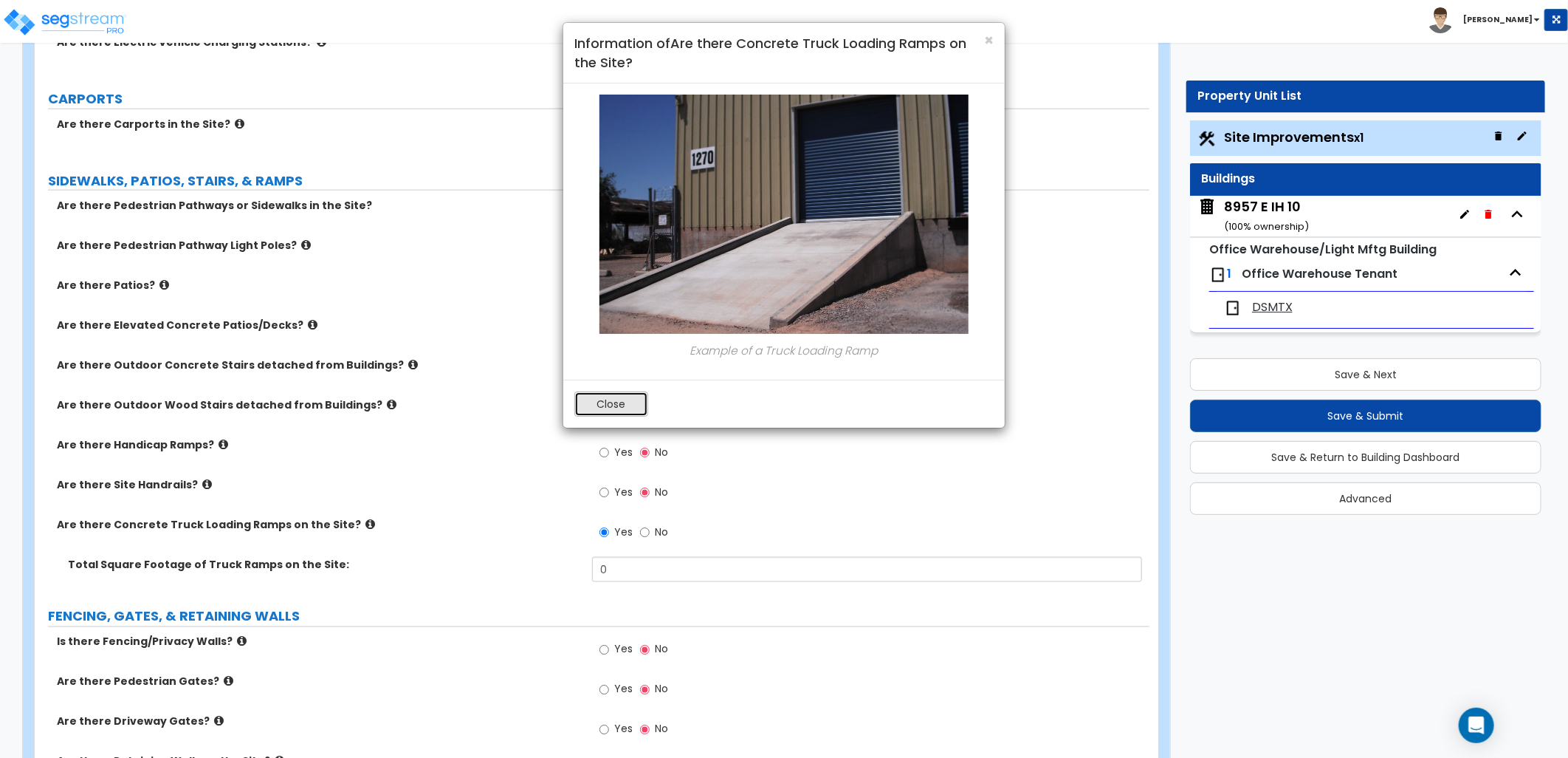
click at [610, 413] on button "Close" at bounding box center [611, 404] width 74 height 25
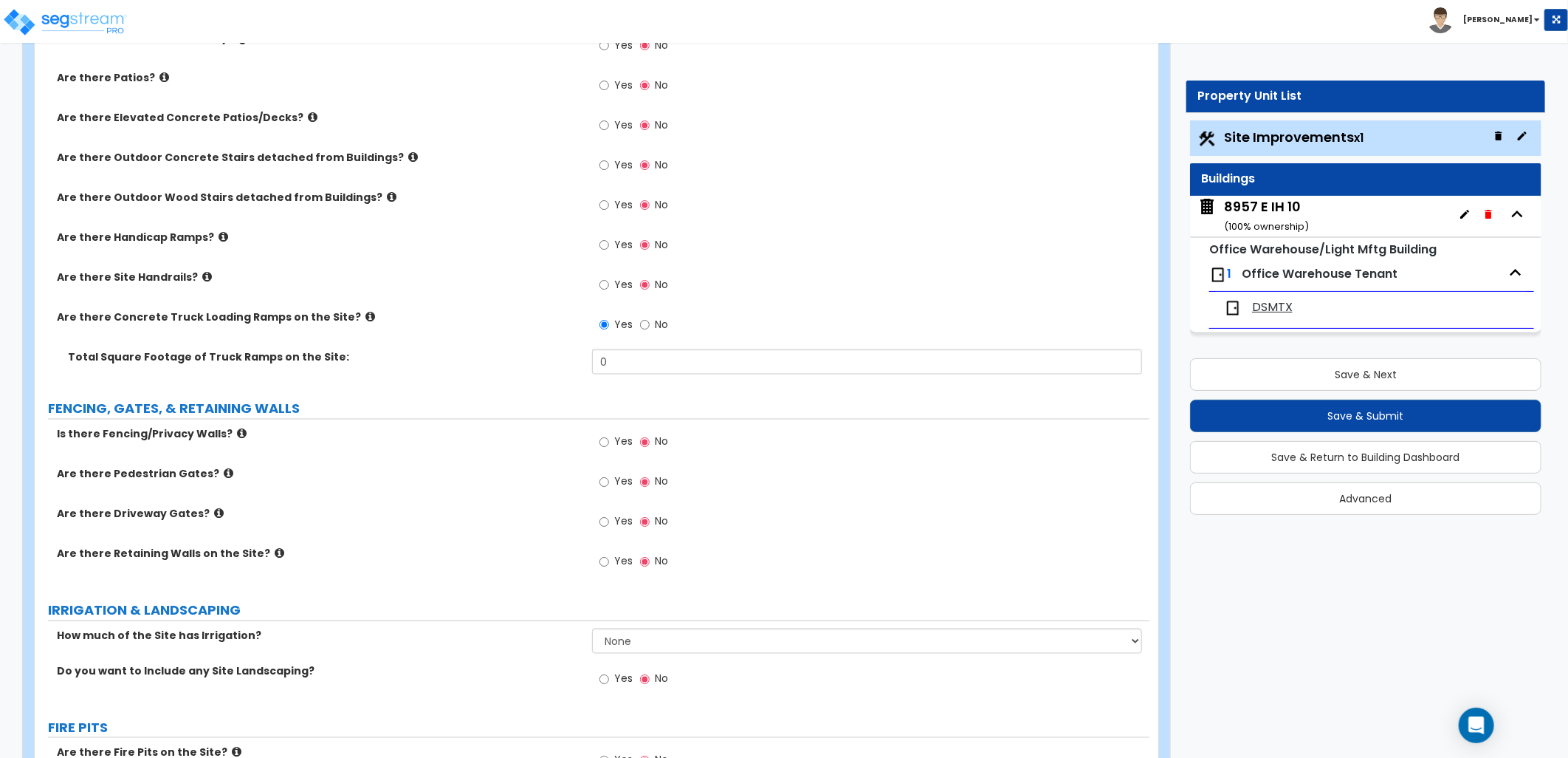
scroll to position [1394, 0]
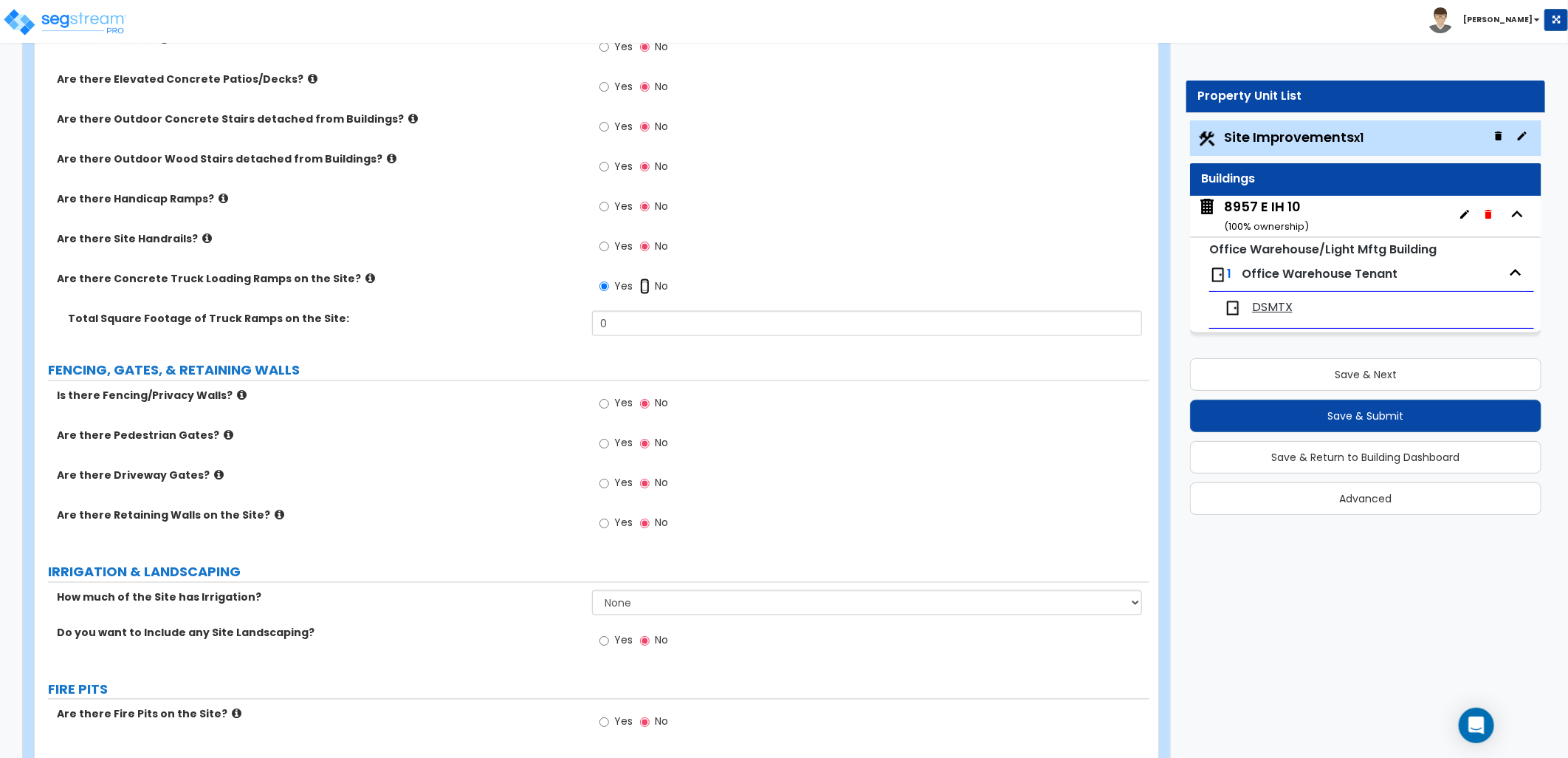
drag, startPoint x: 641, startPoint y: 285, endPoint x: 635, endPoint y: 312, distance: 27.7
click at [641, 285] on input "No" at bounding box center [644, 286] width 9 height 16
radio input "false"
radio input "true"
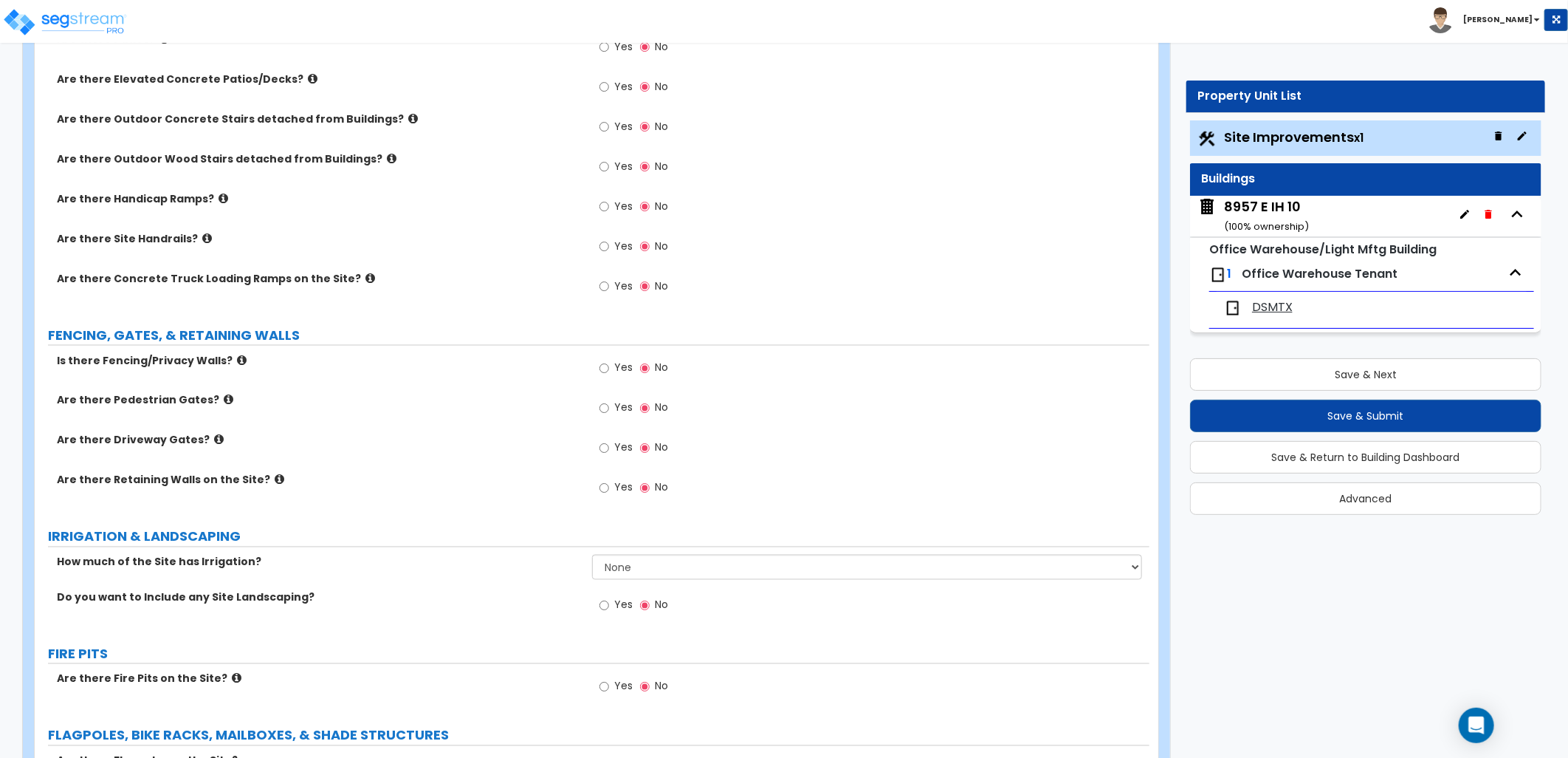
click at [614, 365] on span "Yes" at bounding box center [624, 367] width 19 height 15
click at [609, 365] on input "Yes" at bounding box center [604, 368] width 9 height 16
radio input "true"
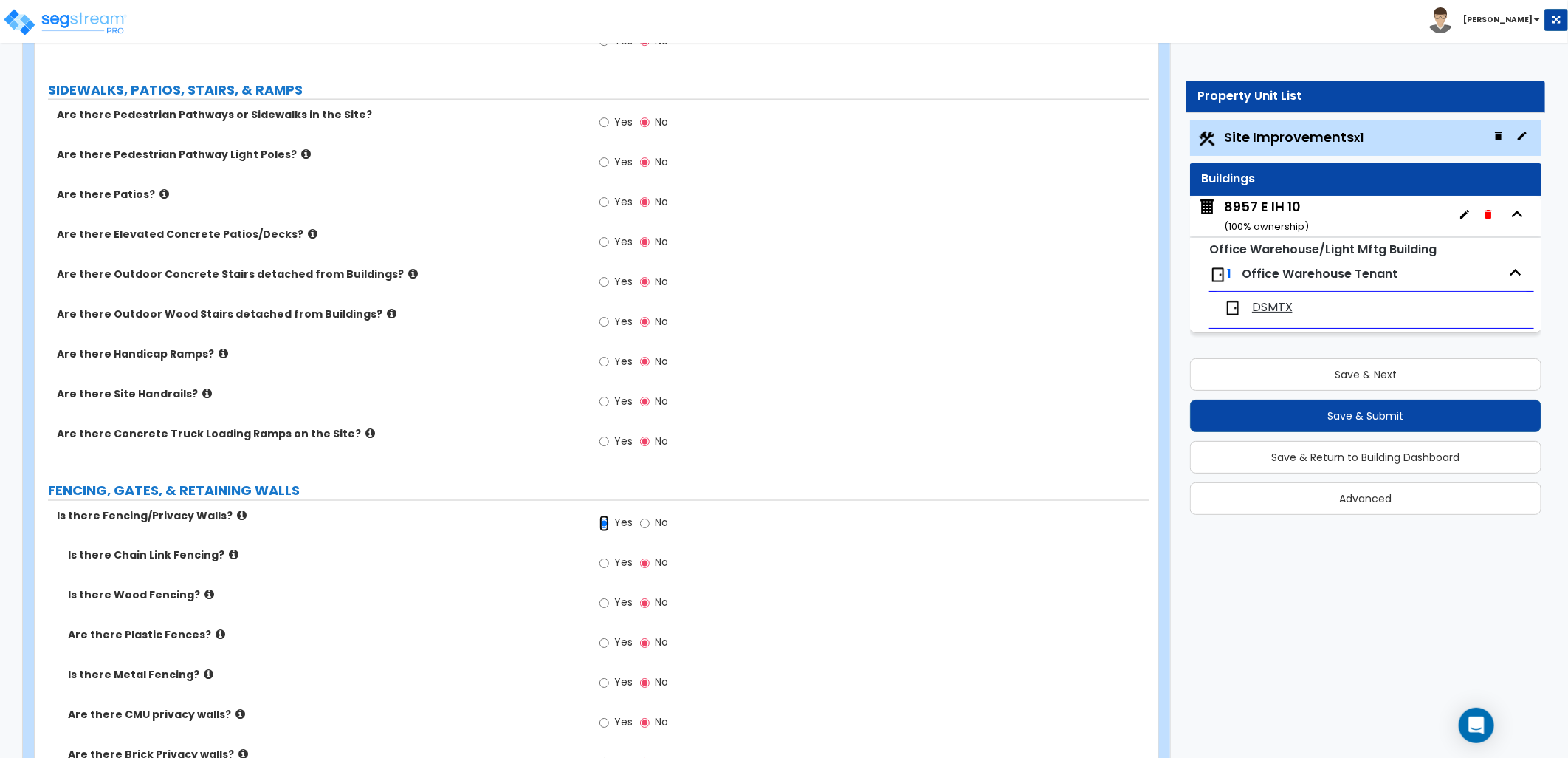
scroll to position [1312, 0]
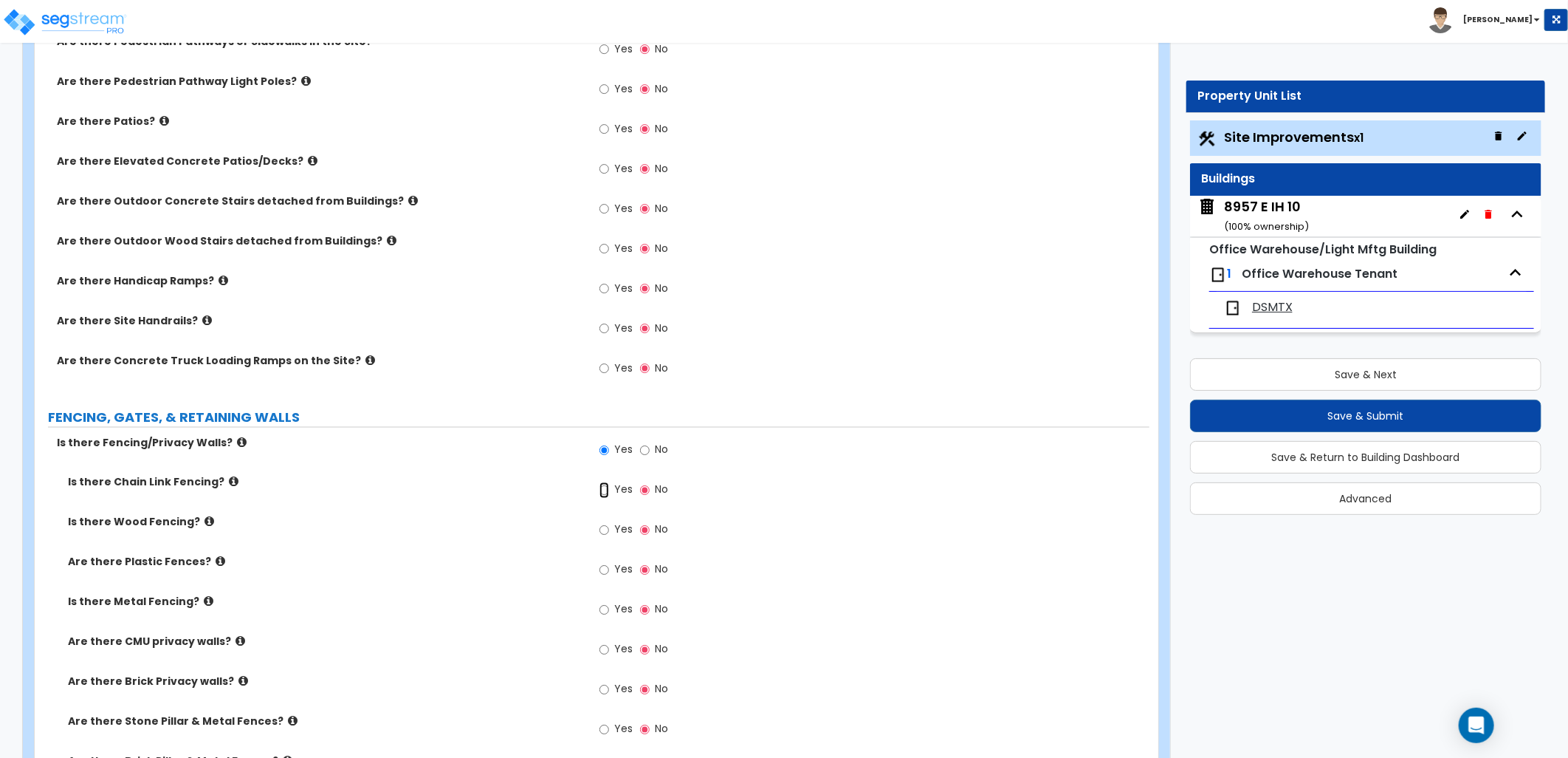
click at [603, 489] on input "Yes" at bounding box center [604, 490] width 9 height 16
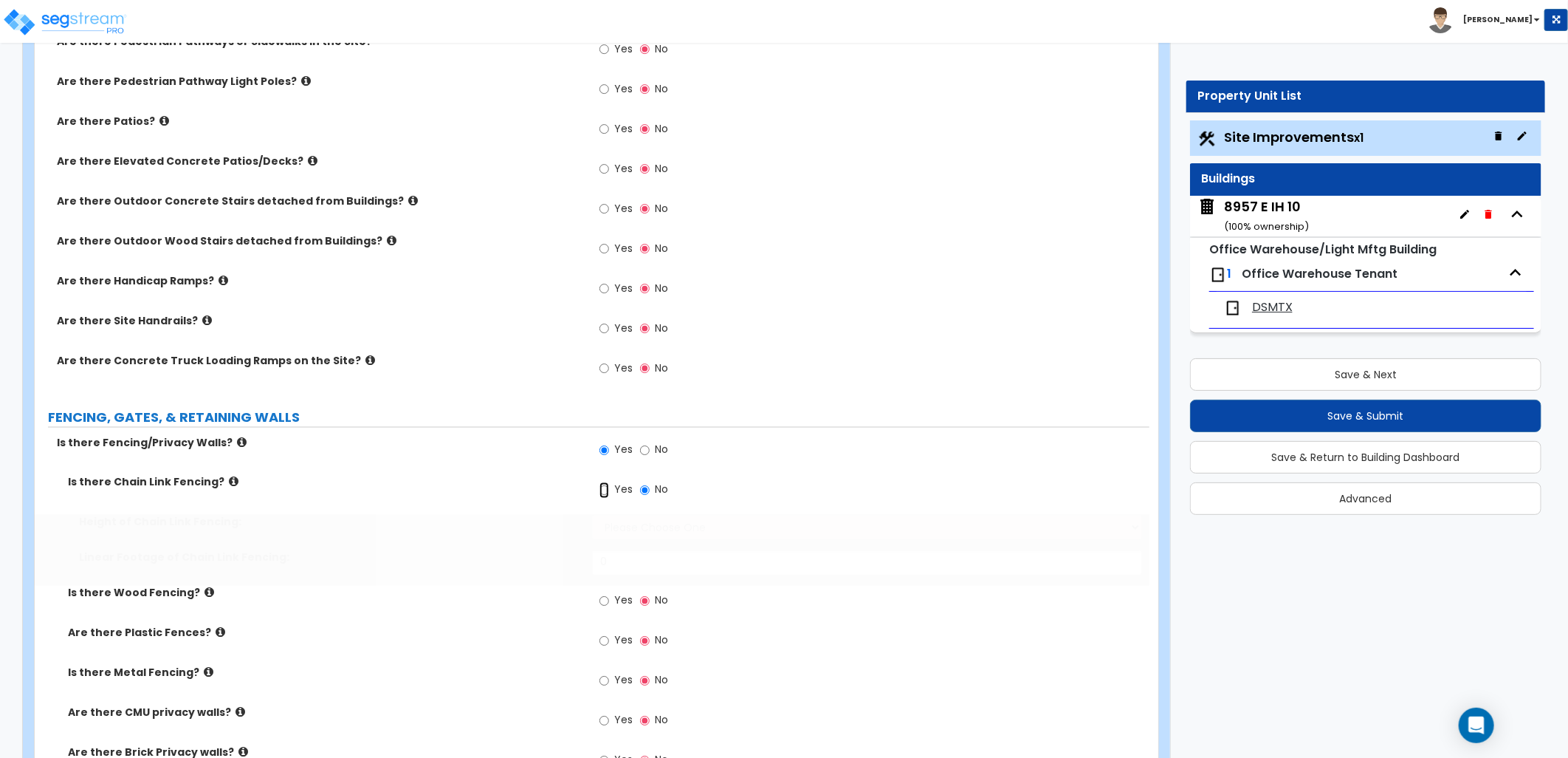
radio input "true"
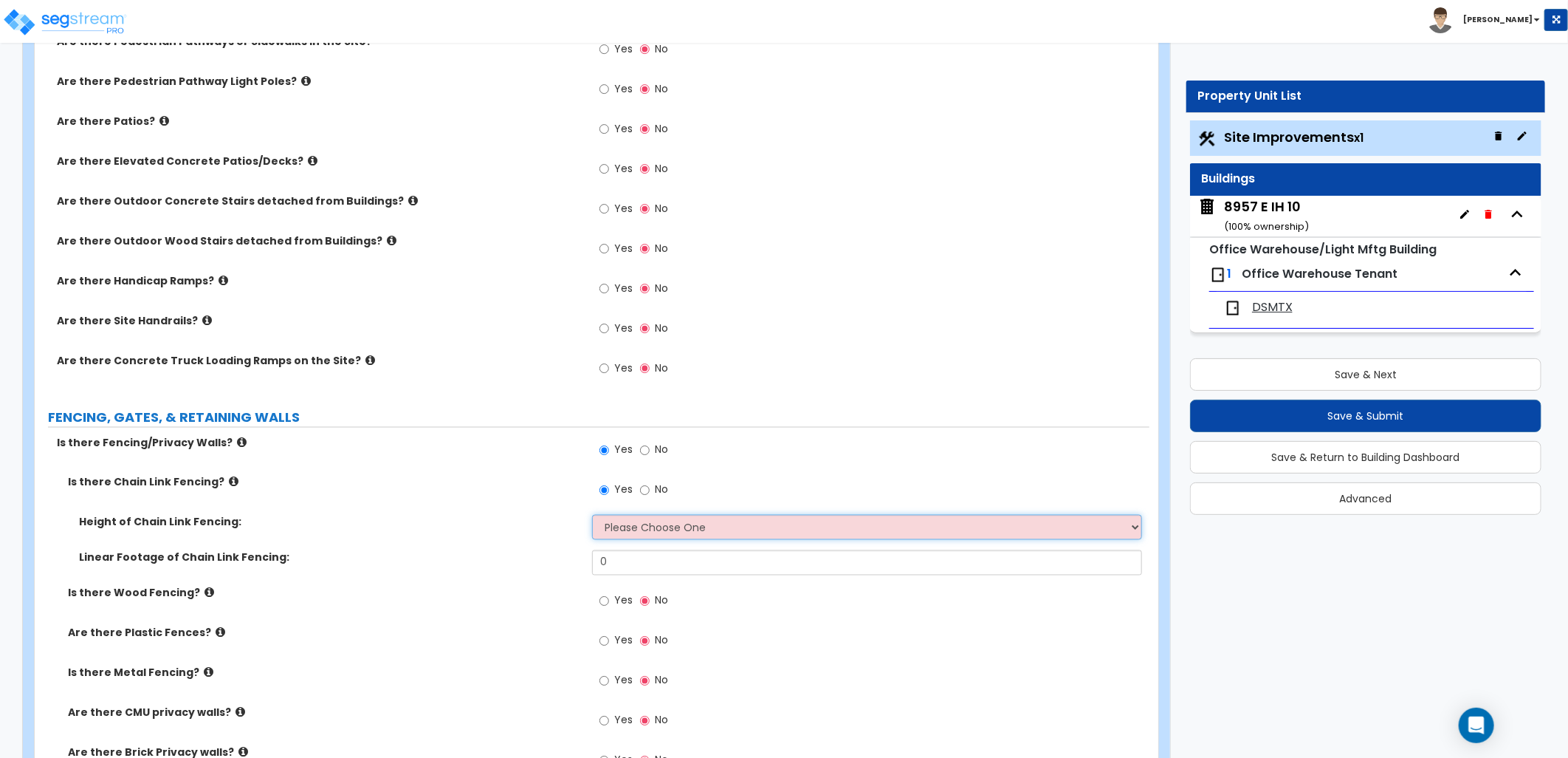
click at [691, 523] on select "Please Choose One 3 feet 4 feet 5 feet 6 feet 10 feet 12 feet" at bounding box center [867, 527] width 550 height 25
select select "4"
click at [592, 515] on select "Please Choose One 3 feet 4 feet 5 feet 6 feet 10 feet 12 feet" at bounding box center [867, 527] width 550 height 25
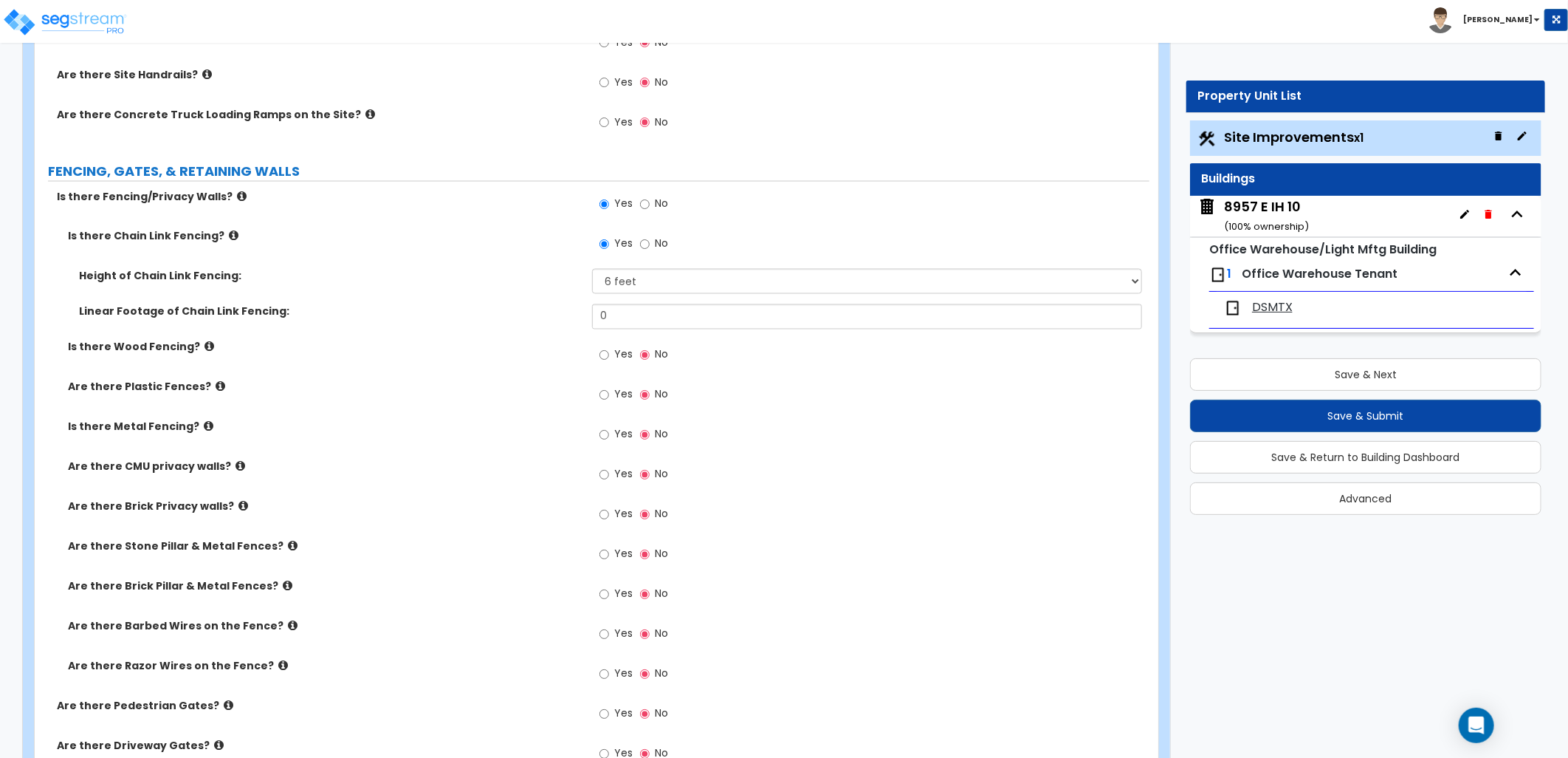
scroll to position [1559, 0]
click at [608, 633] on input "Yes" at bounding box center [604, 633] width 9 height 16
radio input "true"
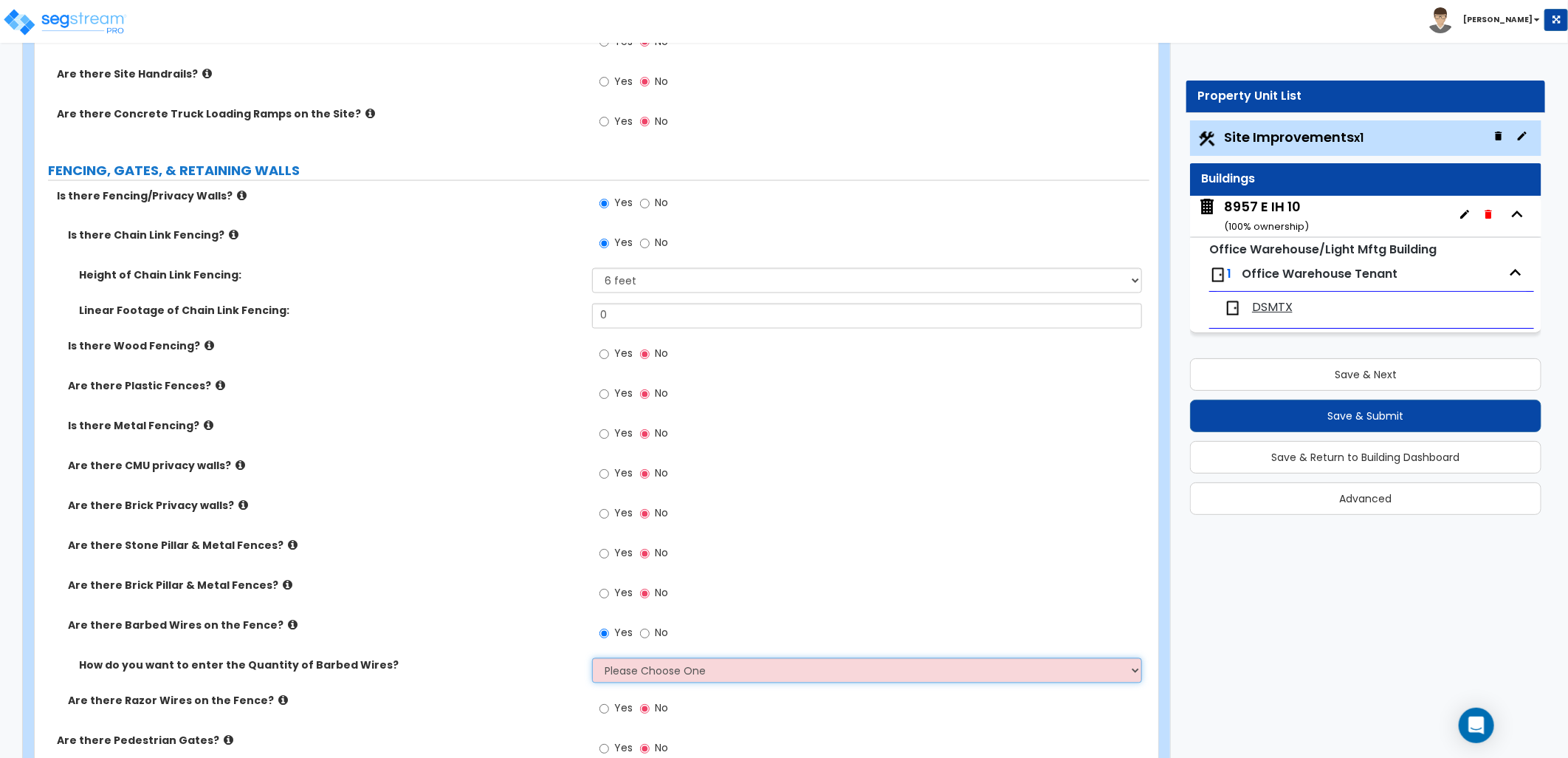
click at [675, 668] on select "Please Choose One Enter Linear Footage Enter Percentage I Don't Know - Please e…" at bounding box center [867, 670] width 550 height 25
click at [857, 465] on div "Yes No" at bounding box center [870, 478] width 557 height 40
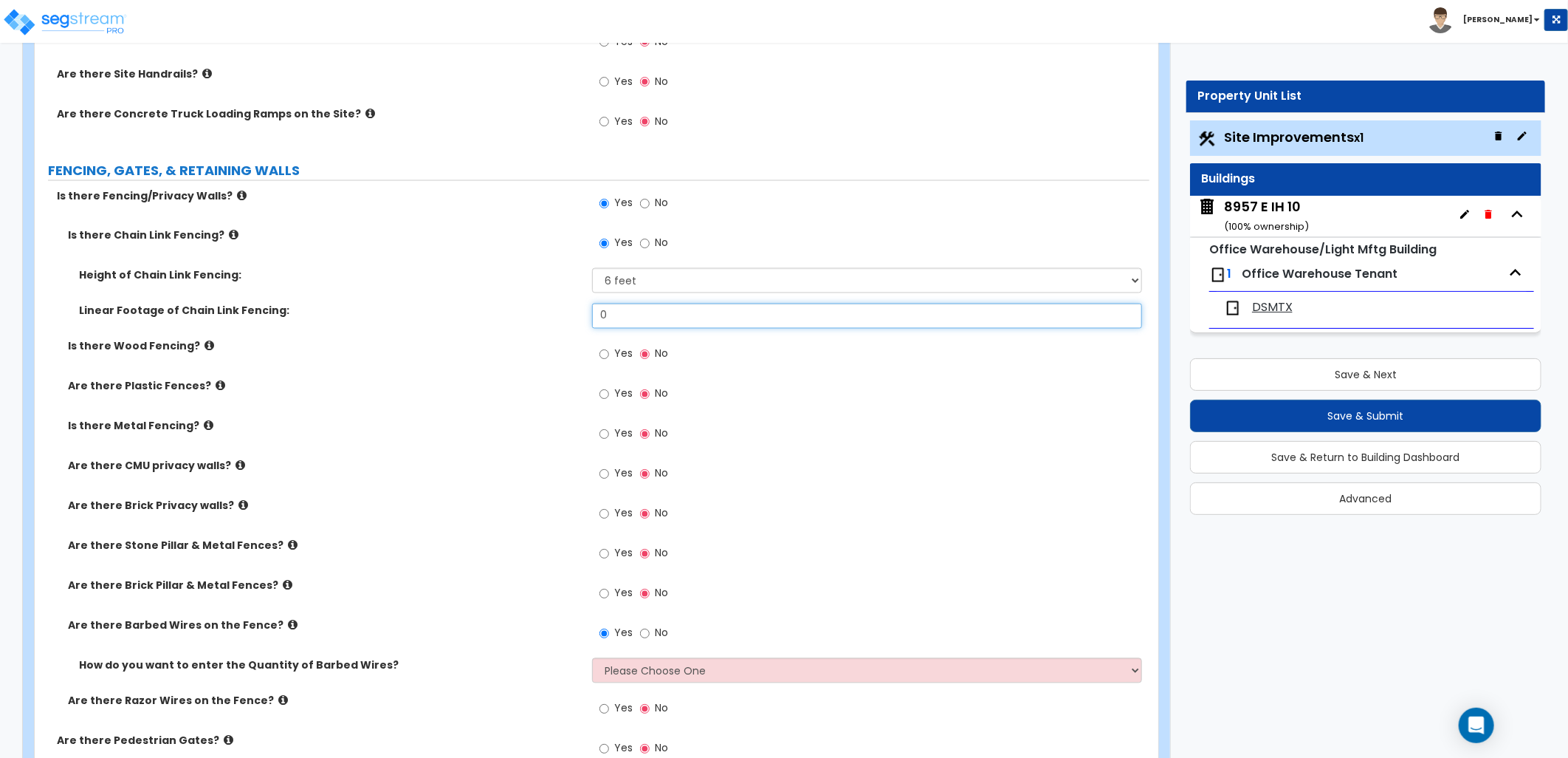
drag, startPoint x: 624, startPoint y: 312, endPoint x: 576, endPoint y: 312, distance: 48.0
click at [578, 312] on div "Linear Footage of Chain Link Fencing: 0" at bounding box center [592, 322] width 1114 height 36
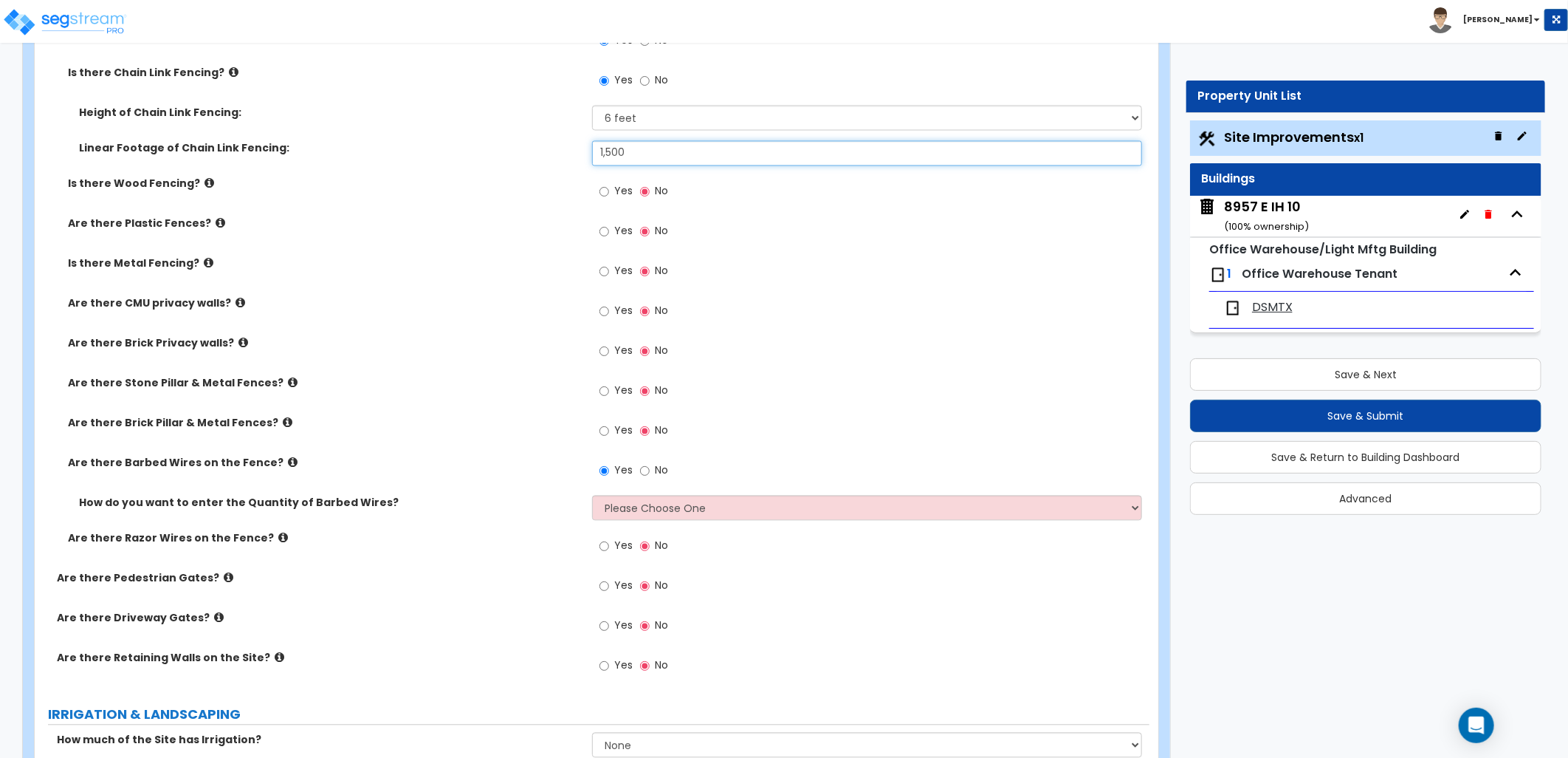
scroll to position [1723, 0]
type input "1,500"
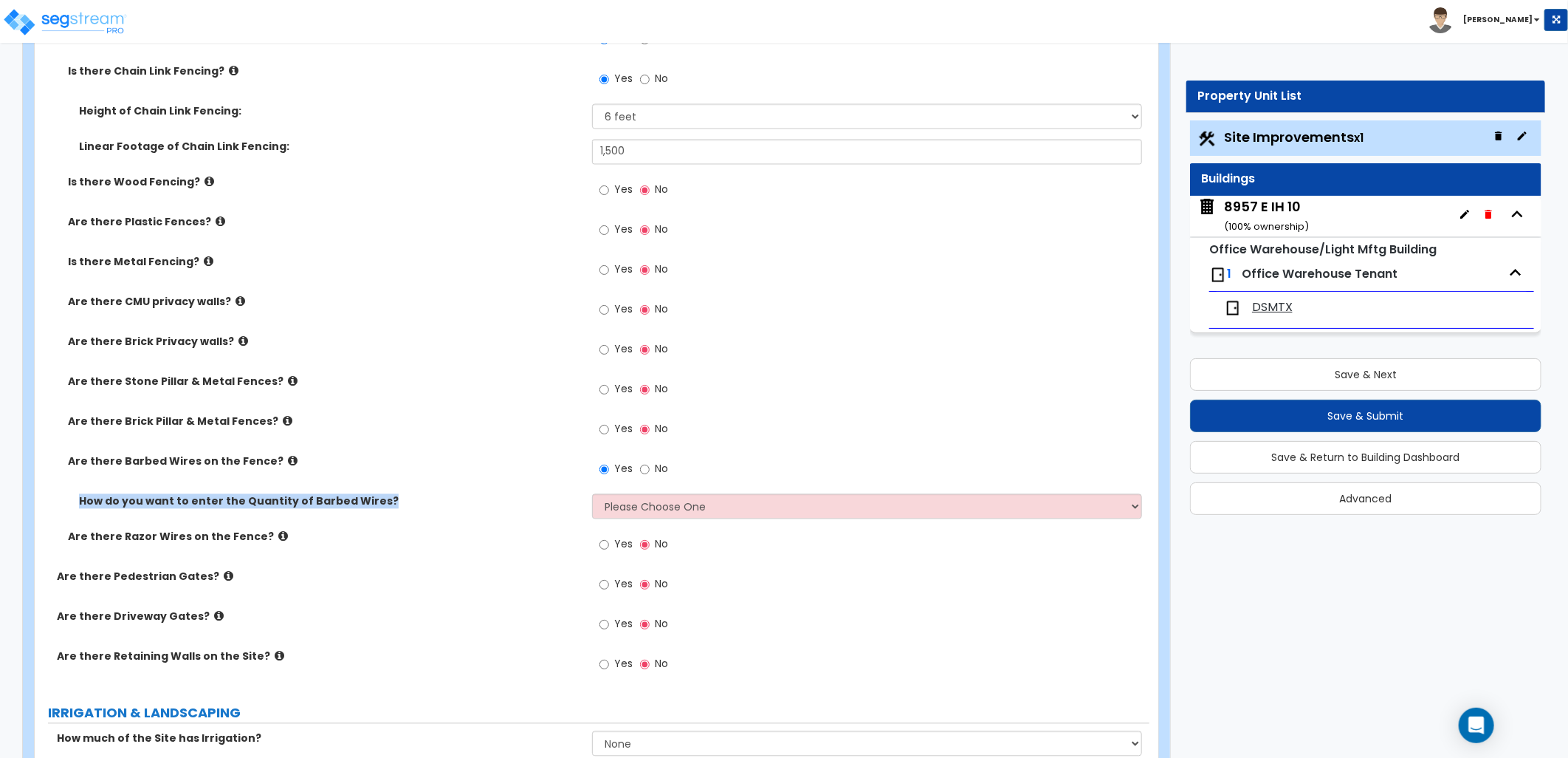
click at [683, 496] on div "Is there Chain Link Fencing? Yes No Height of Chain Link Fencing: Please Choose…" at bounding box center [592, 317] width 1092 height 505
drag, startPoint x: 683, startPoint y: 496, endPoint x: 684, endPoint y: 506, distance: 10.0
click at [684, 506] on select "Please Choose One Enter Linear Footage Enter Percentage I Don't Know - Please e…" at bounding box center [867, 506] width 550 height 25
select select "1"
click at [592, 494] on select "Please Choose One Enter Linear Footage Enter Percentage I Don't Know - Please e…" at bounding box center [867, 506] width 550 height 25
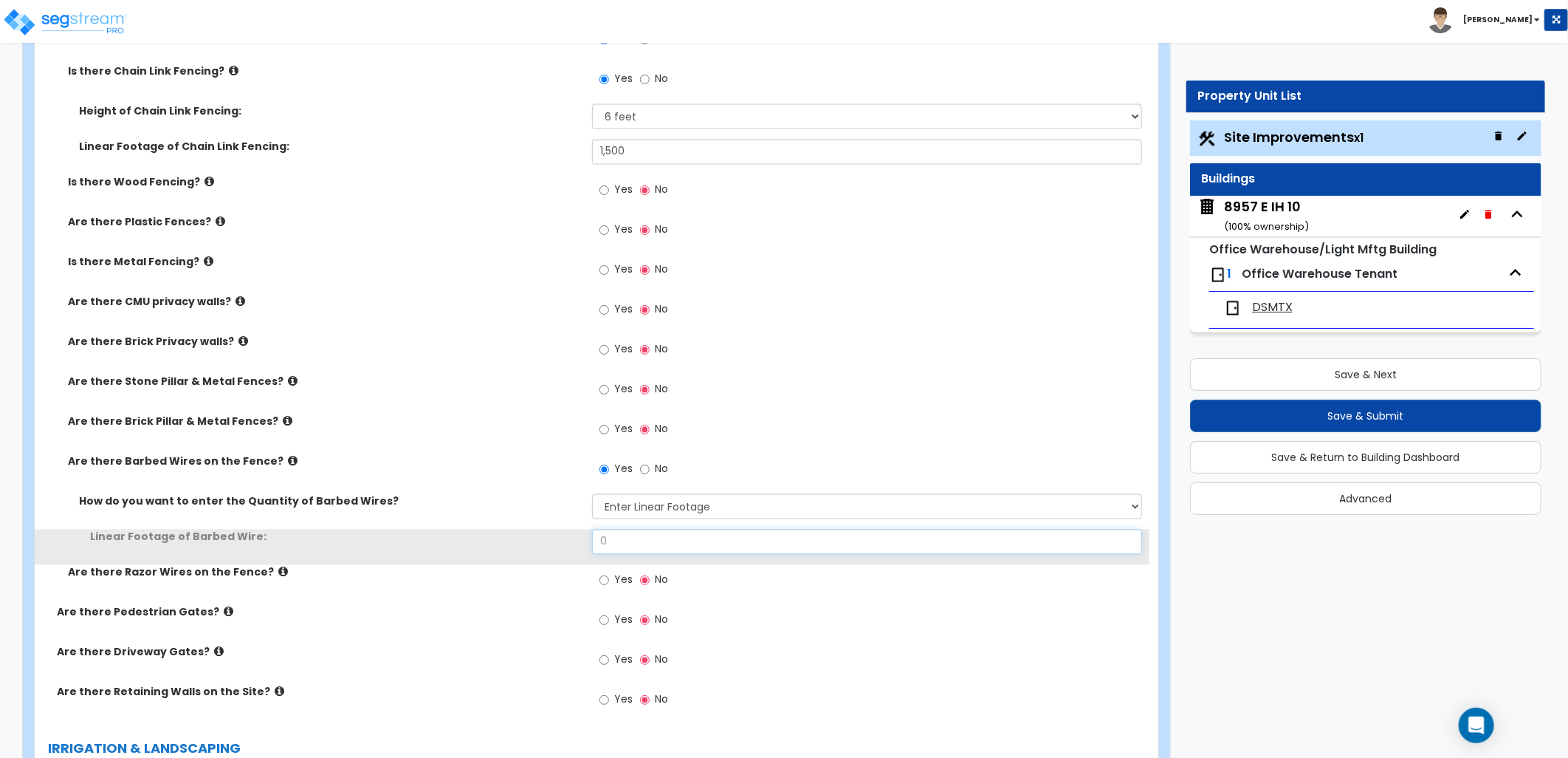
drag, startPoint x: 591, startPoint y: 539, endPoint x: 550, endPoint y: 538, distance: 41.0
click at [549, 538] on div "Linear Footage of Barbed Wire: 0" at bounding box center [592, 547] width 1114 height 36
type input "1,500"
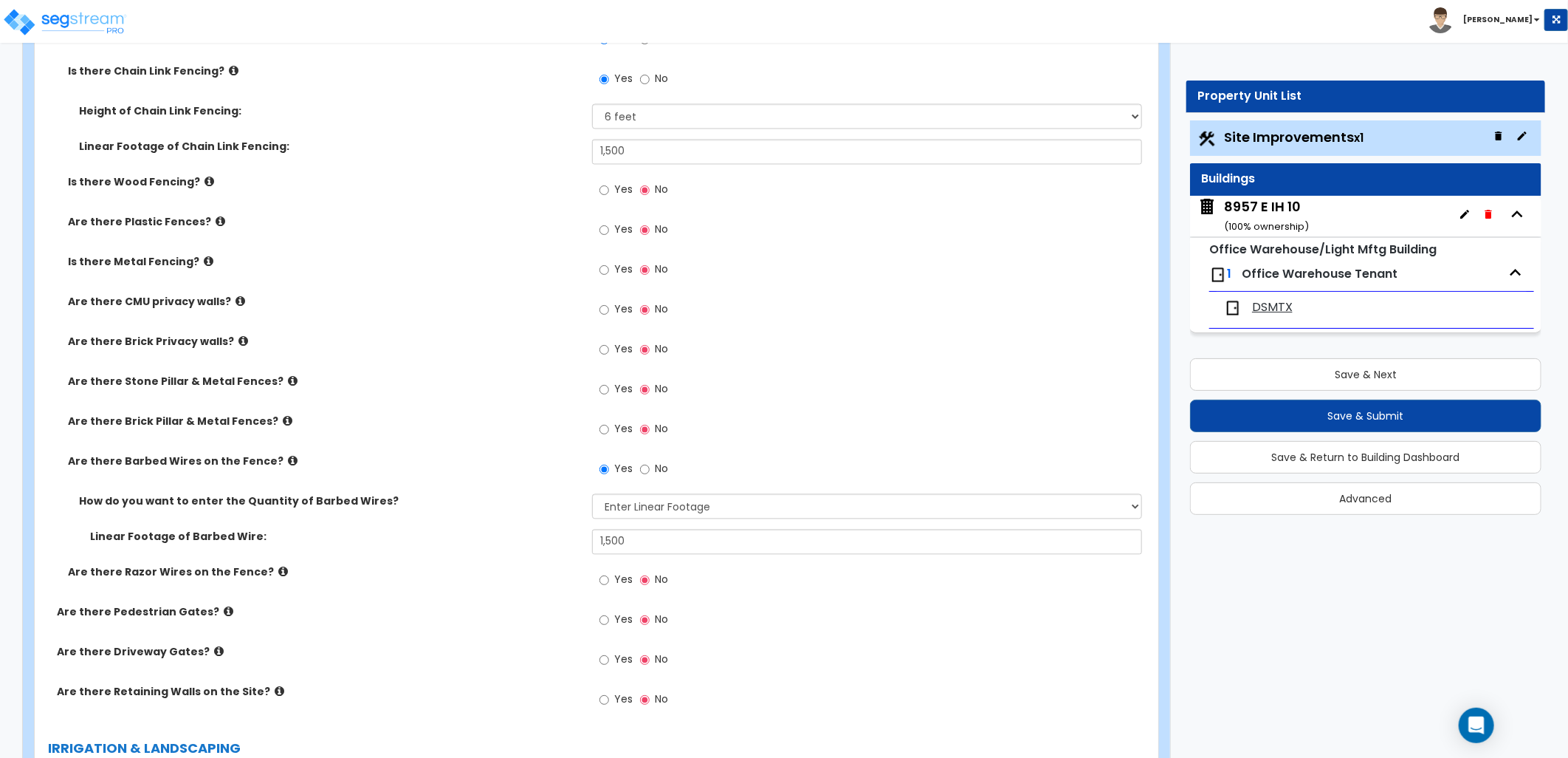
click at [804, 436] on div "Yes No" at bounding box center [870, 434] width 557 height 40
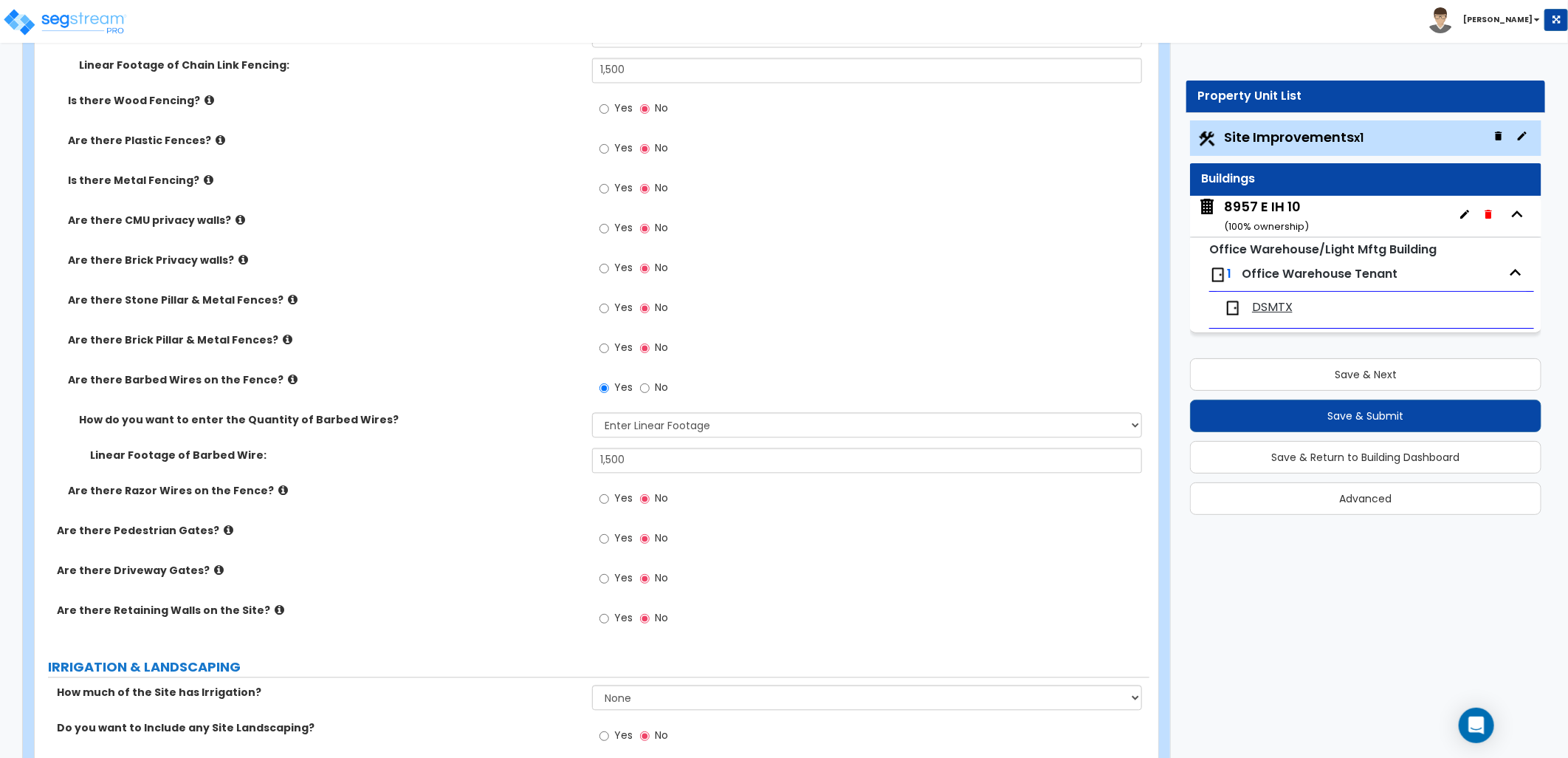
click at [278, 491] on icon at bounding box center [282, 490] width 9 height 11
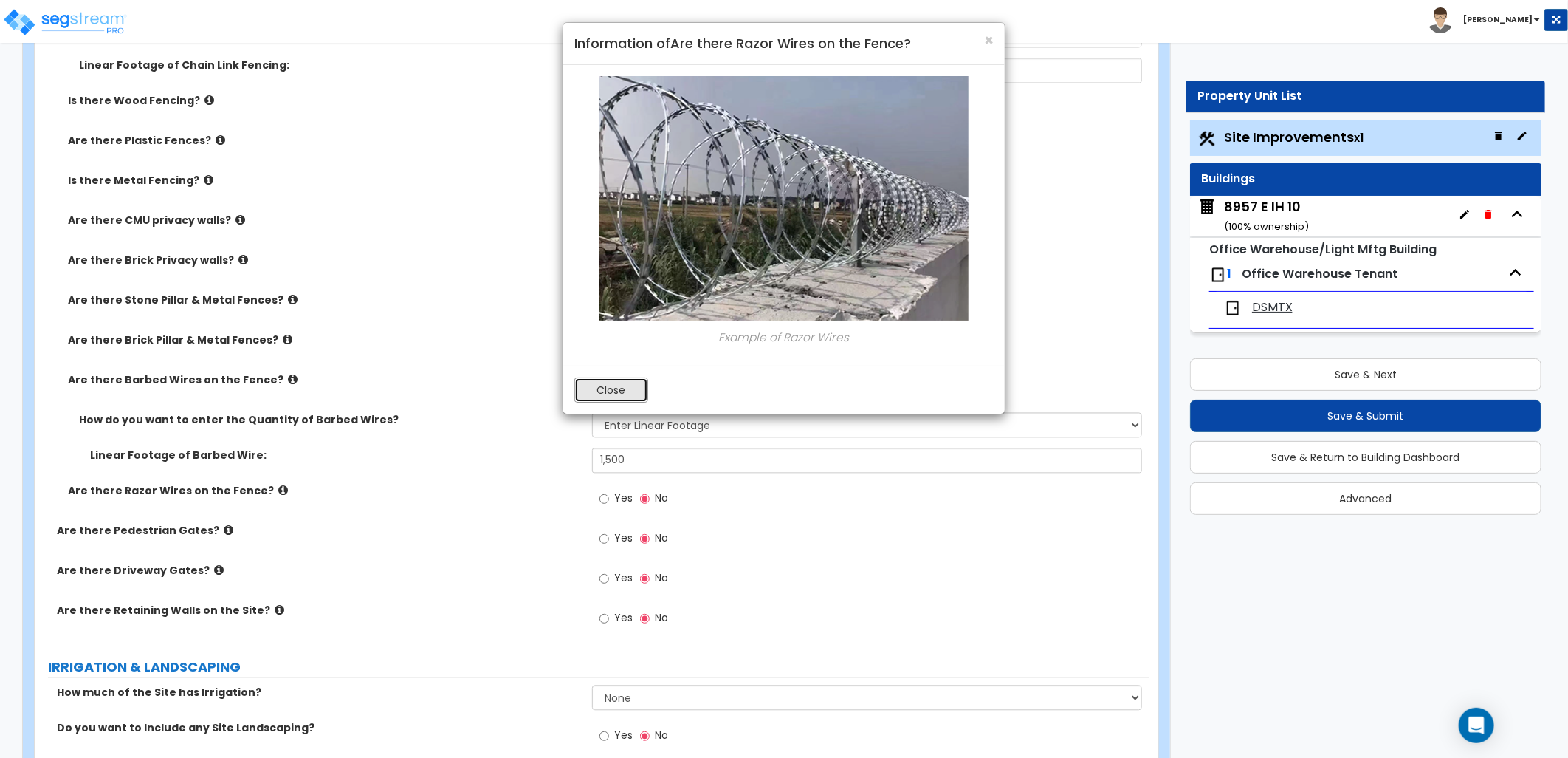
drag, startPoint x: 616, startPoint y: 381, endPoint x: 635, endPoint y: 381, distance: 19.0
click at [616, 381] on button "Close" at bounding box center [611, 389] width 74 height 25
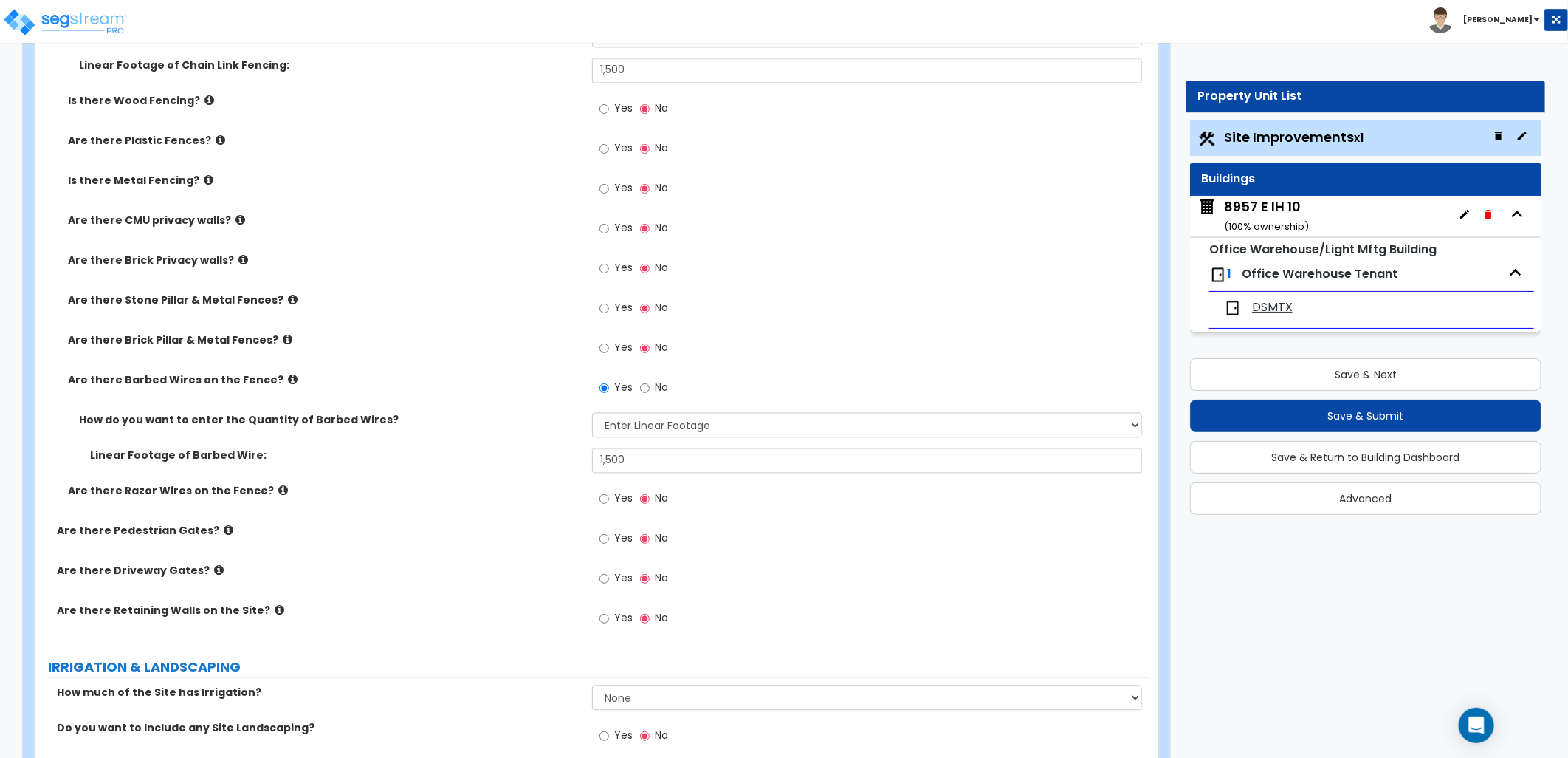
click at [224, 527] on icon at bounding box center [228, 529] width 9 height 11
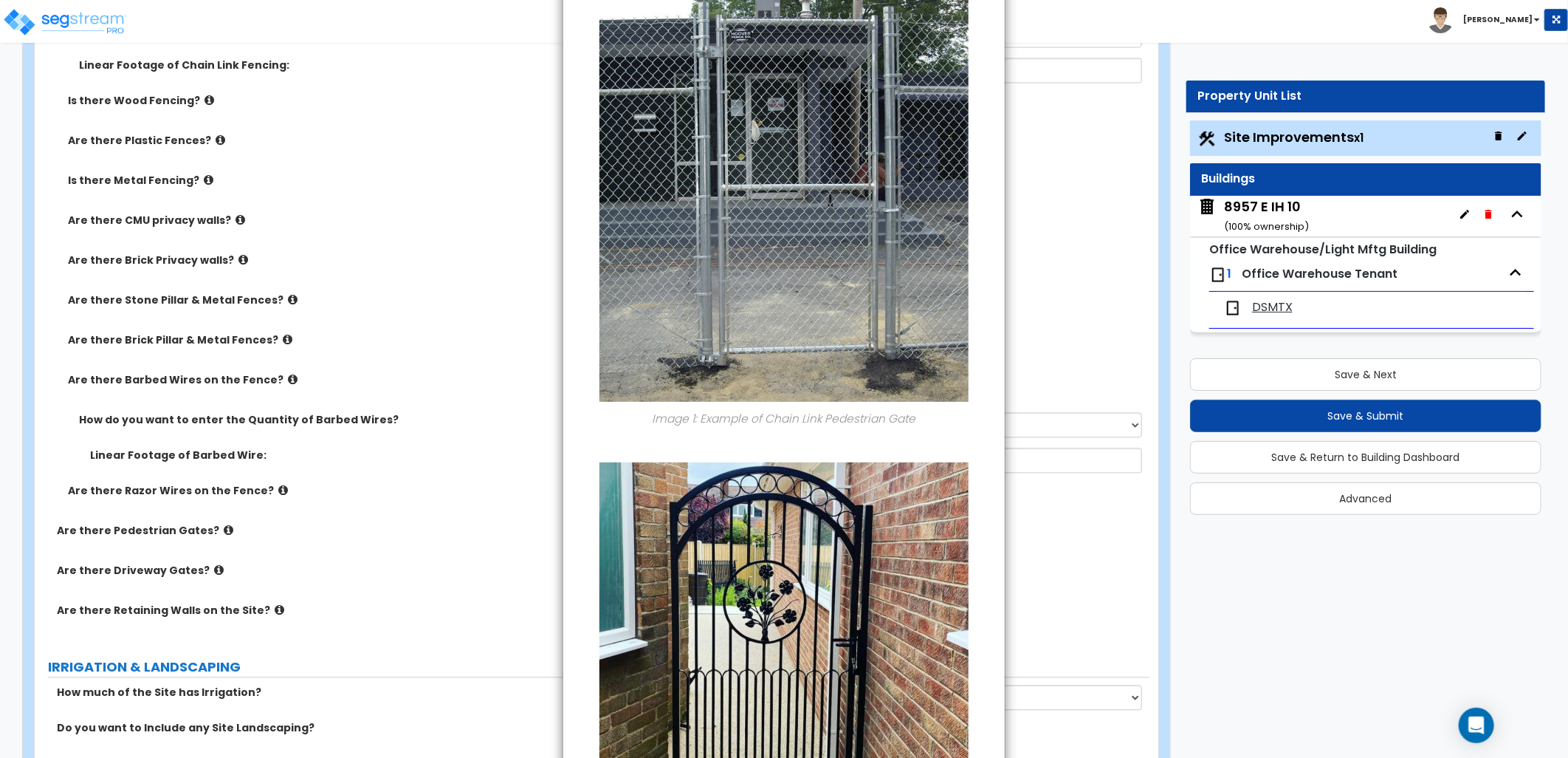
scroll to position [0, 0]
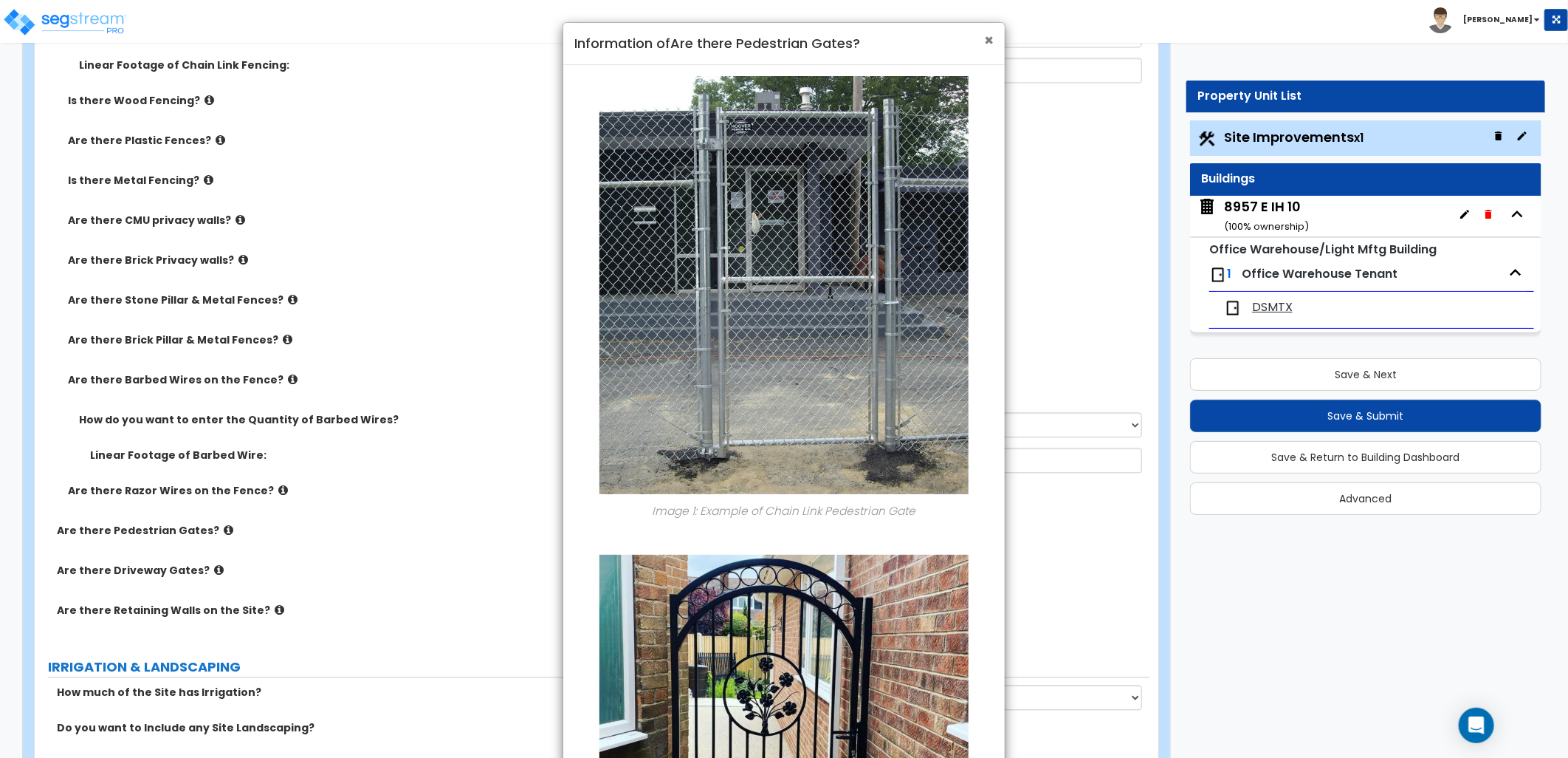
click at [986, 40] on span "×" at bounding box center [988, 40] width 9 height 21
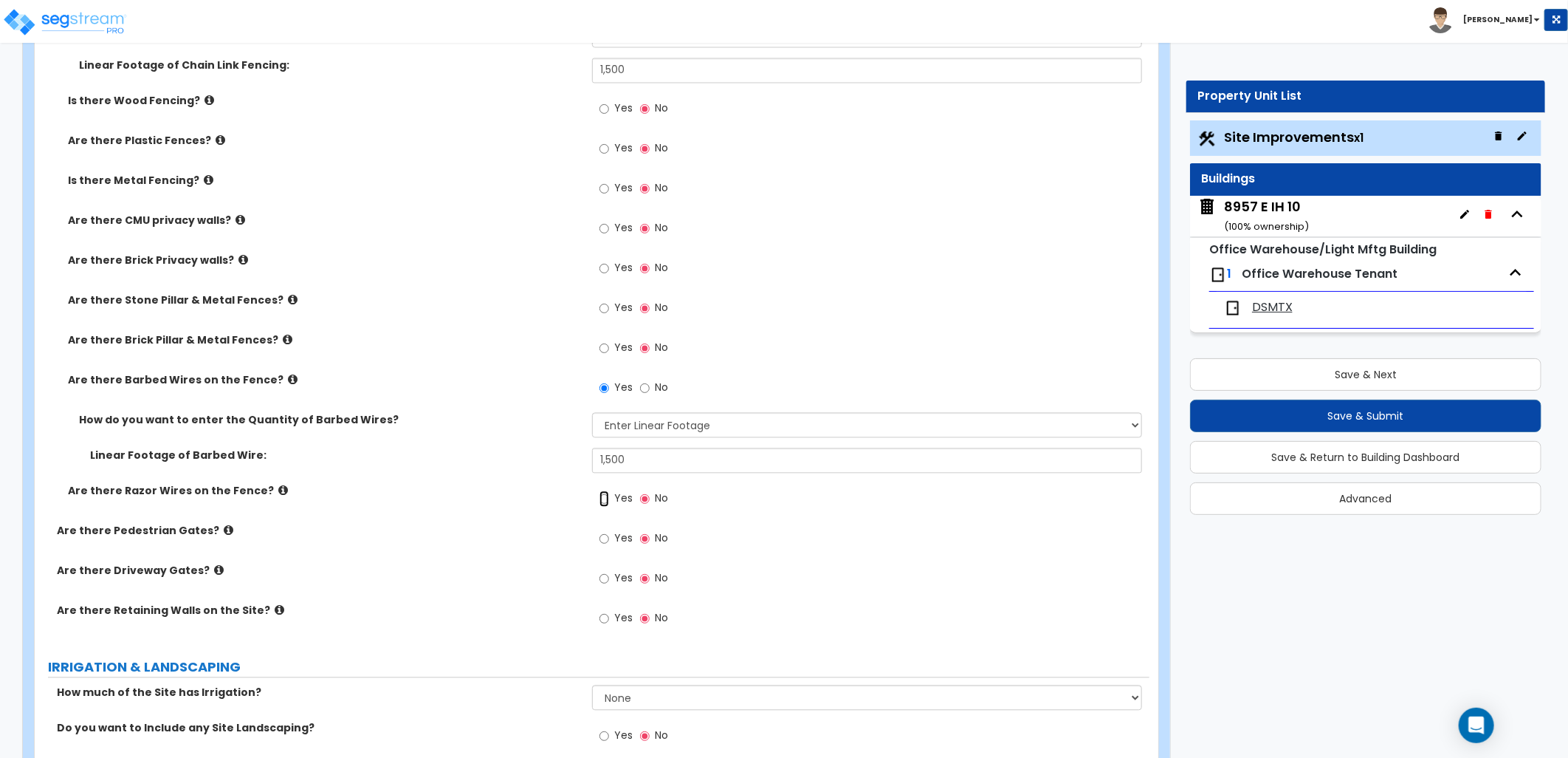
click at [600, 499] on input "Yes" at bounding box center [604, 498] width 9 height 16
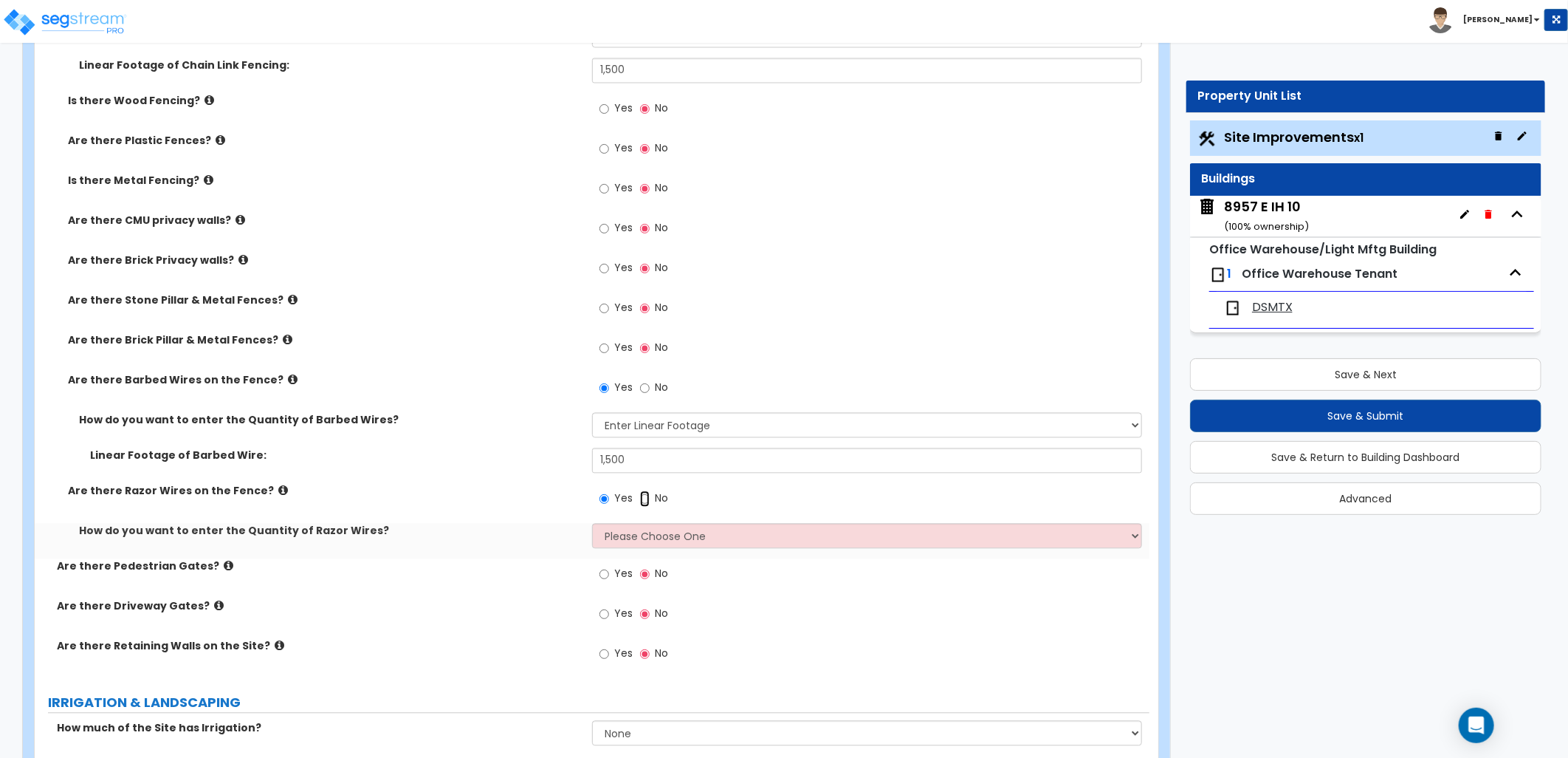
drag, startPoint x: 642, startPoint y: 499, endPoint x: 626, endPoint y: 507, distance: 17.9
click at [642, 500] on input "No" at bounding box center [644, 498] width 9 height 16
radio input "false"
radio input "true"
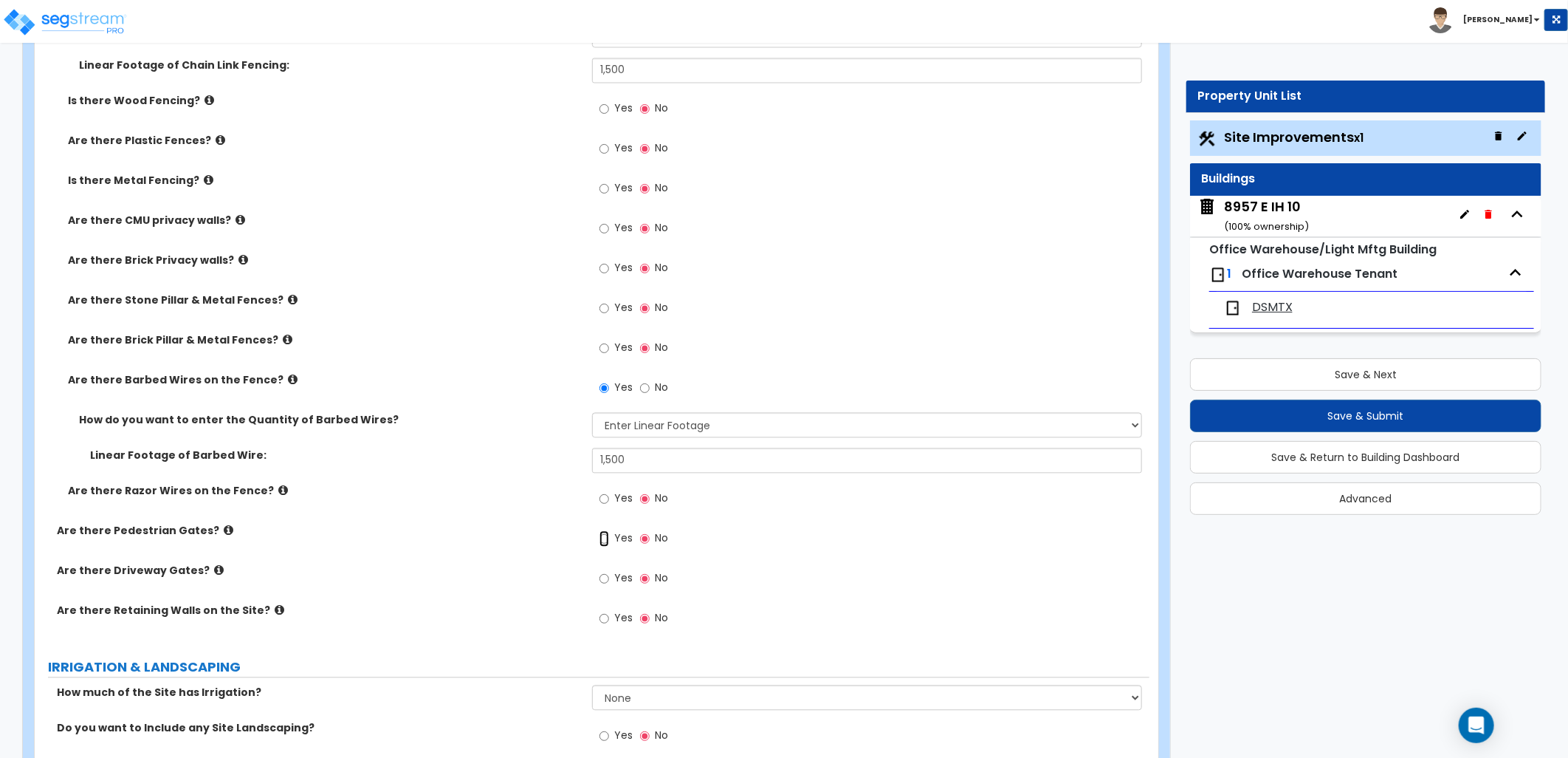
click at [606, 535] on input "Yes" at bounding box center [604, 538] width 9 height 16
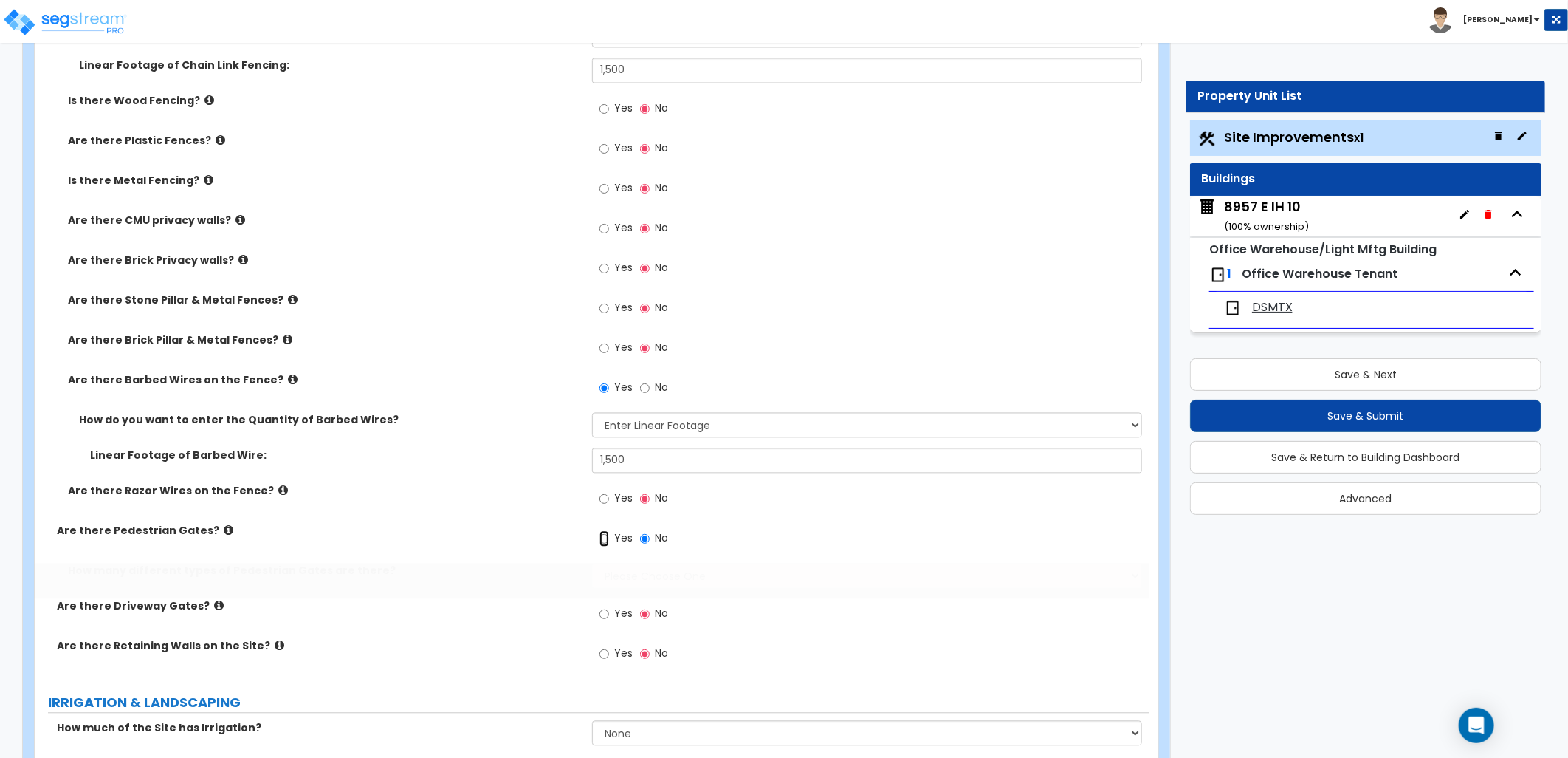
radio input "true"
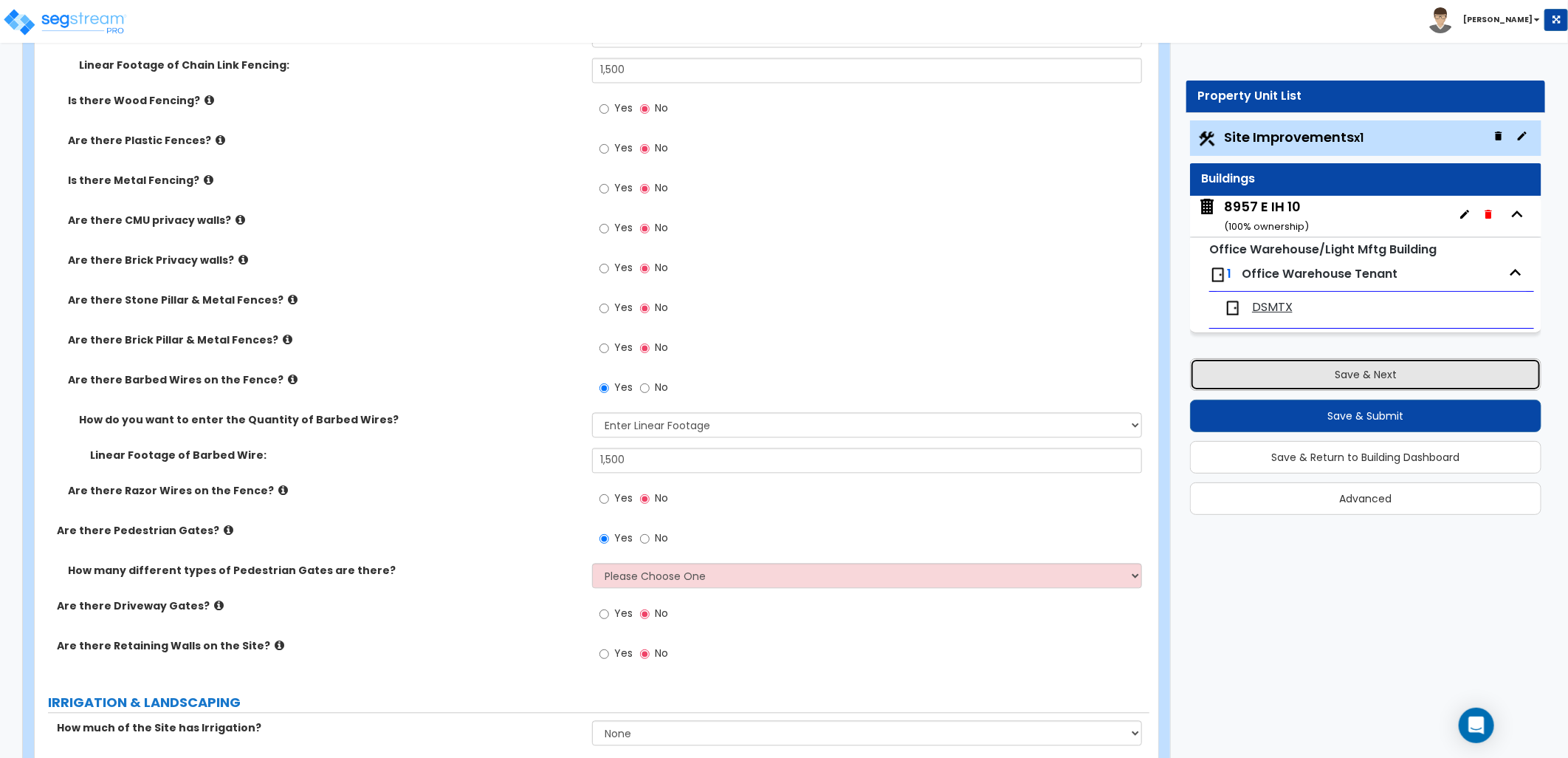
click at [1285, 375] on button "Save & Next" at bounding box center [1366, 375] width 351 height 32
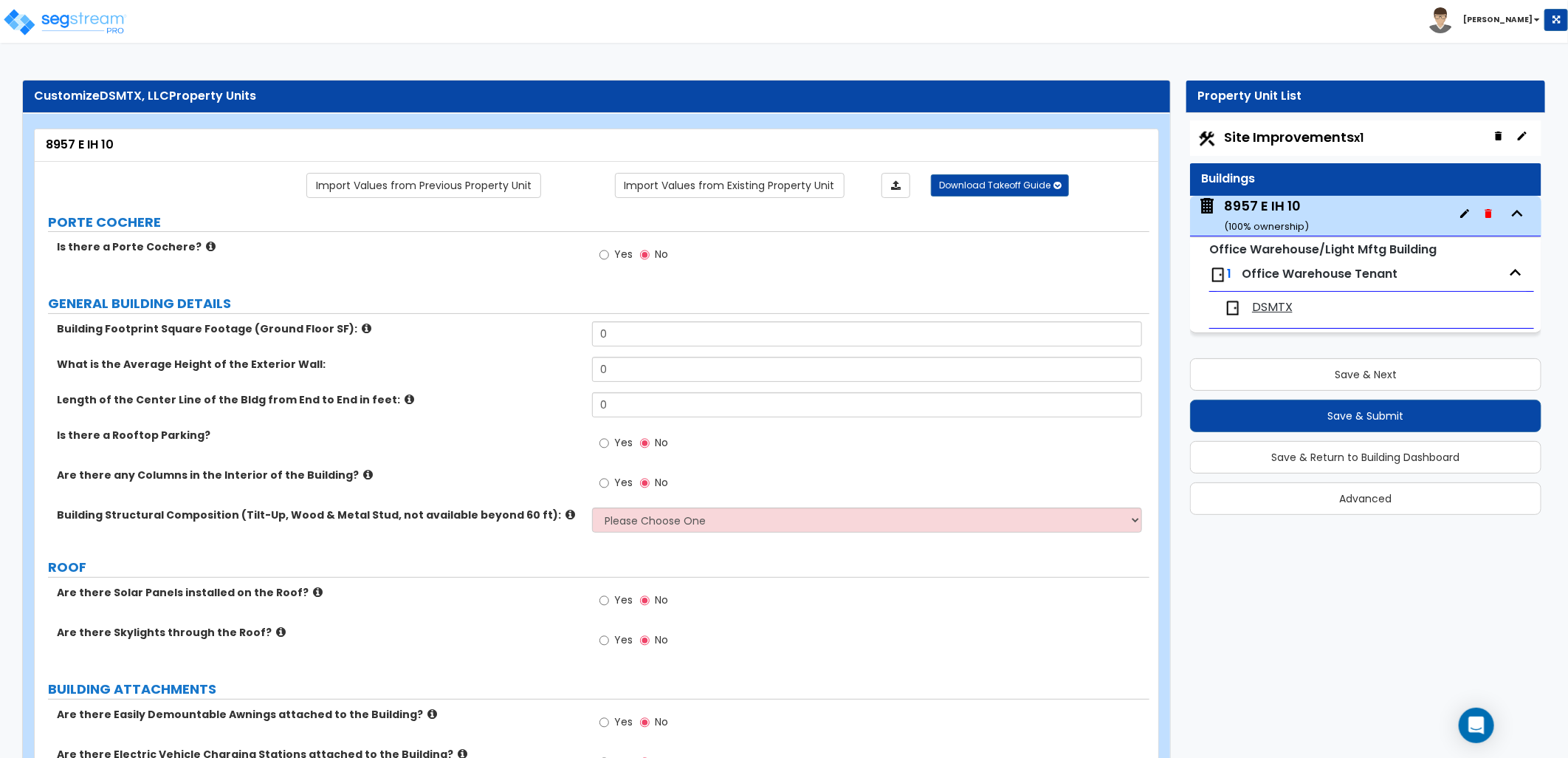
click at [1247, 143] on span "Site Improvements x1" at bounding box center [1293, 137] width 140 height 19
select select "2"
select select "1"
select select "4"
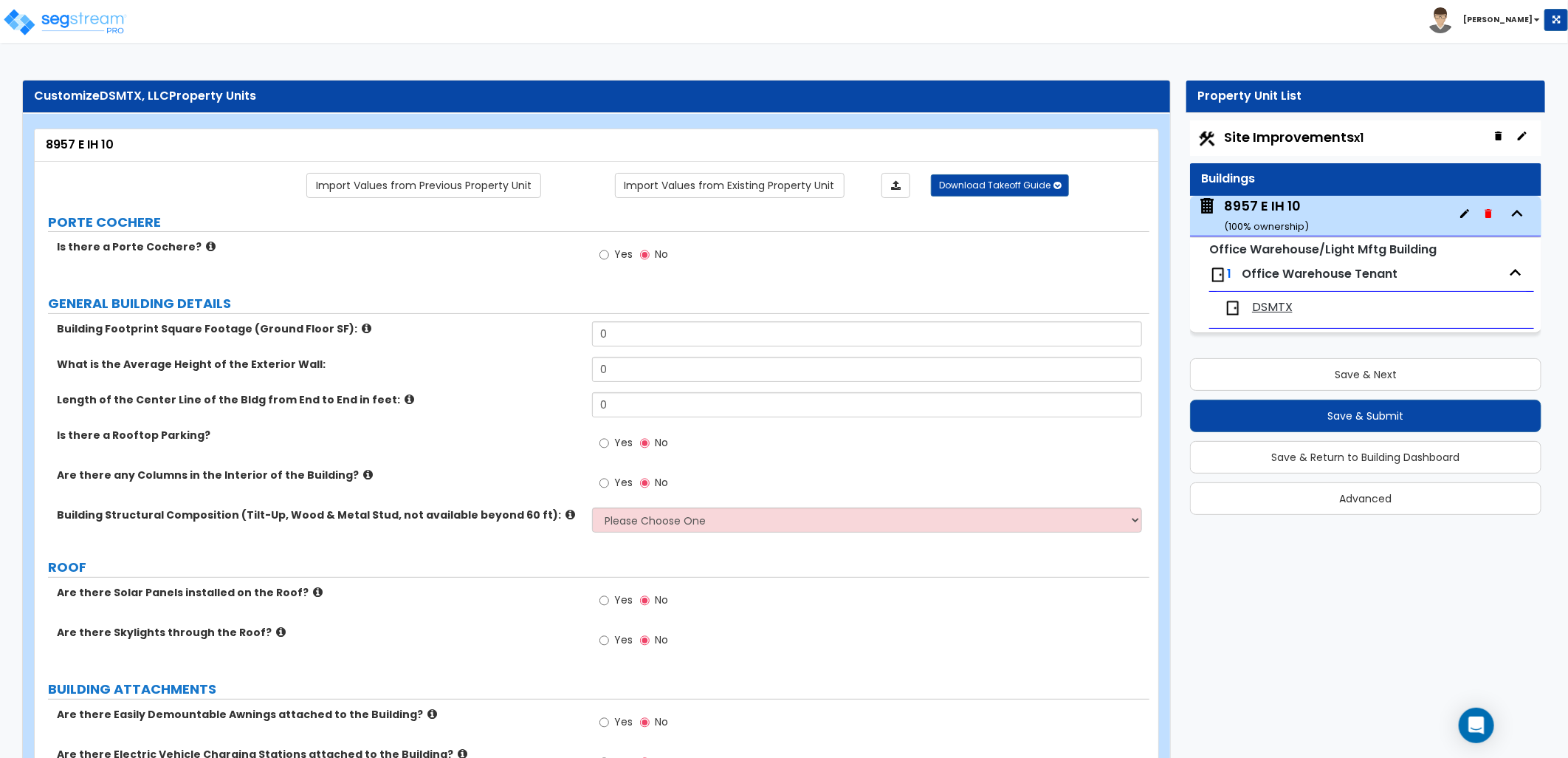
select select "1"
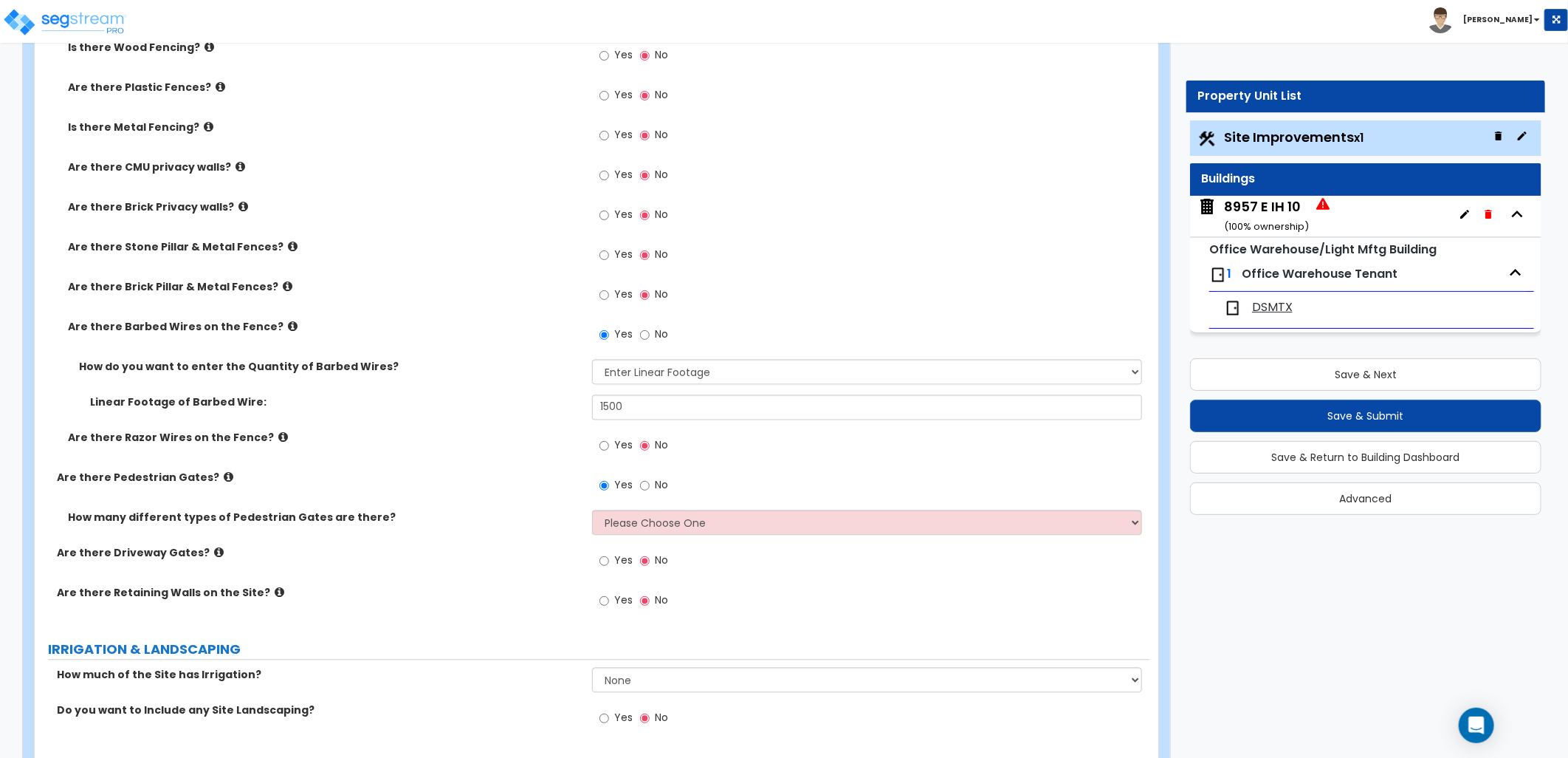
scroll to position [1886, 0]
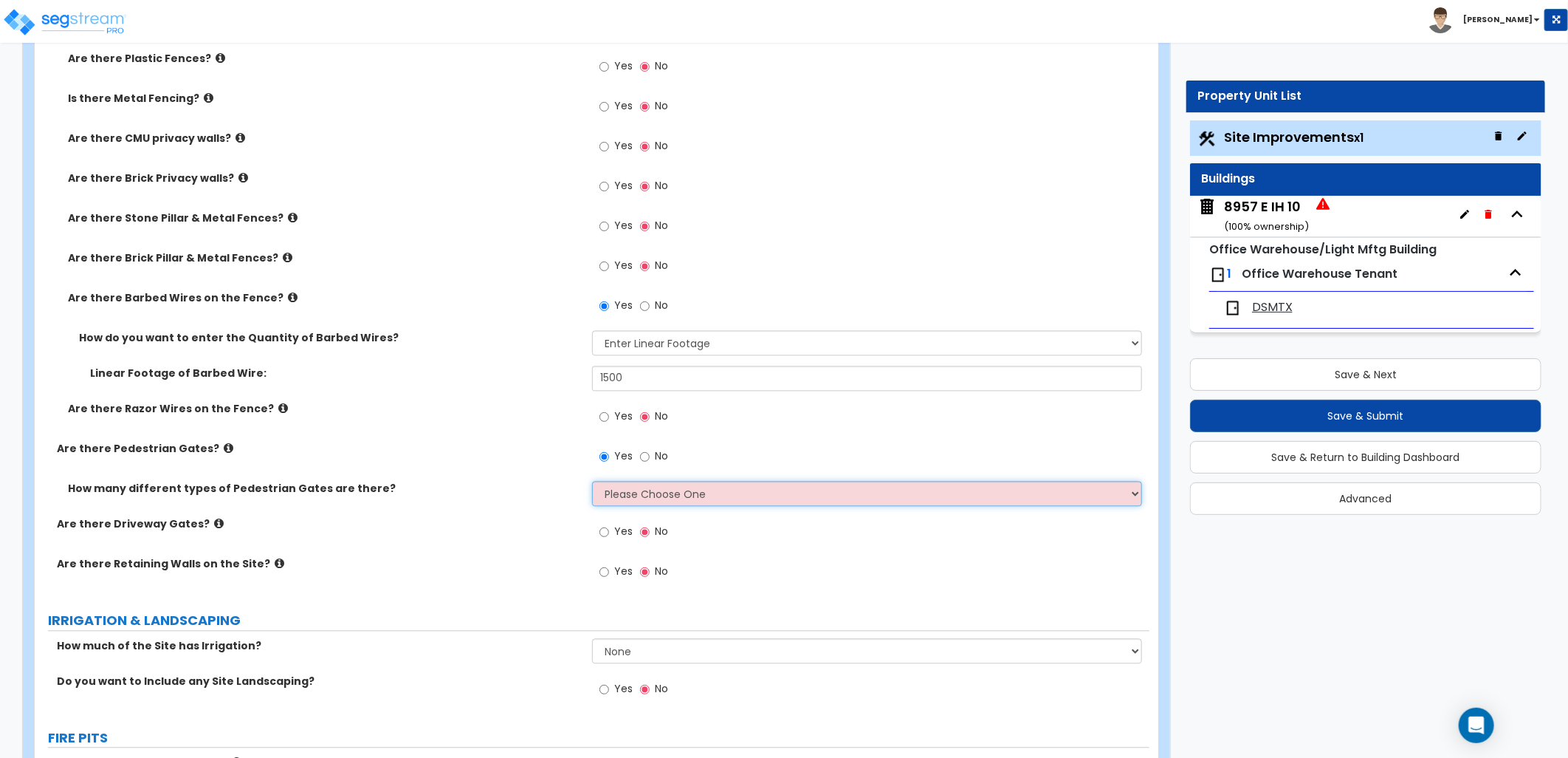
click at [631, 492] on select "Please Choose One 1 2 3" at bounding box center [867, 493] width 550 height 25
select select "1"
click at [592, 481] on select "Please Choose One 1 2 3" at bounding box center [867, 493] width 550 height 25
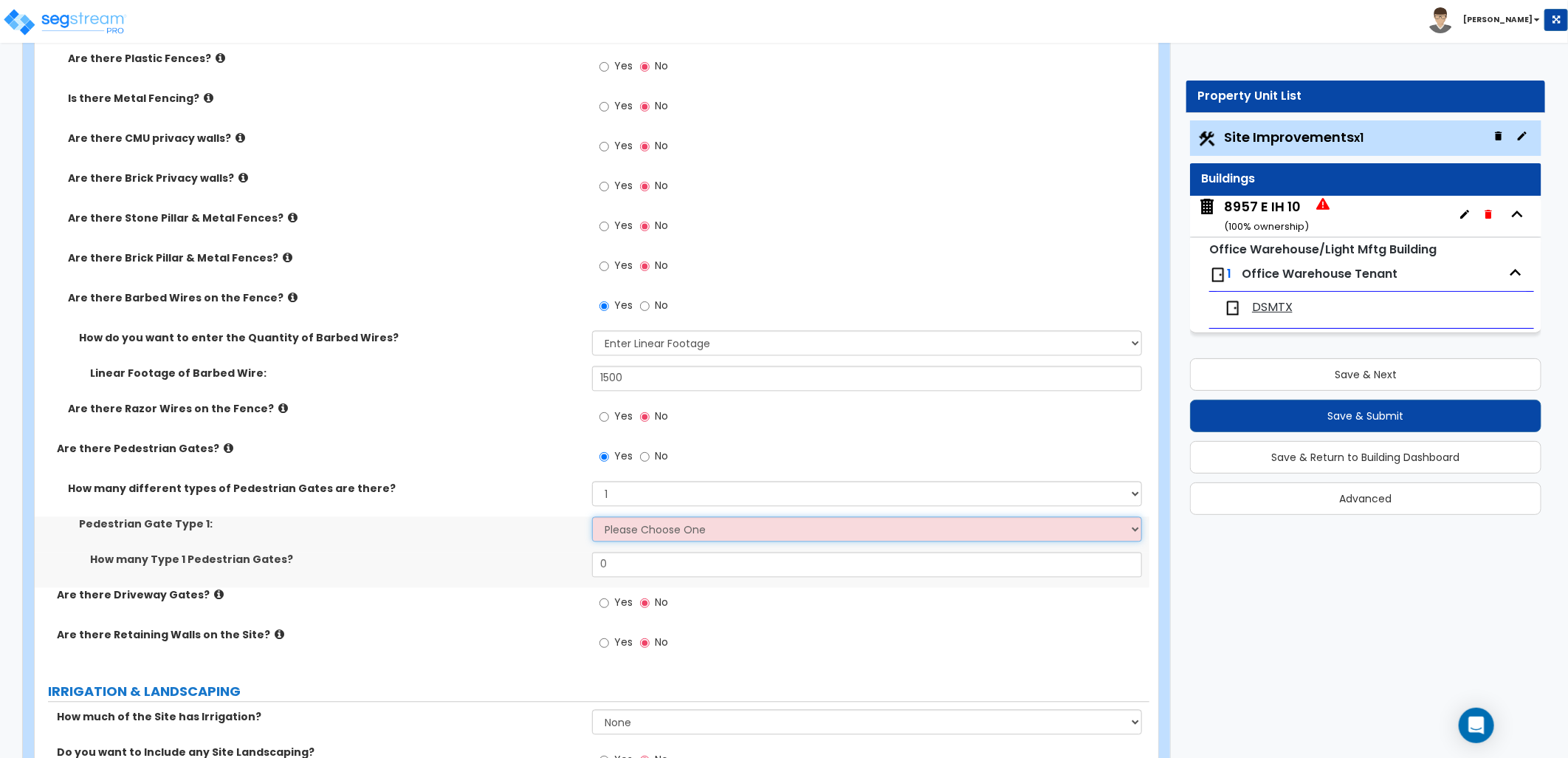
click at [638, 530] on select "Please Choose One Chain Link, 3 ft Height Chain Link, 4 ft Height Chain Link, 6…" at bounding box center [867, 528] width 550 height 25
click at [592, 516] on select "Please Choose One Chain Link, 3 ft Height Chain Link, 4 ft Height Chain Link, 6…" at bounding box center [867, 528] width 550 height 25
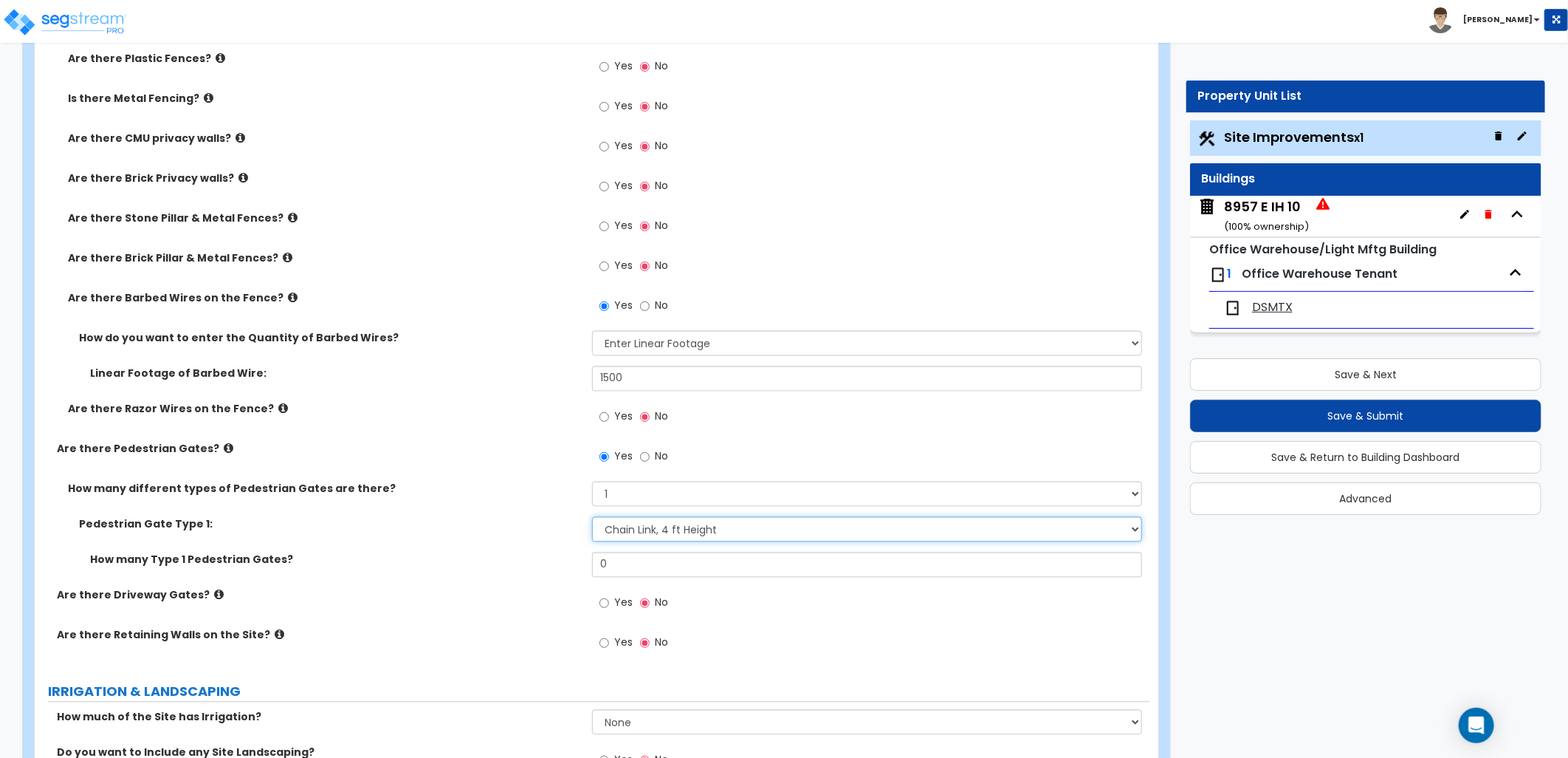
click at [653, 534] on select "Please Choose One Chain Link, 3 ft Height Chain Link, 4 ft Height Chain Link, 6…" at bounding box center [867, 528] width 550 height 25
select select "3"
click at [592, 516] on select "Please Choose One Chain Link, 3 ft Height Chain Link, 4 ft Height Chain Link, 6…" at bounding box center [867, 528] width 550 height 25
drag, startPoint x: 588, startPoint y: 555, endPoint x: 531, endPoint y: 550, distance: 57.2
click at [533, 550] on div "Pedestrian Gate Type 1: Please Choose One Chain Link, 3 ft Height Chain Link, 4…" at bounding box center [592, 551] width 1092 height 71
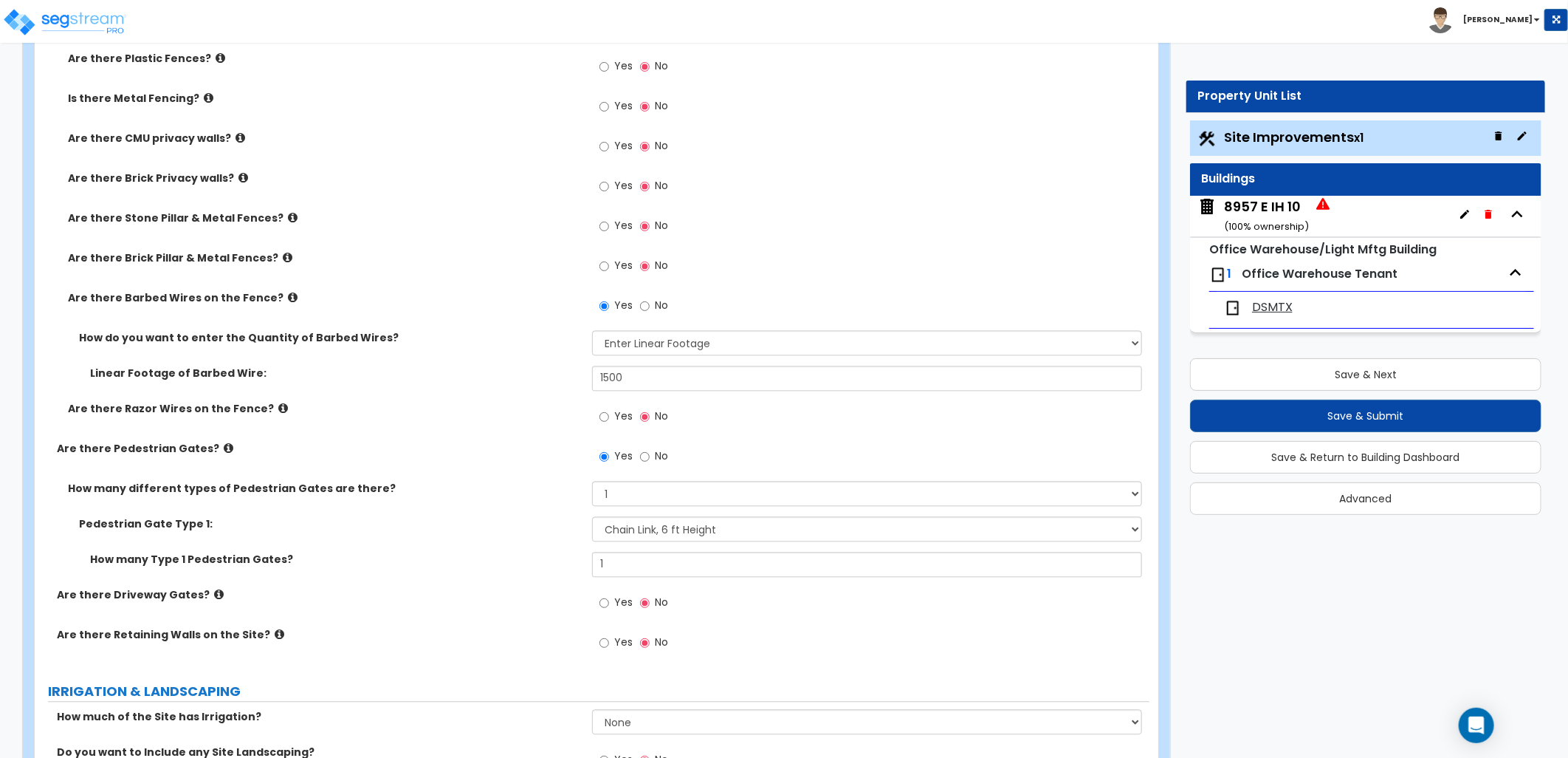
click at [1035, 606] on div "Yes No" at bounding box center [870, 607] width 557 height 40
click at [534, 557] on div "How many Type 1 Pedestrian Gates? 1" at bounding box center [592, 569] width 1114 height 36
drag, startPoint x: 570, startPoint y: 564, endPoint x: 585, endPoint y: 558, distance: 16.2
click at [558, 564] on div "How many Type 1 Pedestrian Gates? 2" at bounding box center [592, 569] width 1114 height 36
click at [862, 621] on div "Yes No" at bounding box center [870, 607] width 557 height 40
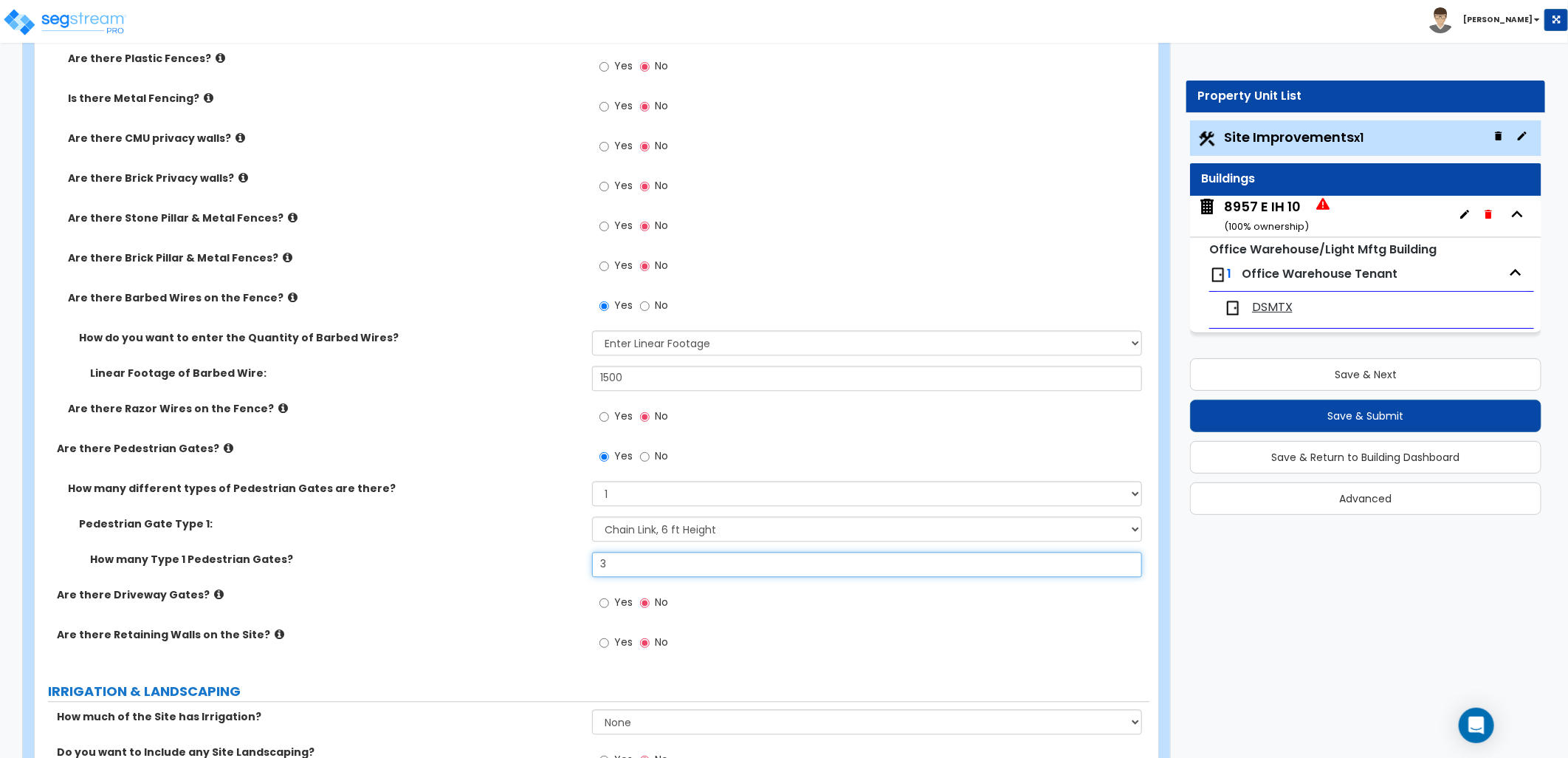
drag, startPoint x: 630, startPoint y: 563, endPoint x: 560, endPoint y: 567, distance: 70.1
click at [561, 568] on div "How many Type 1 Pedestrian Gates? 3" at bounding box center [592, 569] width 1114 height 36
type input "4"
click at [854, 610] on div "Yes No" at bounding box center [870, 607] width 557 height 40
click at [200, 592] on label "Are there Driveway Gates?" at bounding box center [319, 594] width 524 height 15
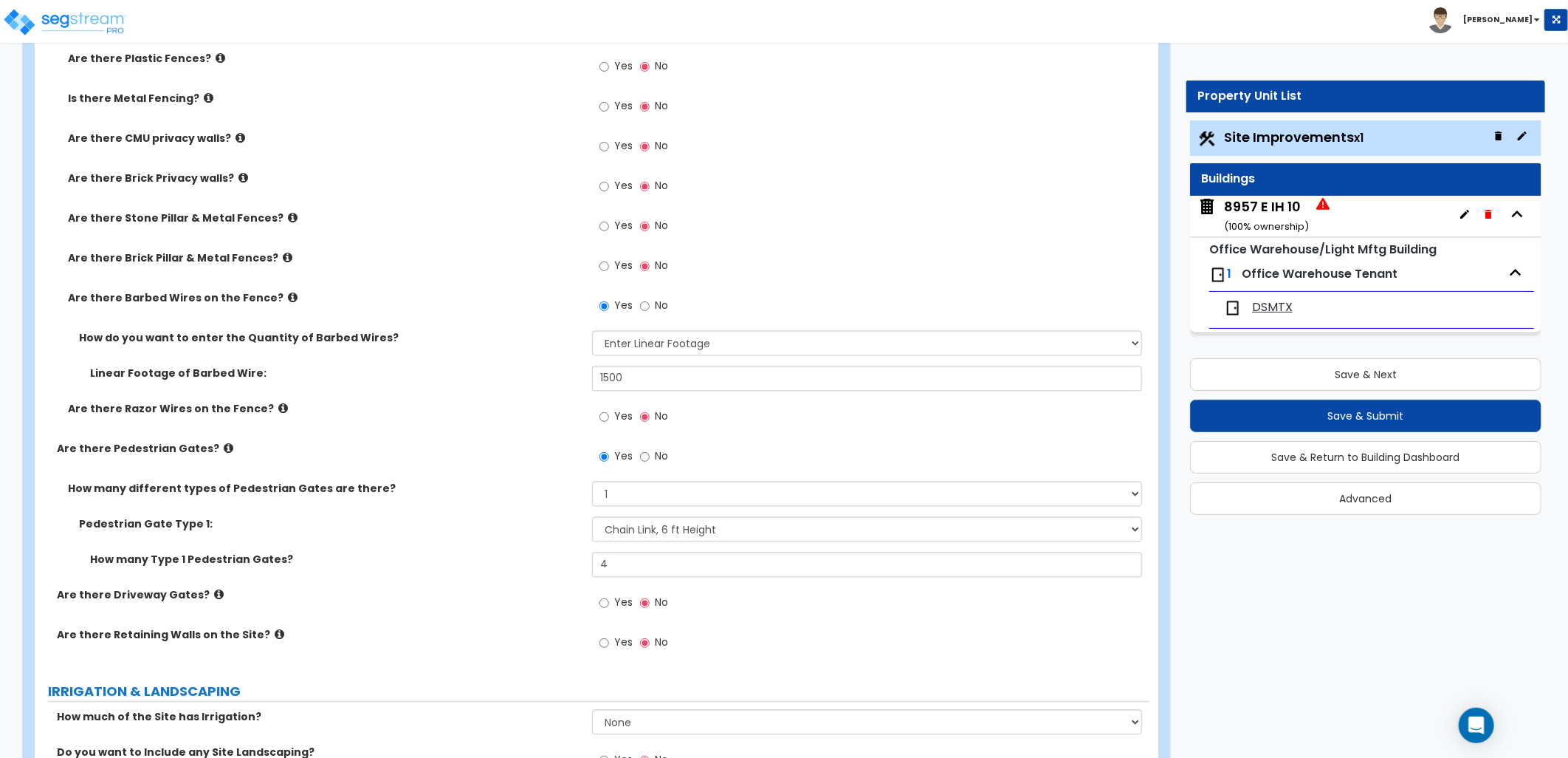
click at [214, 592] on icon at bounding box center [218, 594] width 9 height 11
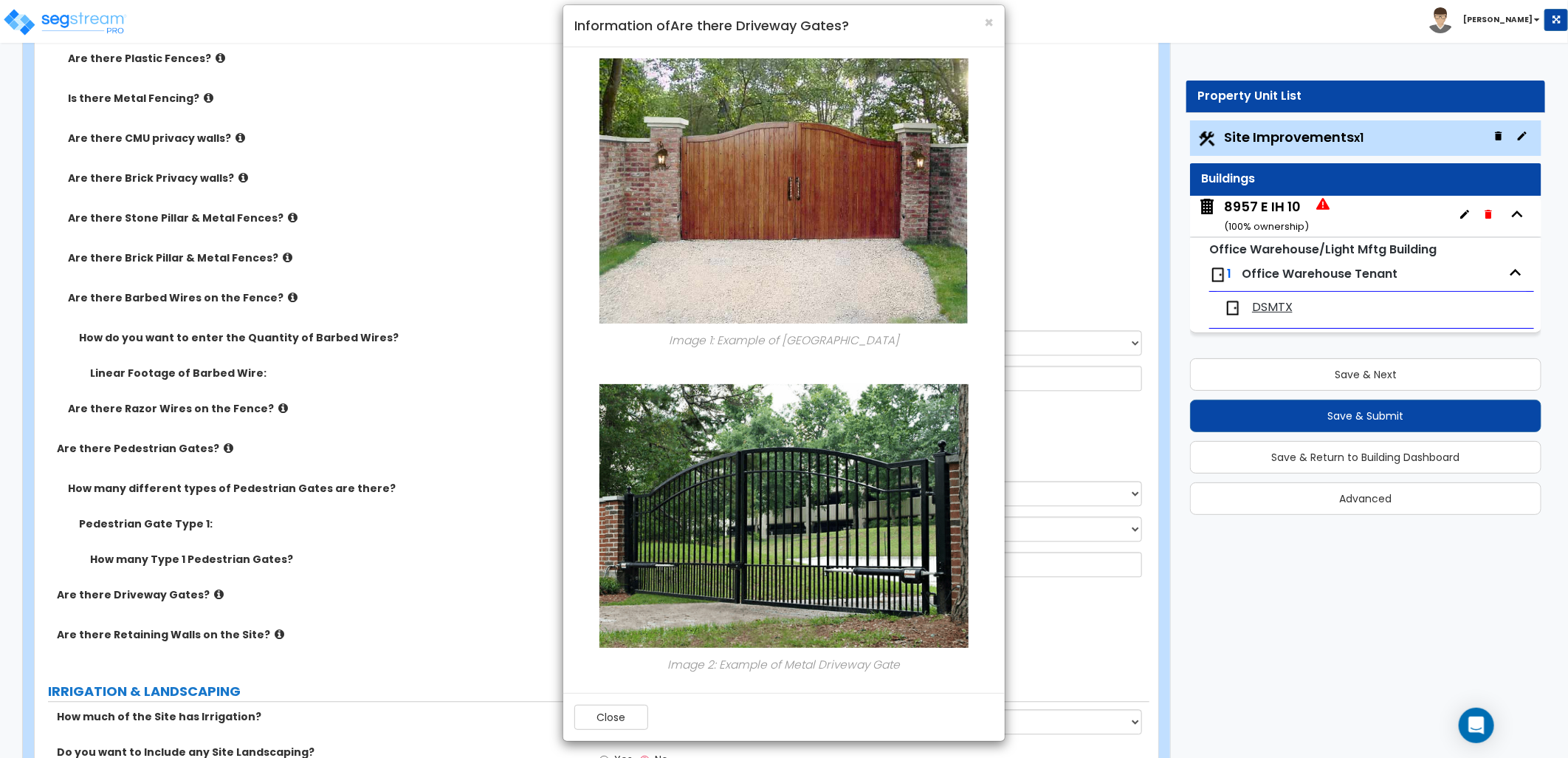
scroll to position [24, 0]
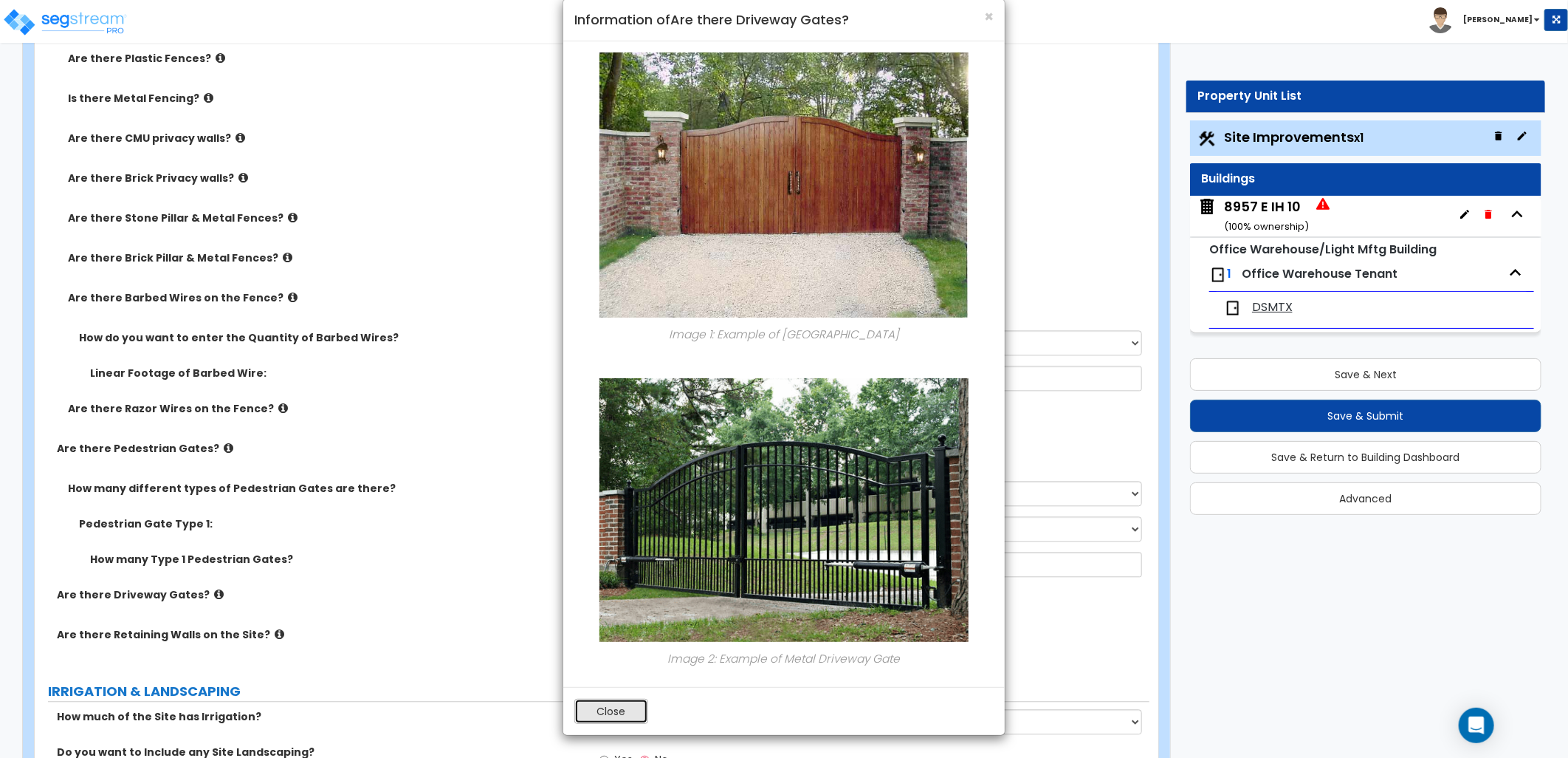
click at [627, 703] on button "Close" at bounding box center [611, 710] width 74 height 25
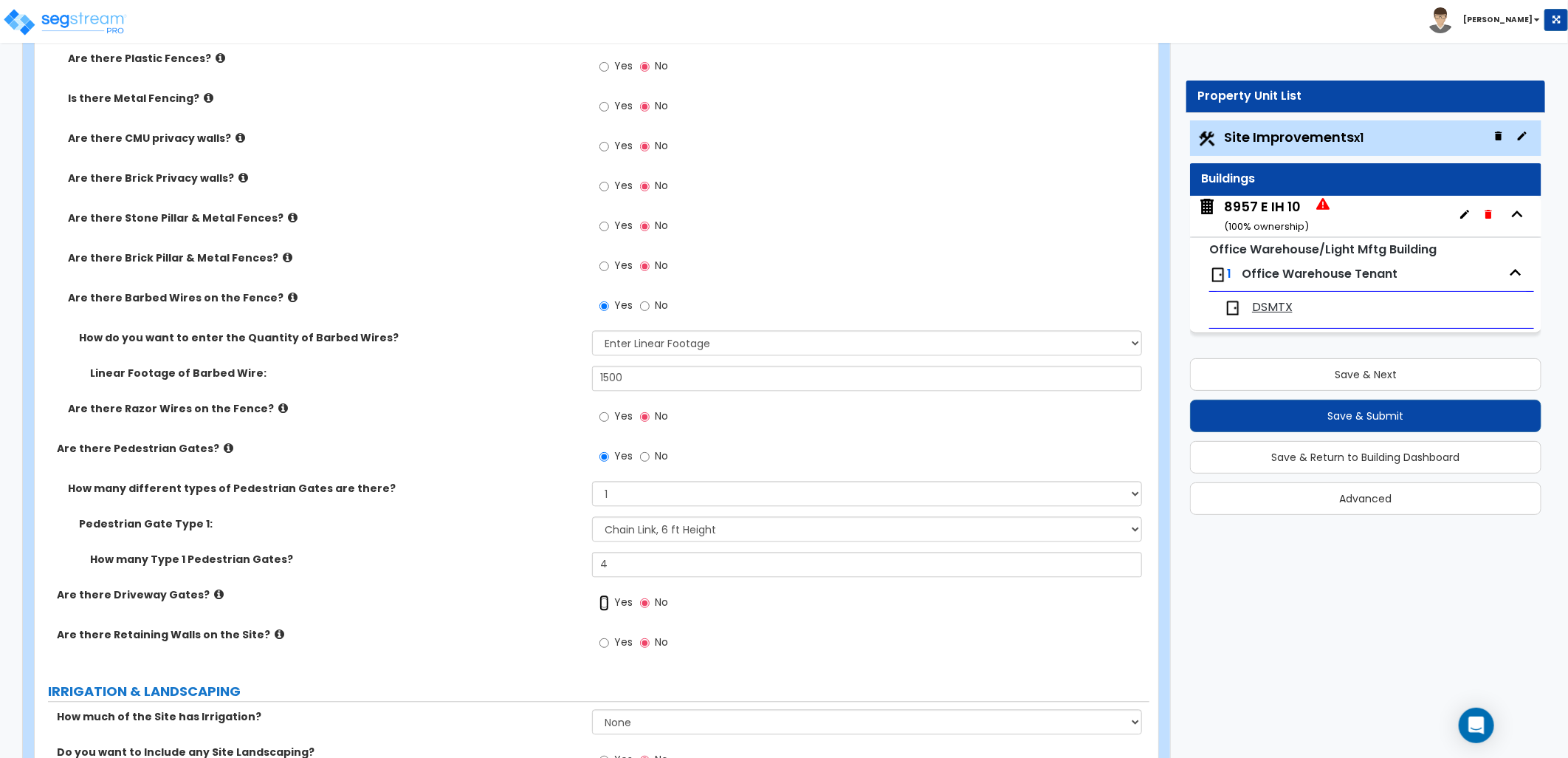
click at [601, 598] on input "Yes" at bounding box center [604, 602] width 9 height 16
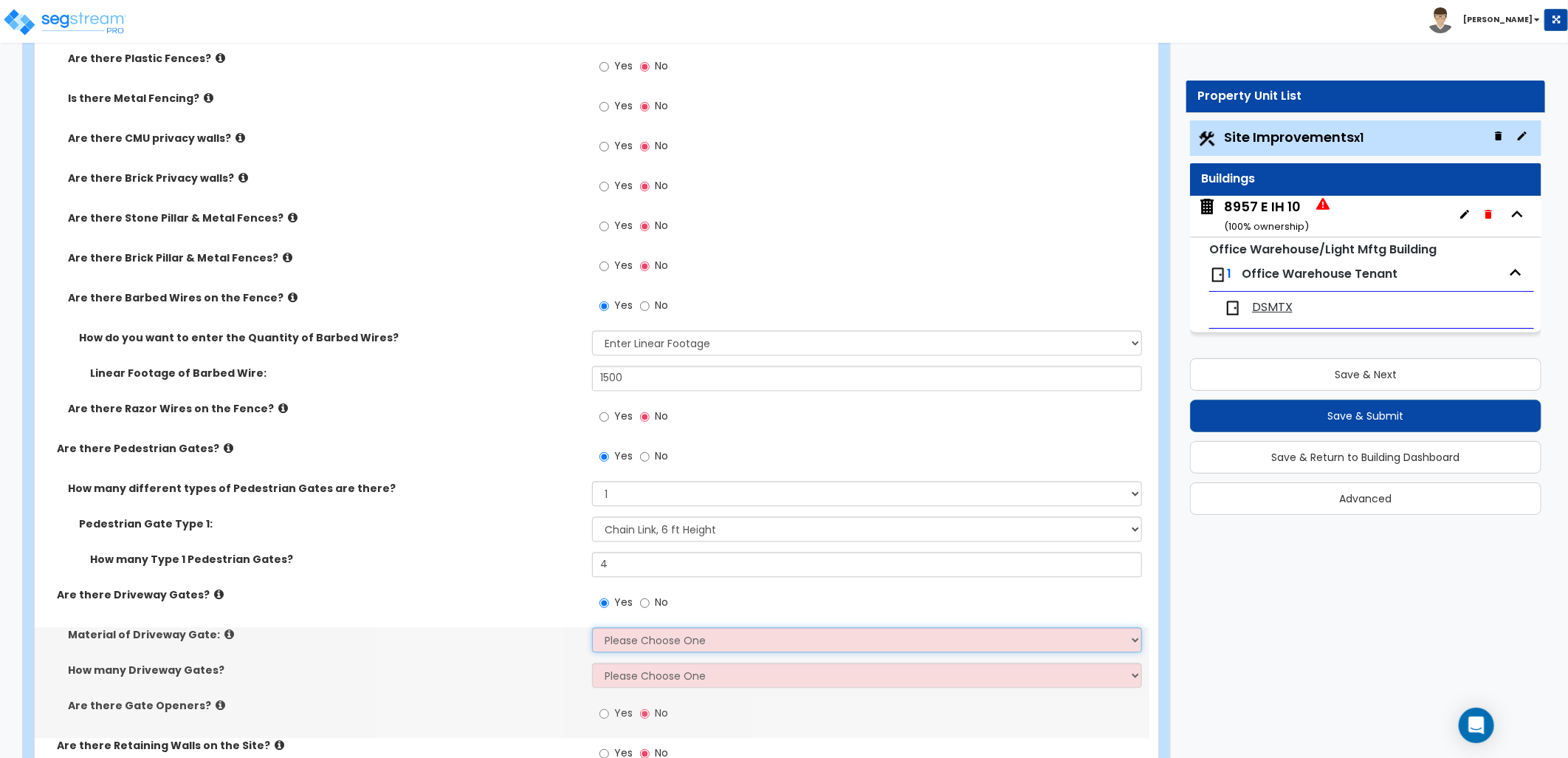
click at [654, 635] on select "Please Choose One Wood Steel" at bounding box center [867, 639] width 550 height 25
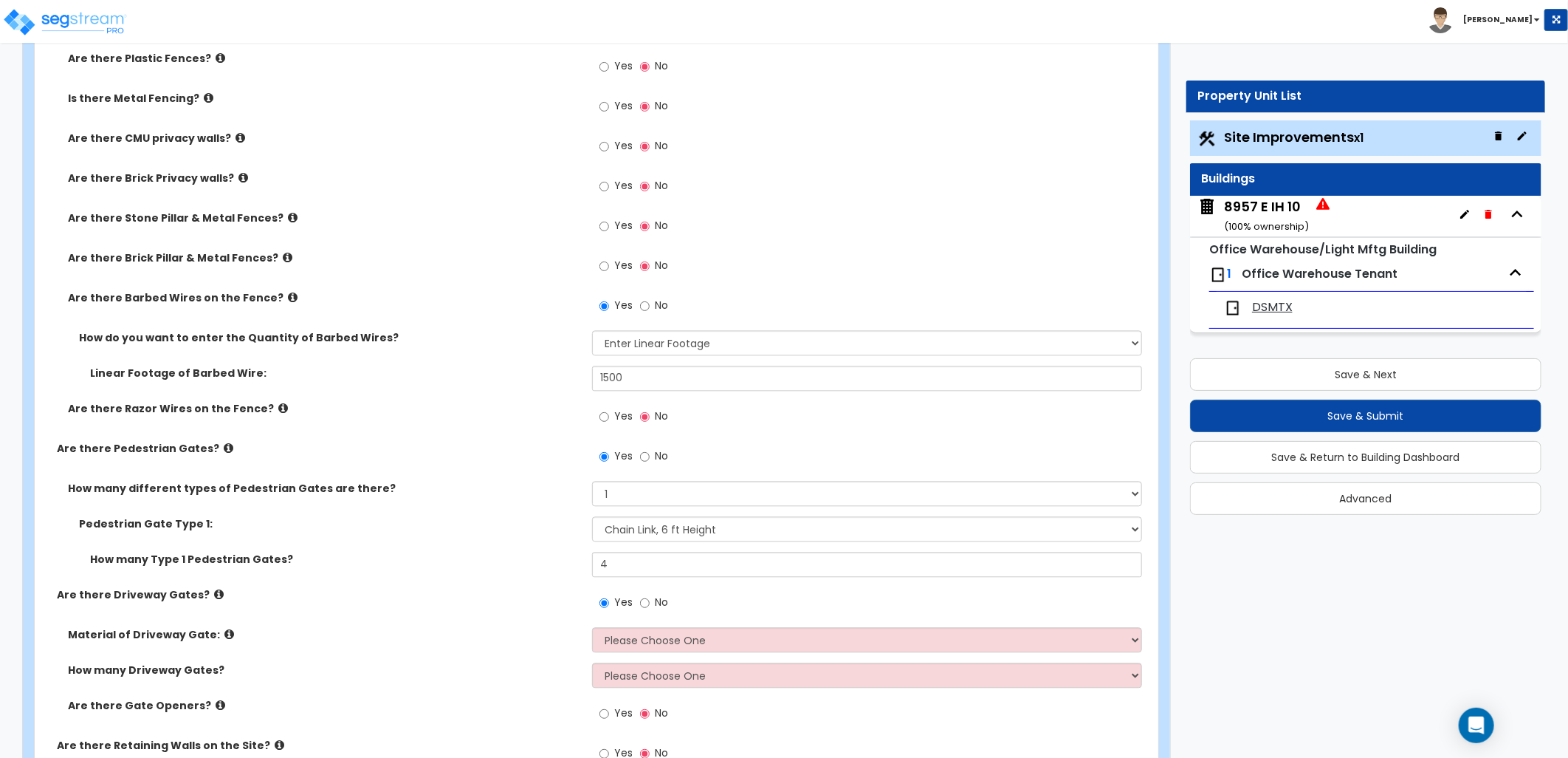
click at [539, 614] on div "Are there Driveway Gates? Yes No" at bounding box center [592, 607] width 1114 height 40
click at [645, 601] on input "No" at bounding box center [644, 602] width 9 height 16
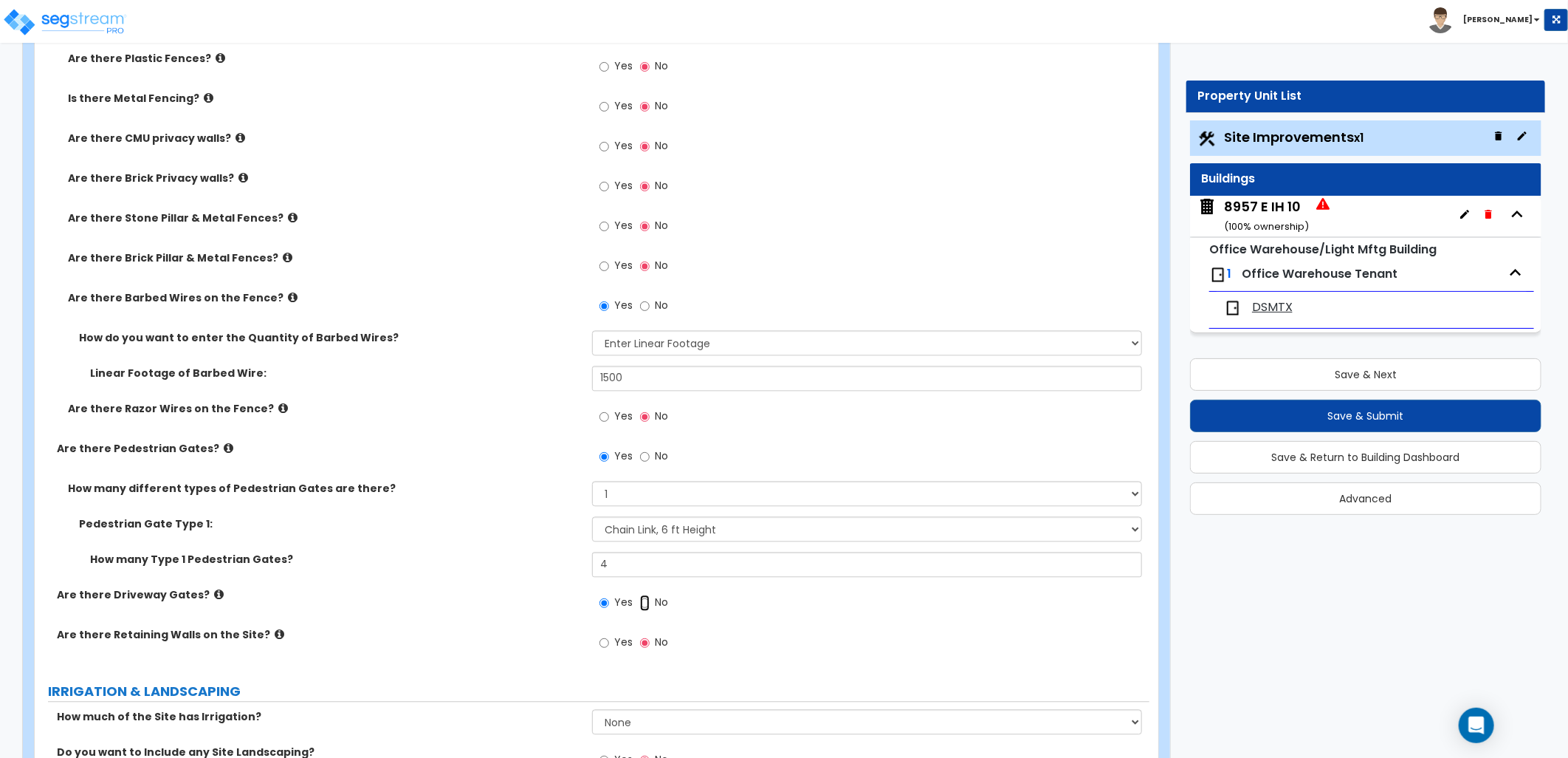
radio input "false"
radio input "true"
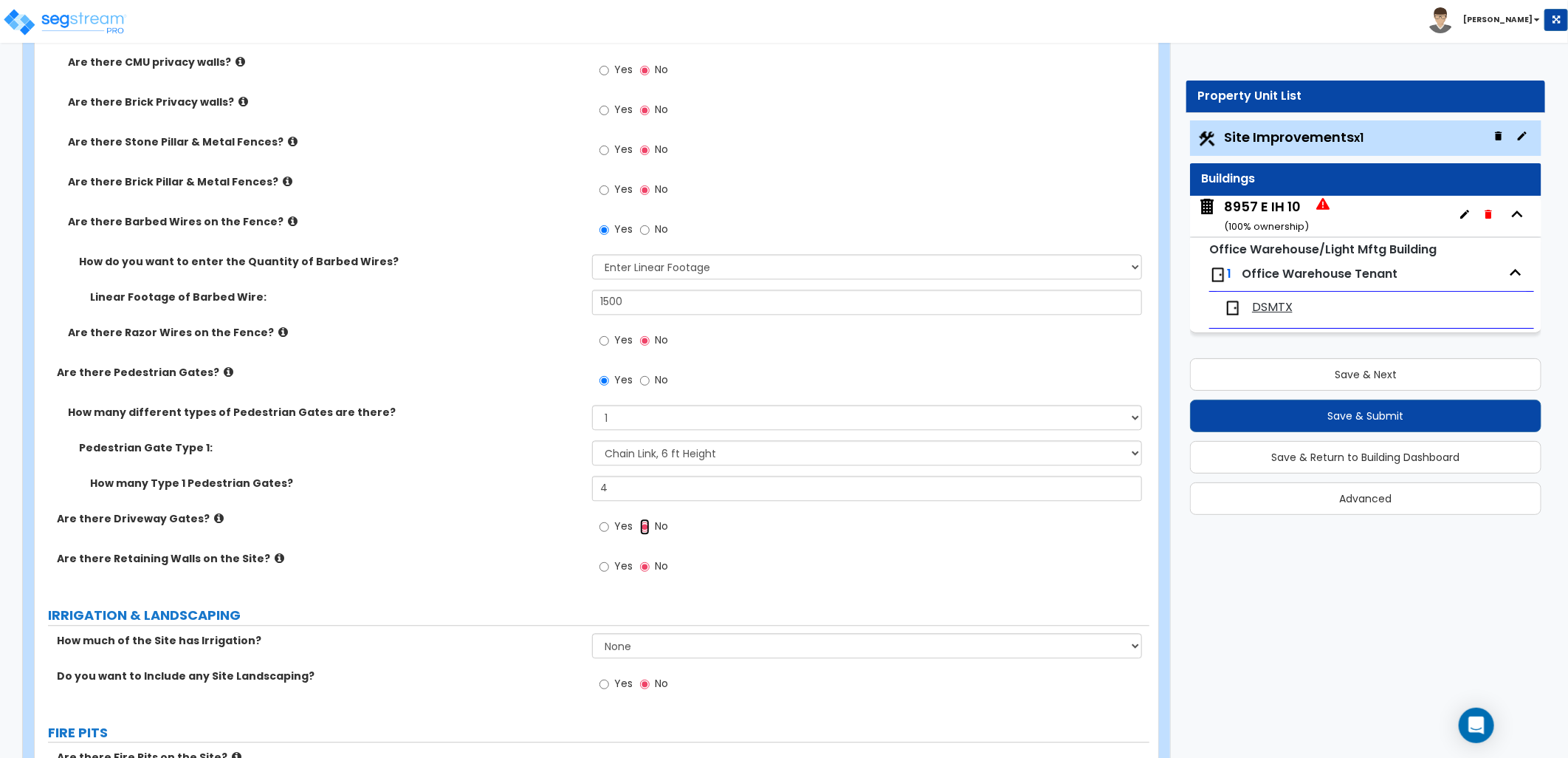
scroll to position [2051, 0]
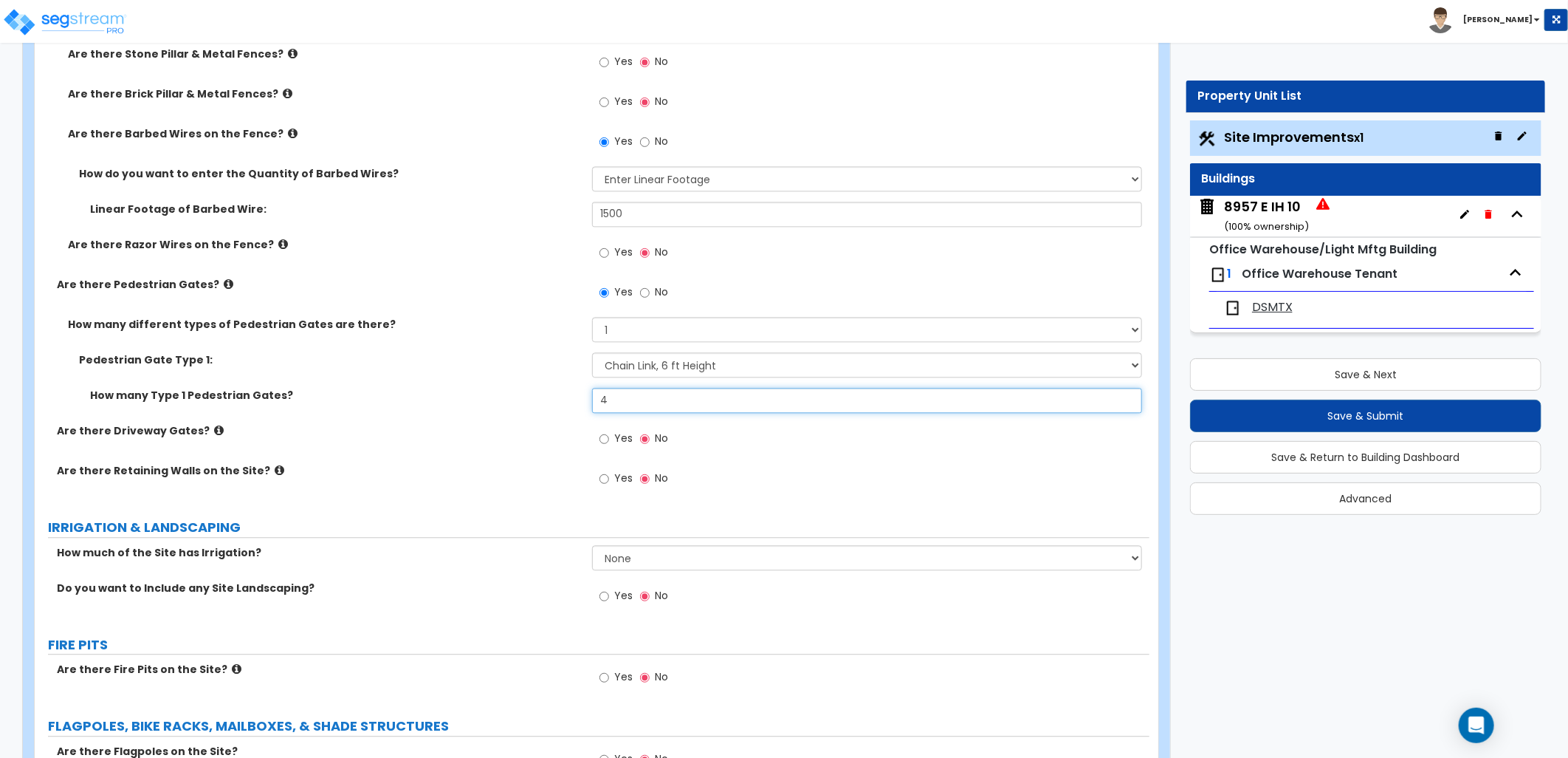
drag, startPoint x: 595, startPoint y: 408, endPoint x: 589, endPoint y: 415, distance: 9.2
click at [587, 408] on div "How many Type 1 Pedestrian Gates? 4" at bounding box center [592, 405] width 1114 height 36
type input "5"
click at [568, 413] on div "How many Type 1 Pedestrian Gates? 5" at bounding box center [592, 405] width 1114 height 36
